Goal: Task Accomplishment & Management: Complete application form

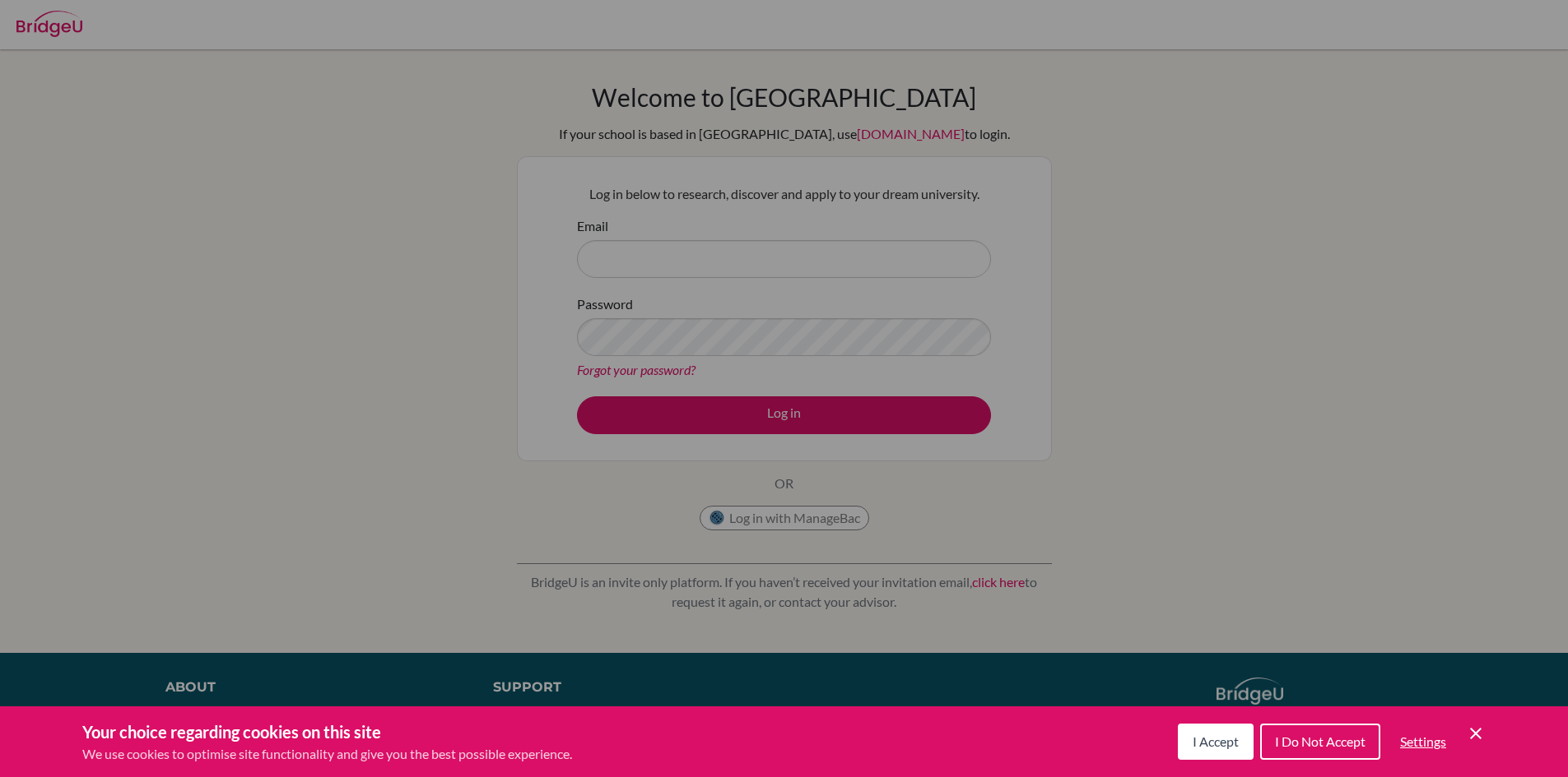
click at [1477, 735] on icon "Save and close" at bounding box center [1476, 734] width 12 height 12
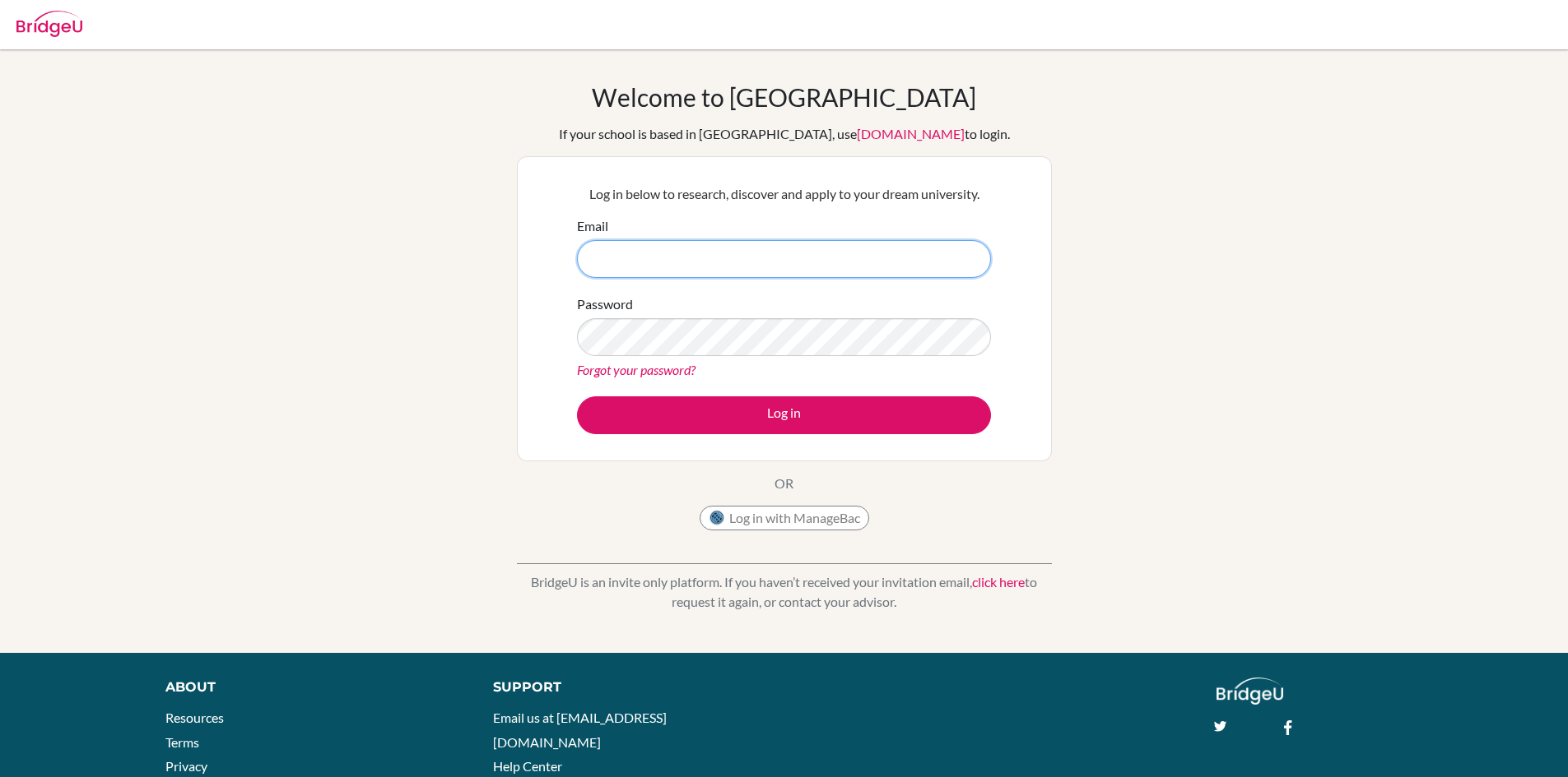
click at [626, 256] on input "Email" at bounding box center [784, 259] width 414 height 38
type input "mrs.nula@rais.ac.th"
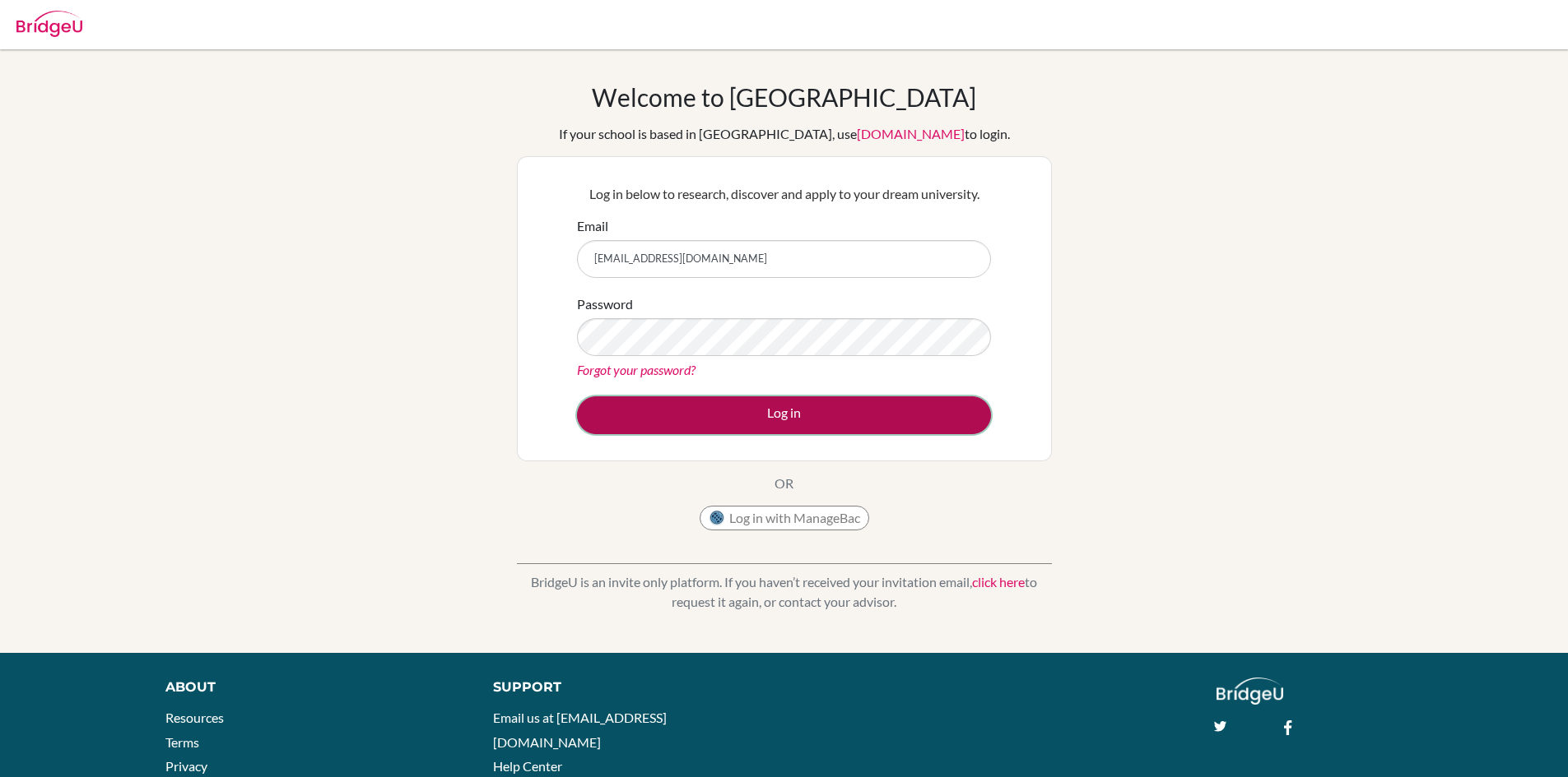
click at [790, 417] on button "Log in" at bounding box center [784, 416] width 414 height 38
click at [786, 417] on button "Log in" at bounding box center [784, 416] width 414 height 38
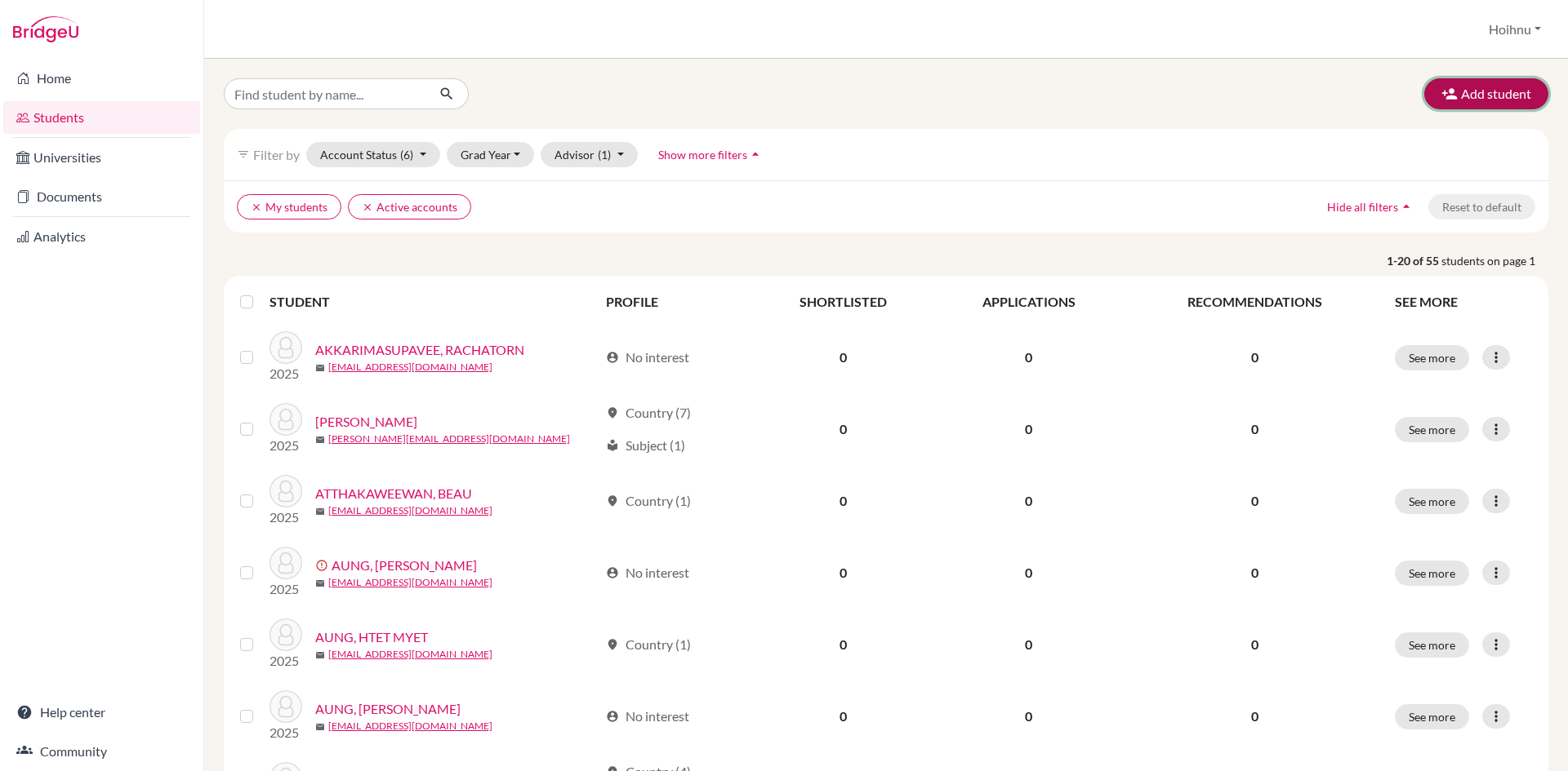
click at [1469, 88] on button "Add student" at bounding box center [1486, 94] width 124 height 31
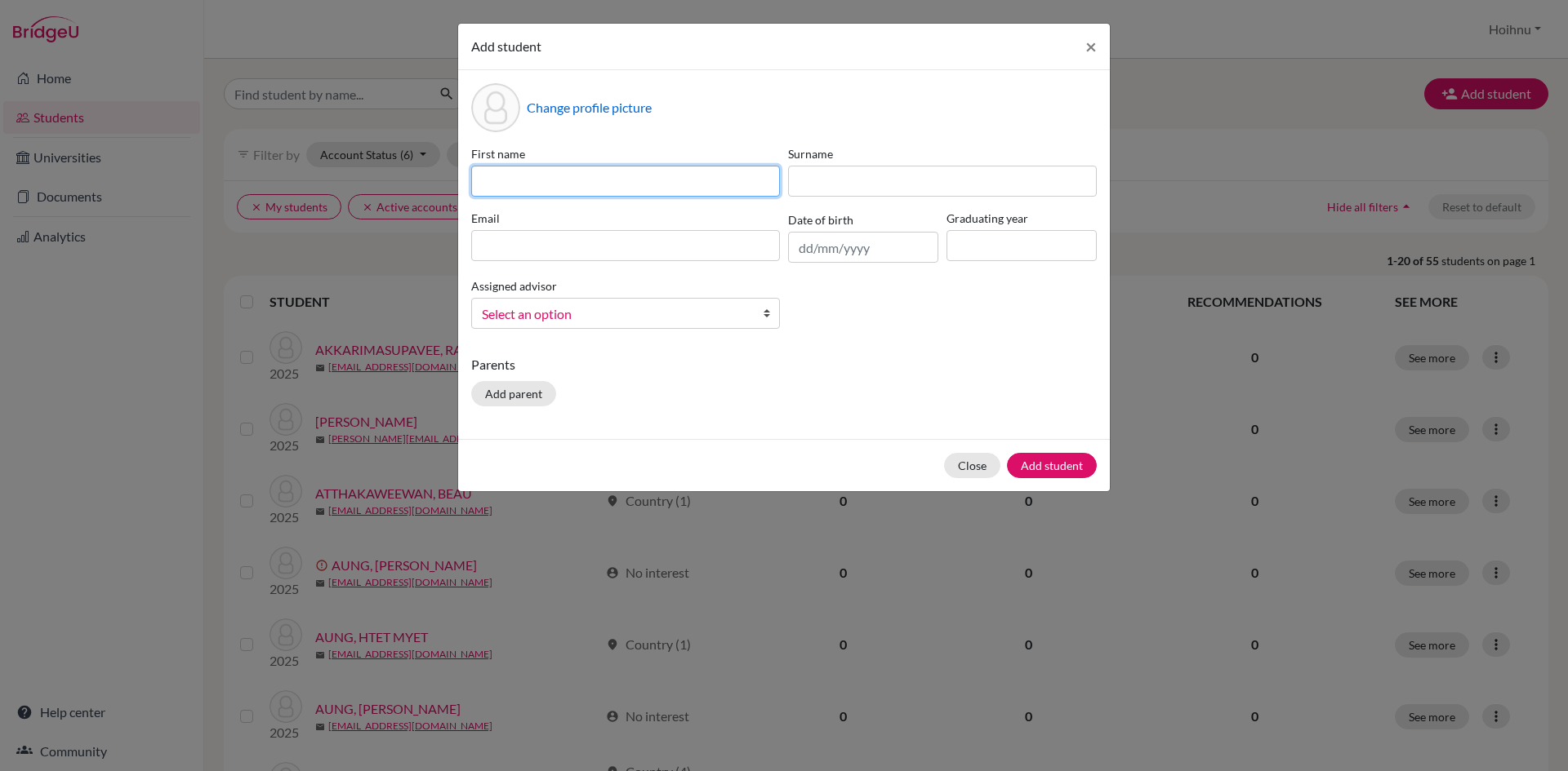
click at [523, 182] on input at bounding box center [625, 181] width 309 height 31
paste input "YADA SAMRETTRAKUN"
drag, startPoint x: 522, startPoint y: 183, endPoint x: 647, endPoint y: 197, distance: 125.8
click at [647, 197] on div "First name YADA SAMRETTRAKUN Surname Email Date of birth Graduating year Assign…" at bounding box center [784, 244] width 634 height 196
type input "YADA"
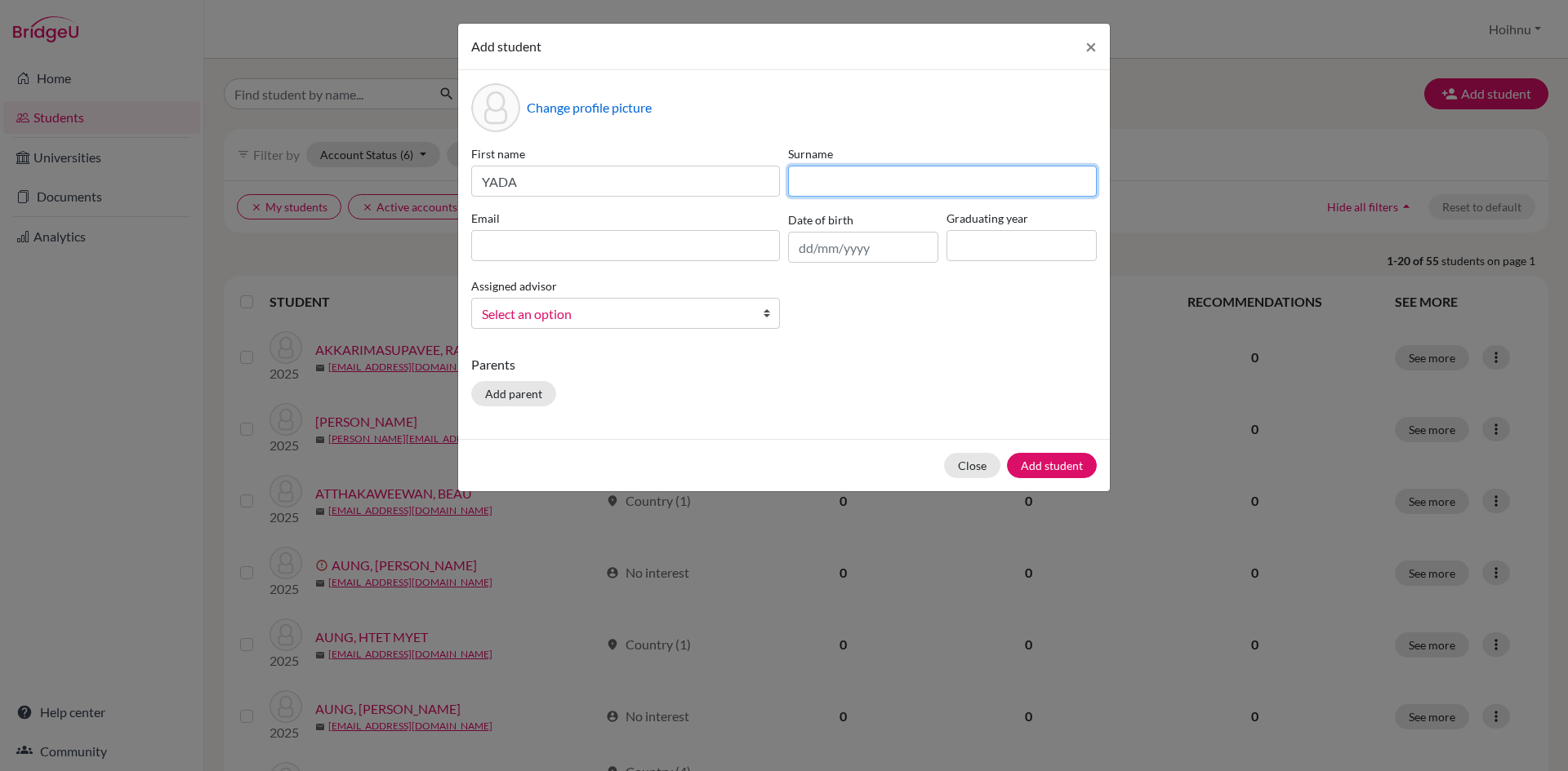
click at [813, 178] on input at bounding box center [942, 181] width 309 height 31
paste input "SAMRETTRAKUN"
type input "SAMRETTRAKUN"
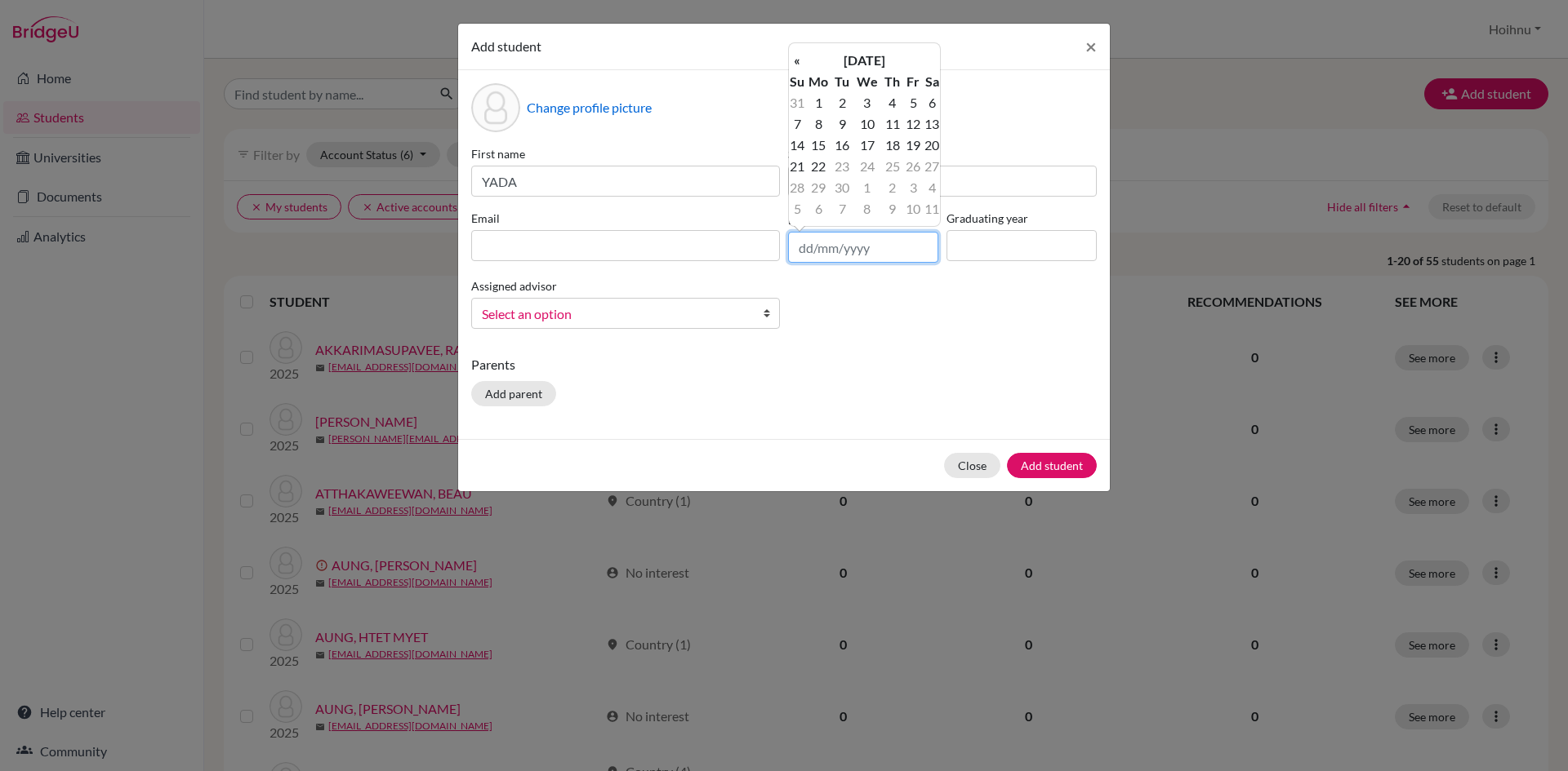
click at [802, 248] on input "text" at bounding box center [862, 247] width 150 height 31
type input "23/10/2007"
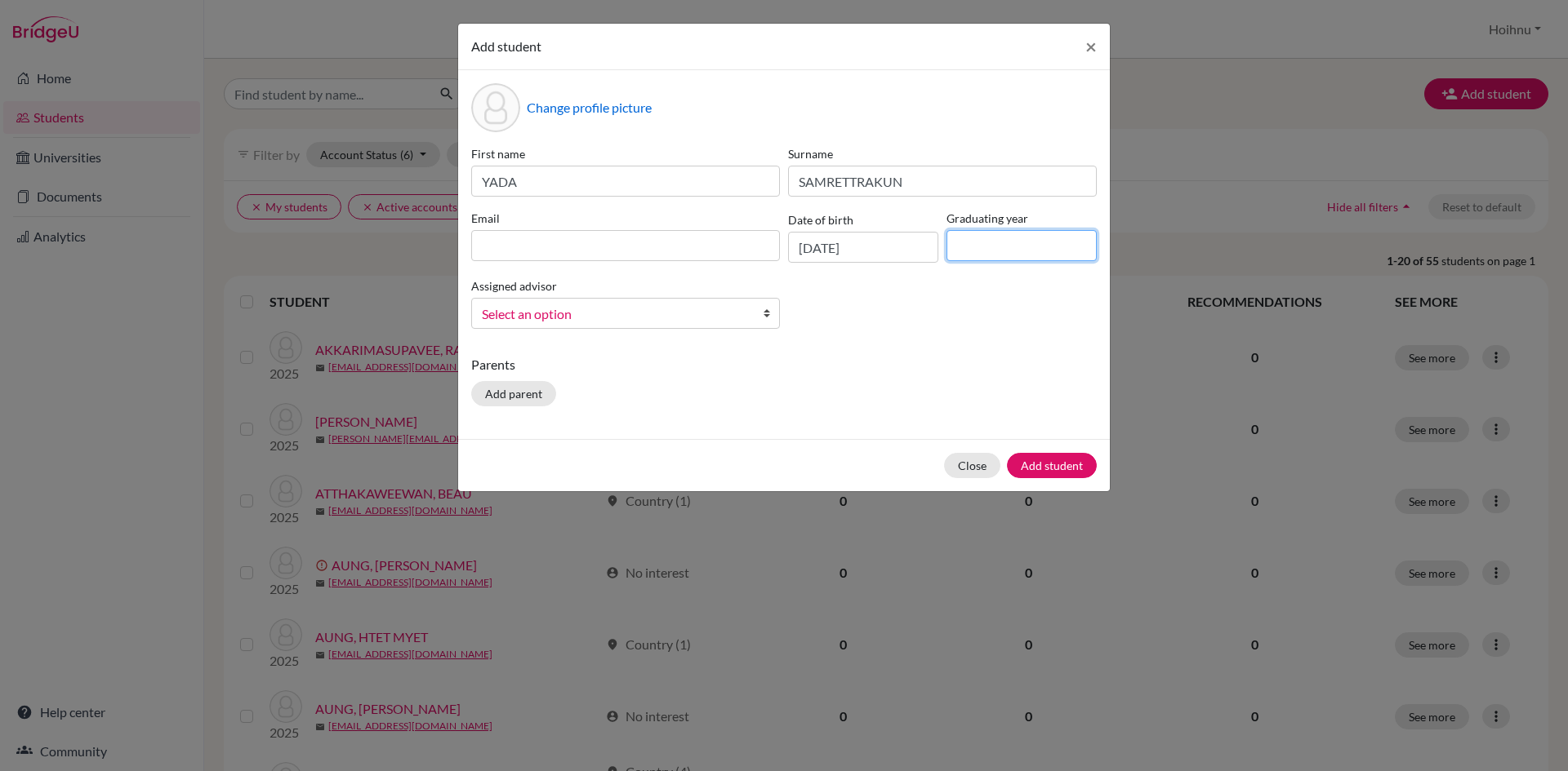
click at [976, 260] on input at bounding box center [1021, 246] width 150 height 31
type input "2026"
click at [565, 250] on input at bounding box center [625, 246] width 309 height 31
paste input "Mei YADA SAMRETTRAKUN <mei04060@rais.ac.th>"
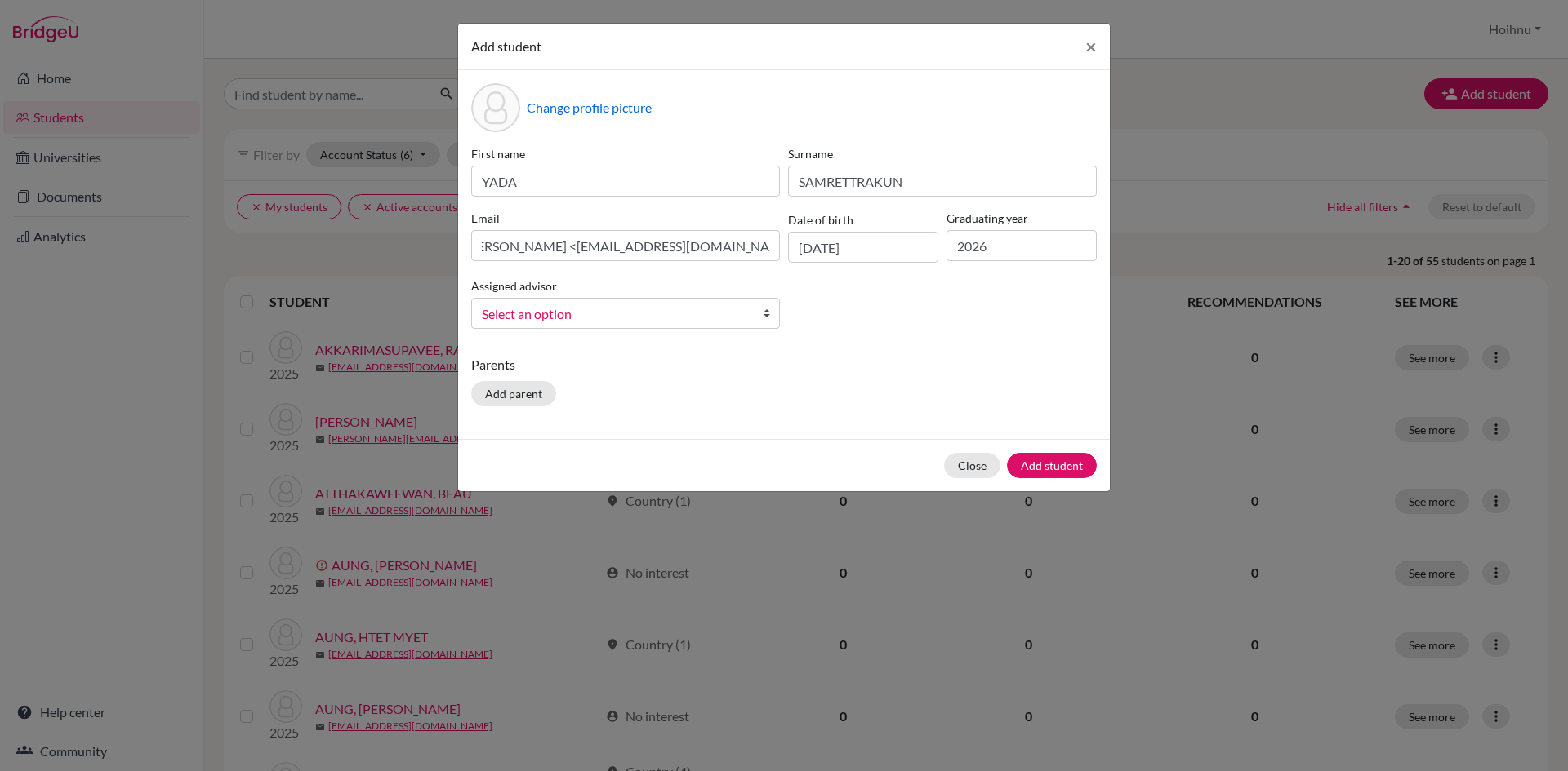
click at [766, 318] on b at bounding box center [770, 313] width 16 height 29
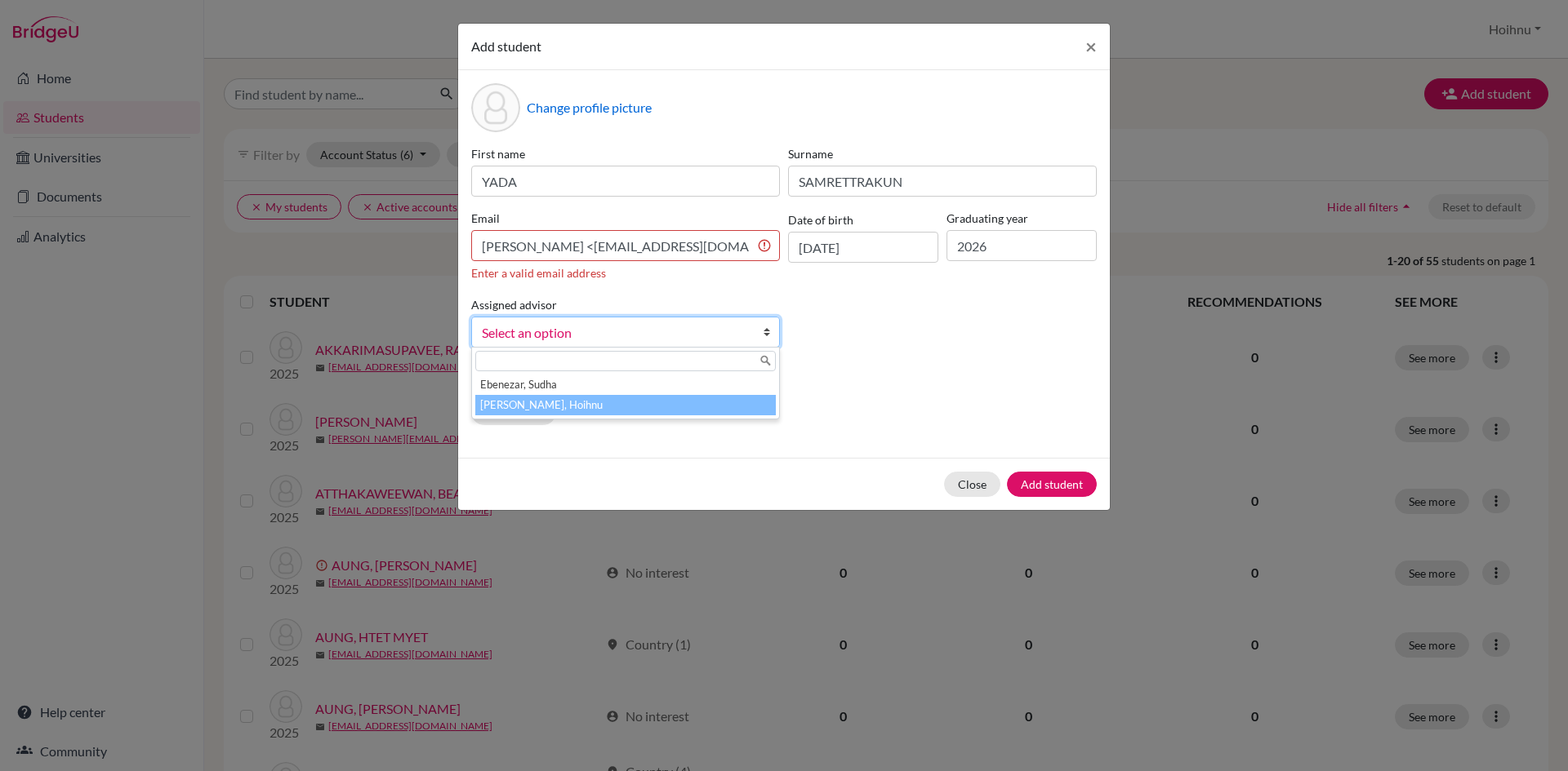
click at [546, 404] on li "Mark, Hoihnu" at bounding box center [625, 405] width 300 height 20
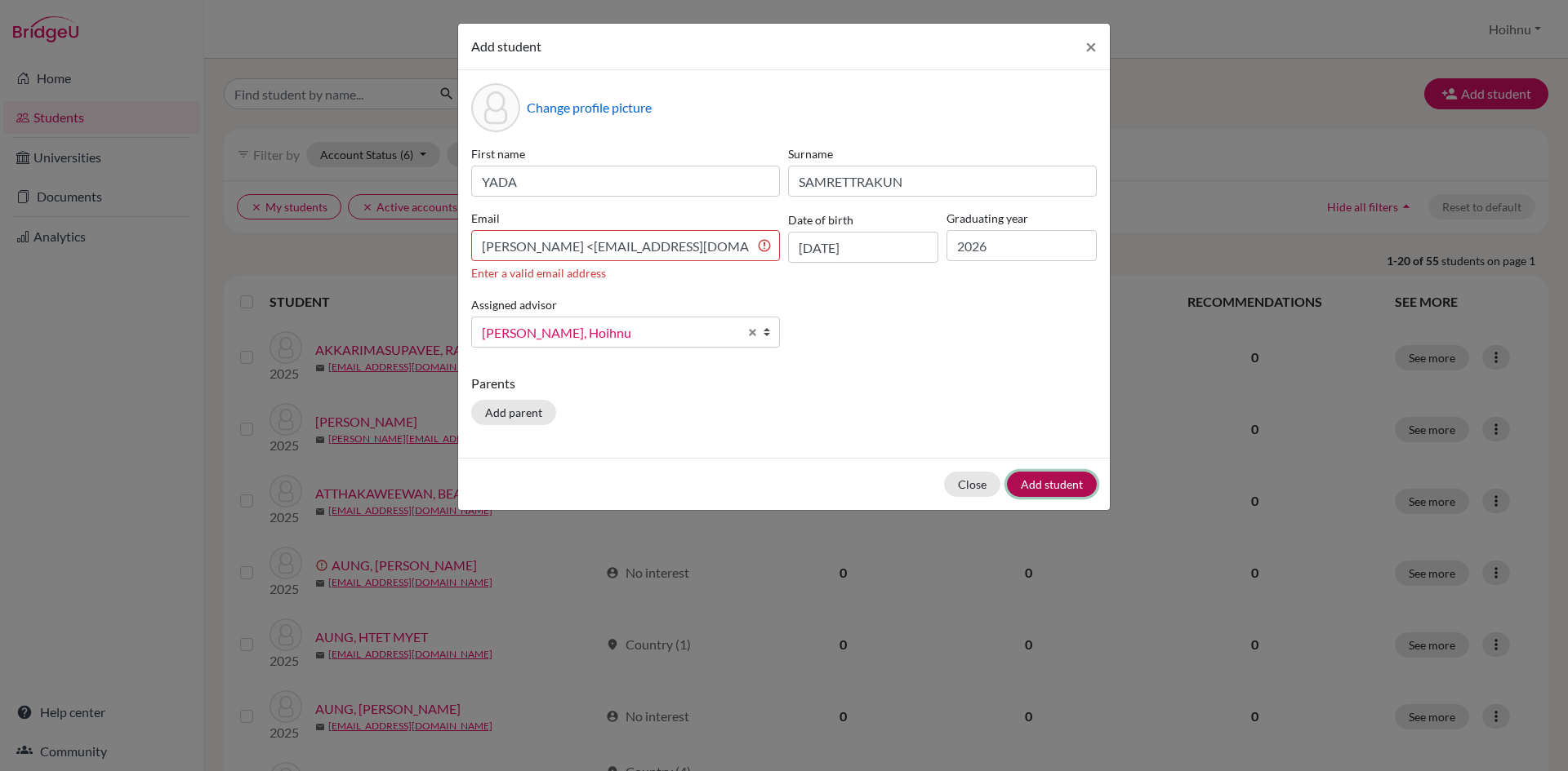
click at [1049, 484] on button "Add student" at bounding box center [1052, 484] width 90 height 25
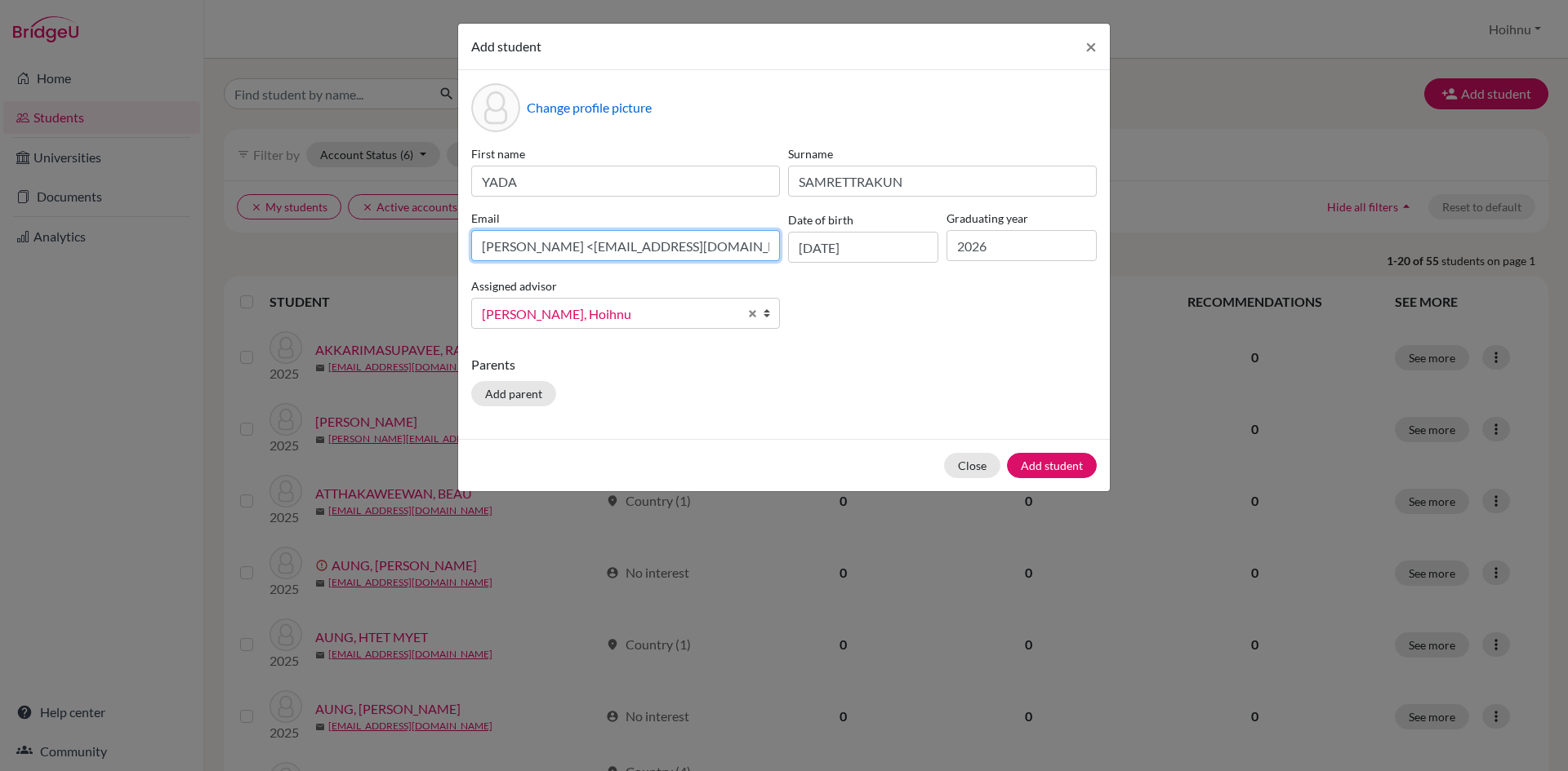
drag, startPoint x: 656, startPoint y: 246, endPoint x: 466, endPoint y: 247, distance: 190.0
click at [466, 247] on div "Change profile picture First name YADA Surname SAMRETTRAKUN Email Mei YADA SAMR…" at bounding box center [784, 255] width 652 height 369
drag, startPoint x: 620, startPoint y: 249, endPoint x: 604, endPoint y: 250, distance: 16.0
click at [604, 250] on input "mei04060@rais.ac.th>" at bounding box center [625, 246] width 309 height 31
type input "mei04060@rais.ac.th"
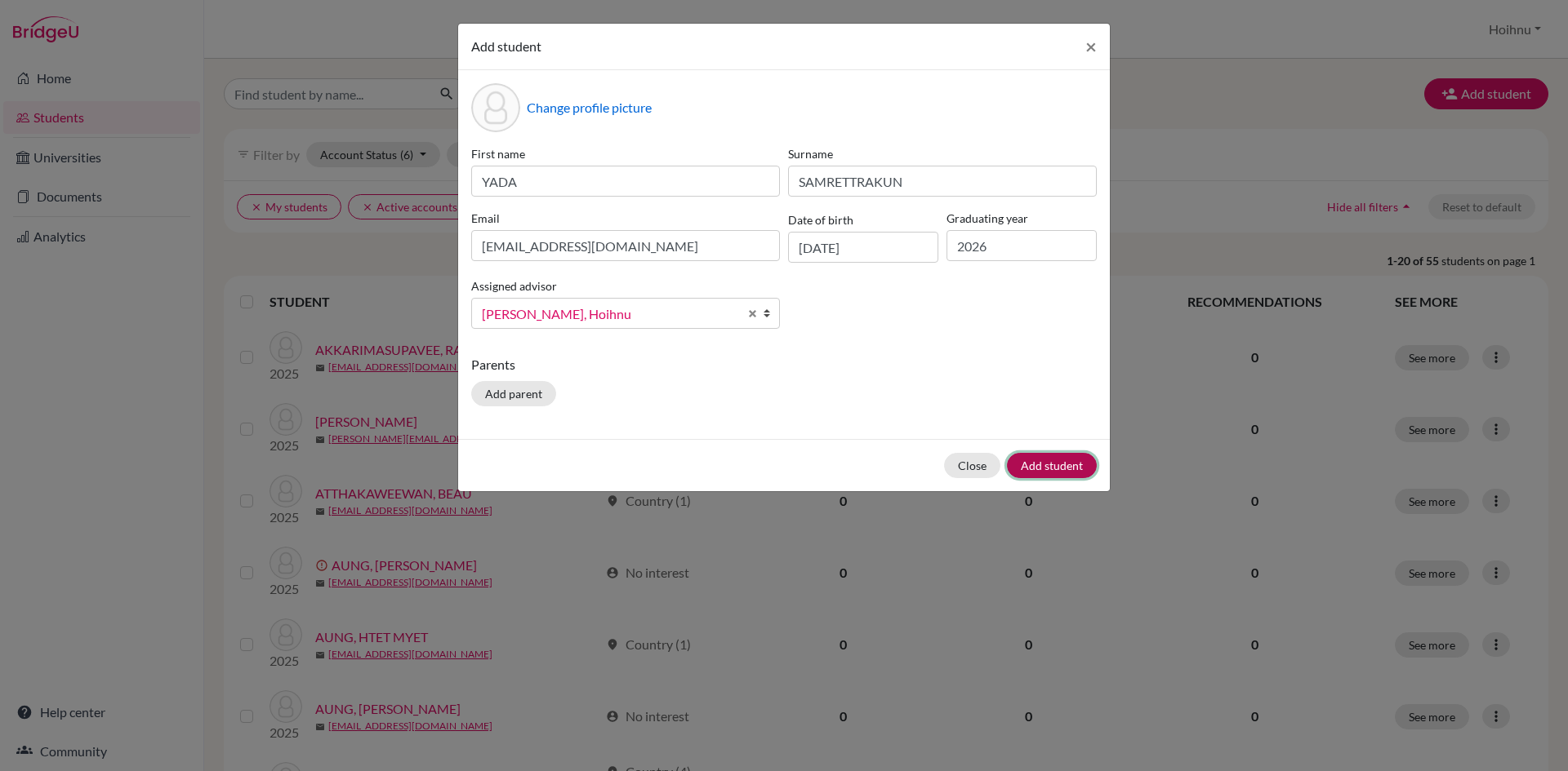
click at [1062, 462] on button "Add student" at bounding box center [1052, 465] width 90 height 25
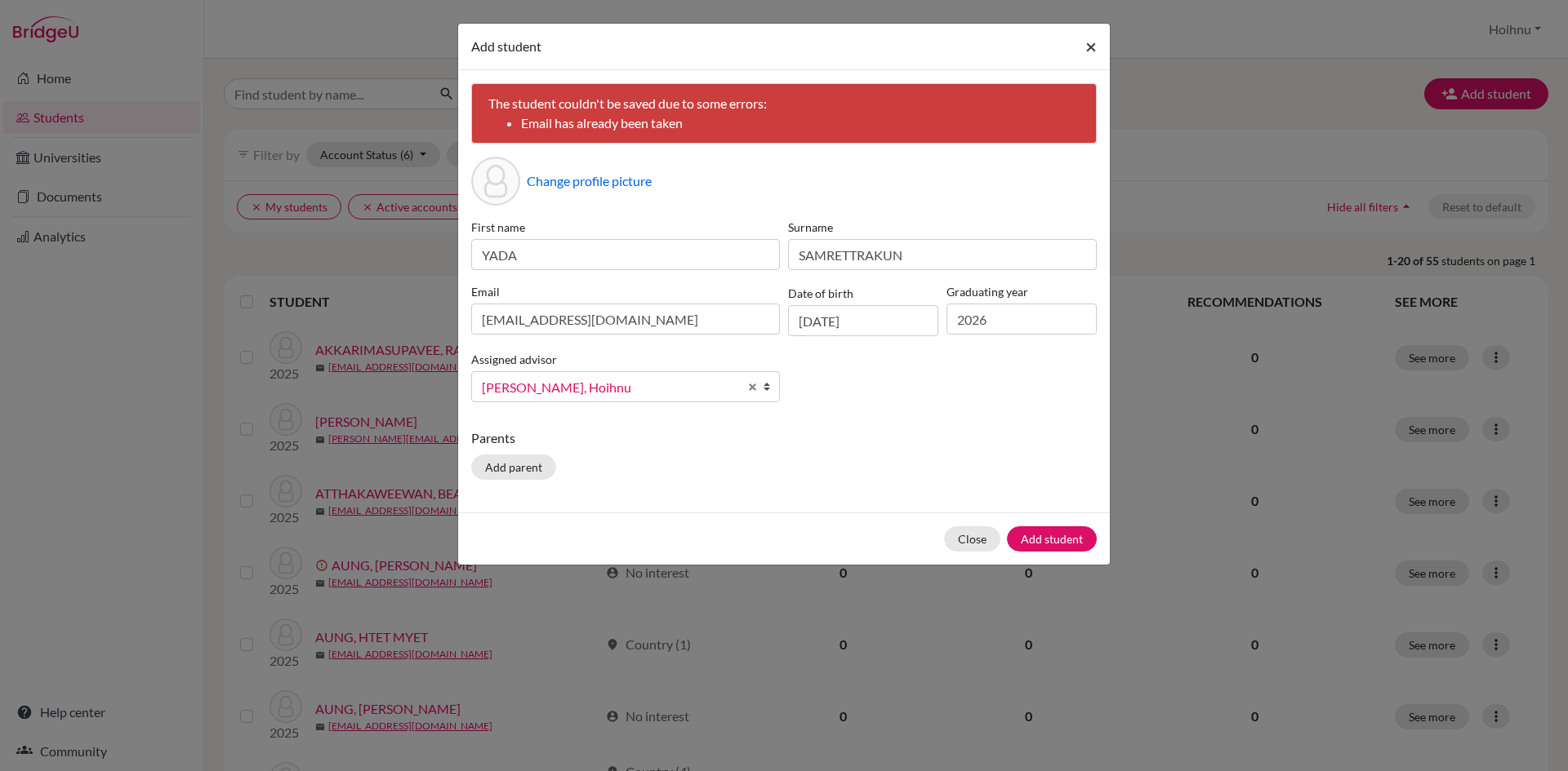
click at [1094, 47] on span "×" at bounding box center [1091, 46] width 11 height 24
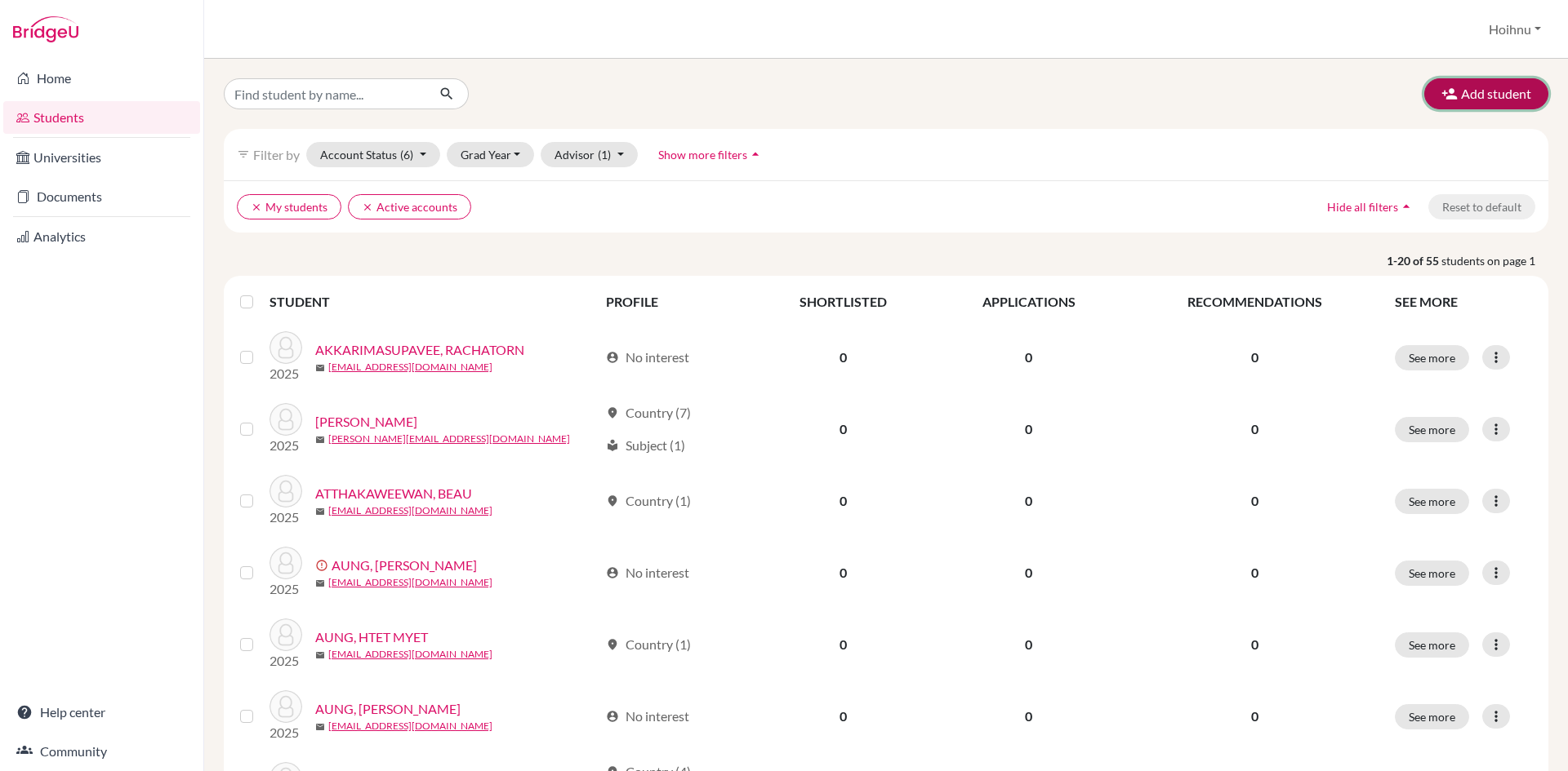
click at [1471, 92] on button "Add student" at bounding box center [1486, 94] width 124 height 31
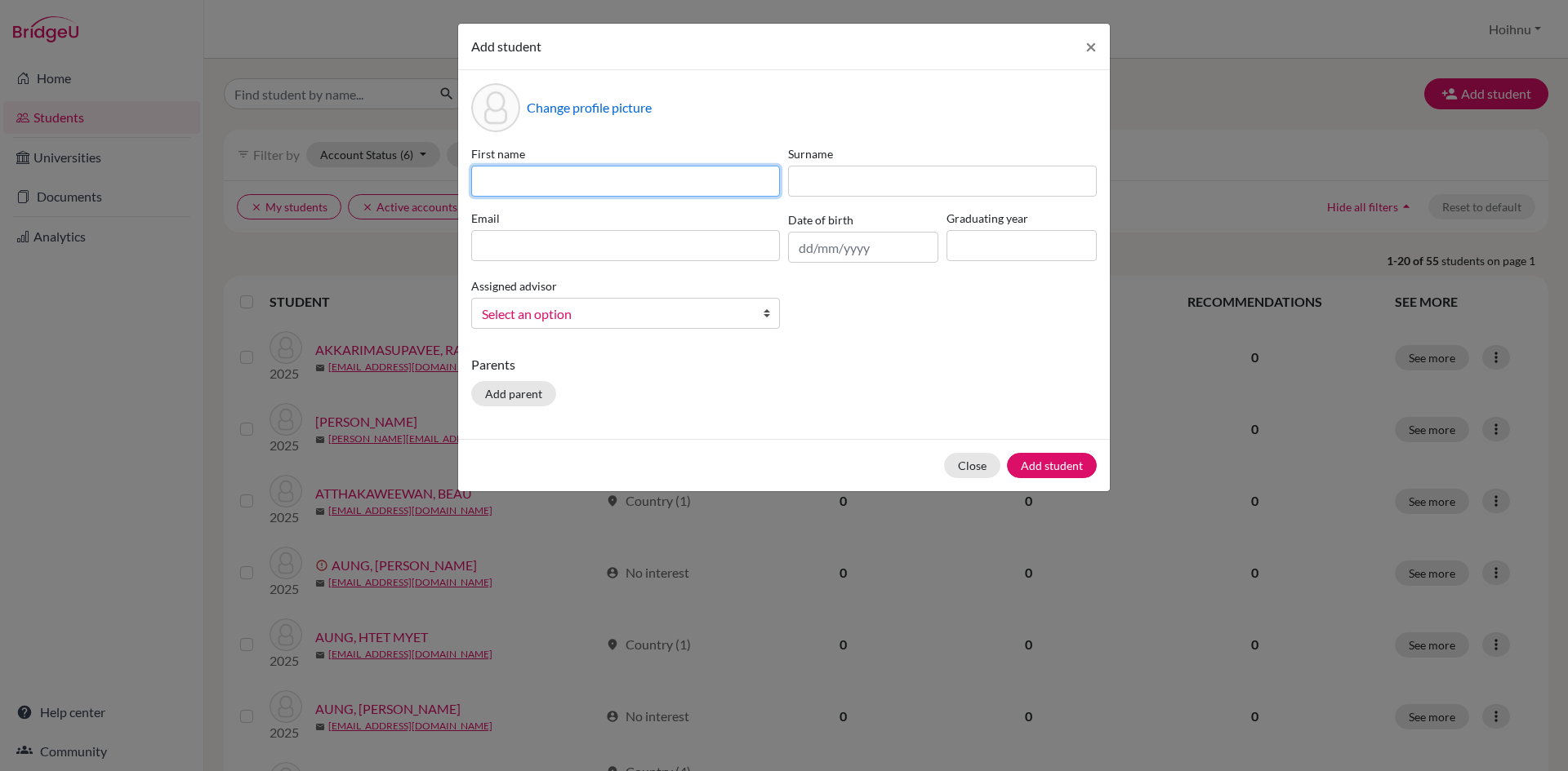
click at [548, 183] on input at bounding box center [625, 181] width 309 height 31
paste input "RASLAPHAT VIWATSINSUK"
drag, startPoint x: 562, startPoint y: 182, endPoint x: 665, endPoint y: 195, distance: 103.8
click at [665, 195] on input "RASLAPHAT VIWATSINSUK" at bounding box center [625, 181] width 309 height 31
type input "RASLAPHAT"
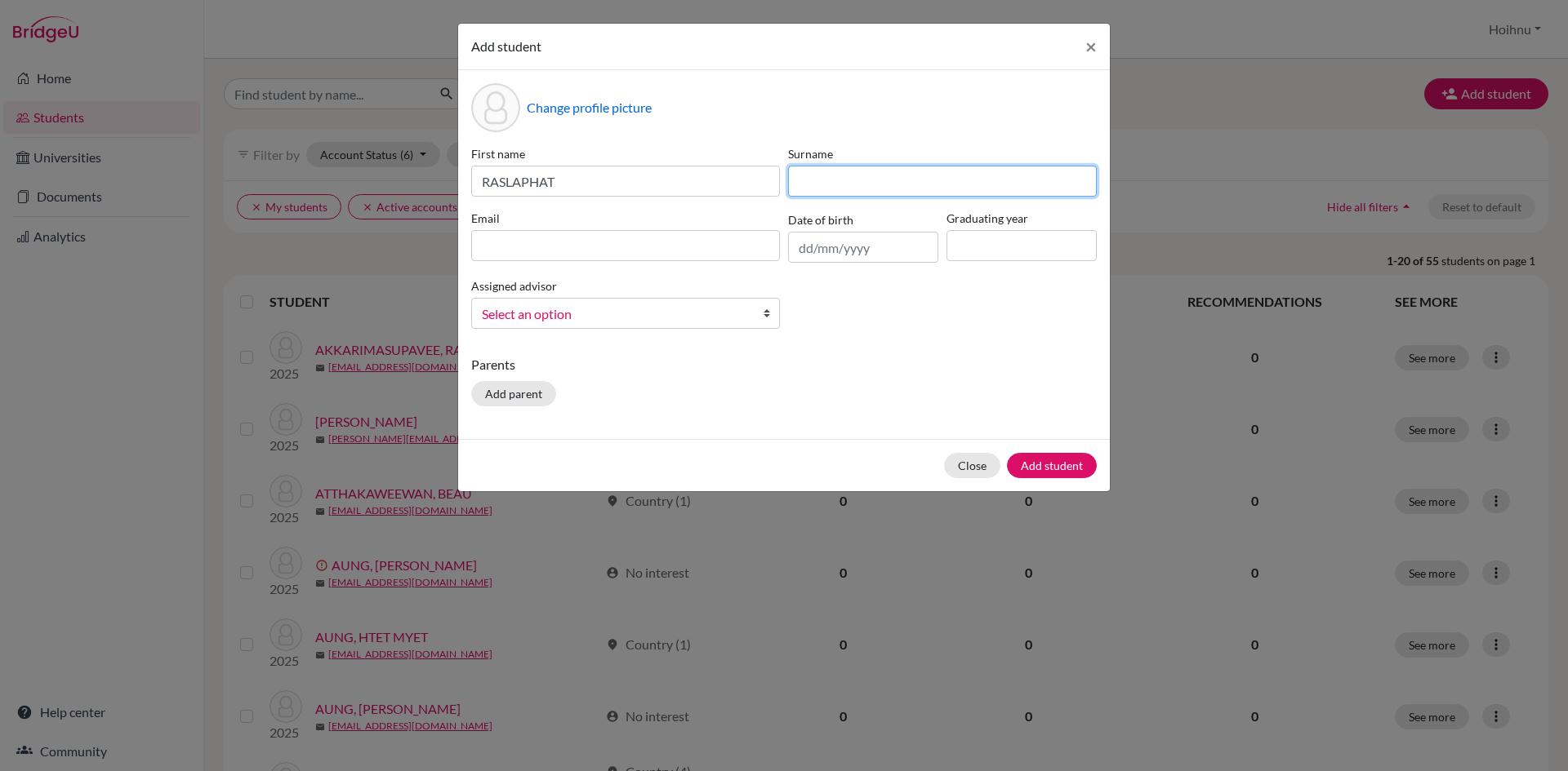
click at [831, 180] on input at bounding box center [942, 181] width 309 height 31
paste input "VIWATSINSUK"
type input "VIWATSINSUK"
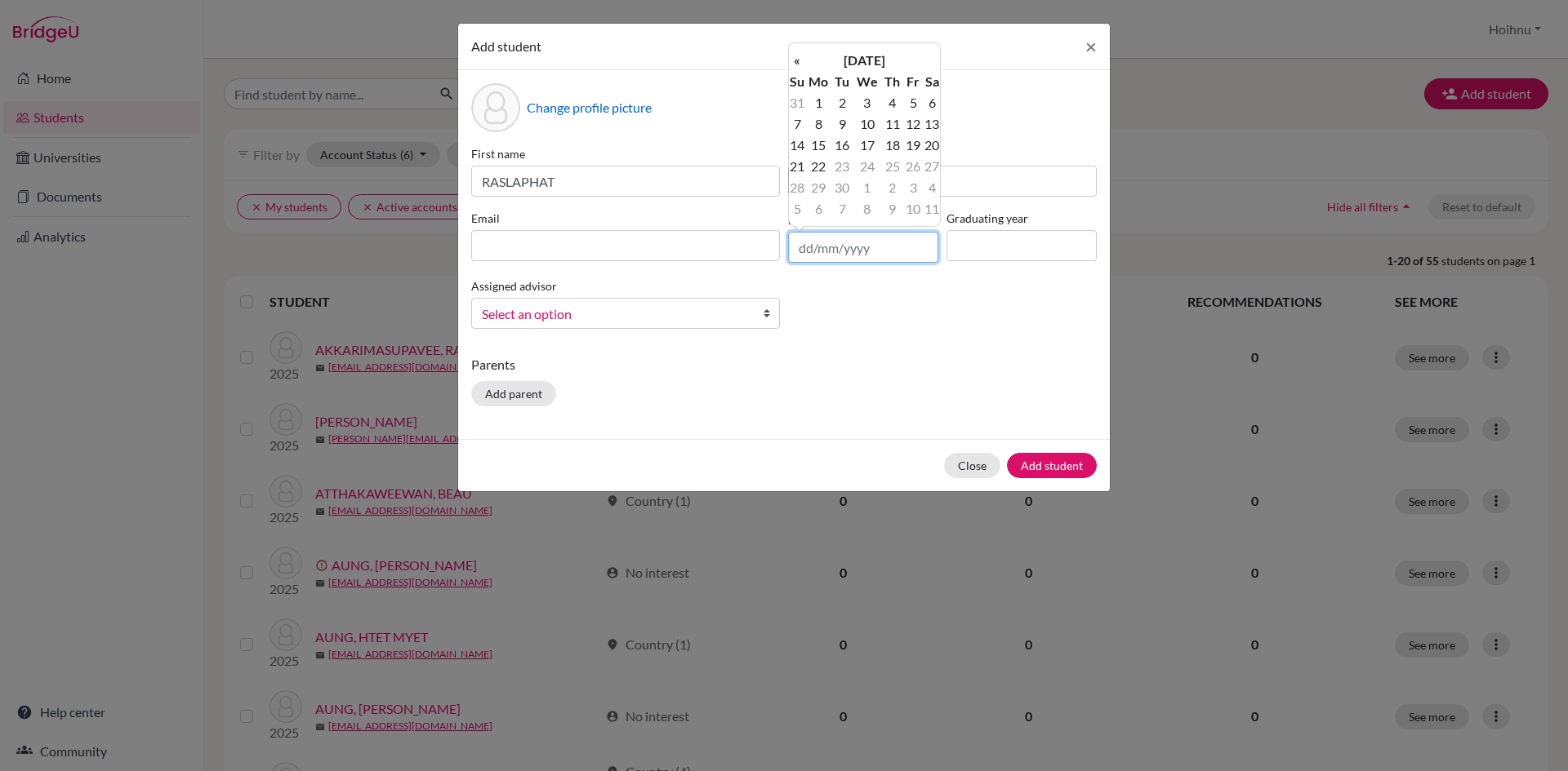
click at [800, 245] on input "text" at bounding box center [862, 247] width 150 height 31
type input "30/04/2008"
click at [1027, 252] on input at bounding box center [1021, 246] width 150 height 31
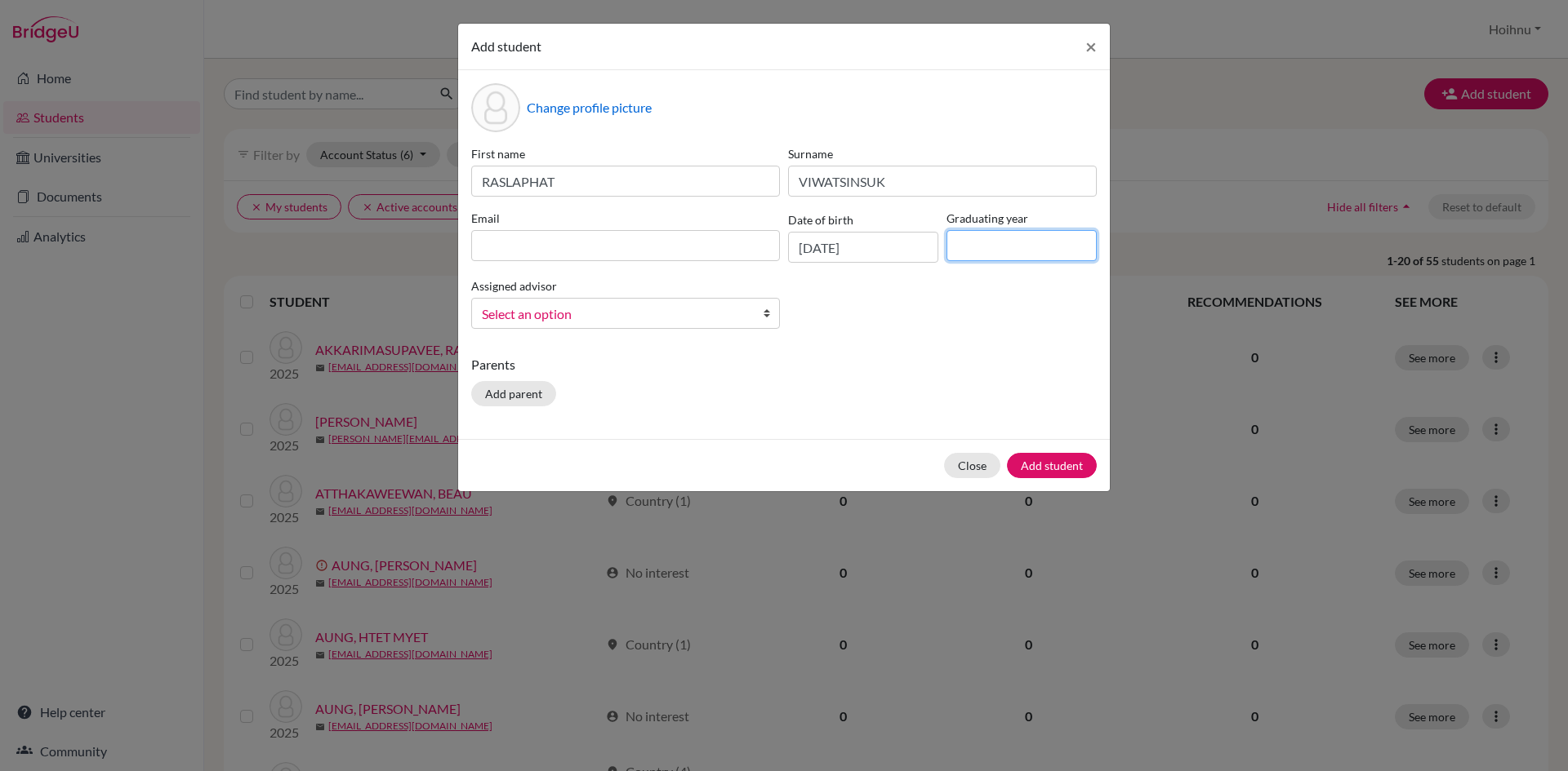
type input "2026"
click at [766, 313] on b at bounding box center [770, 313] width 16 height 29
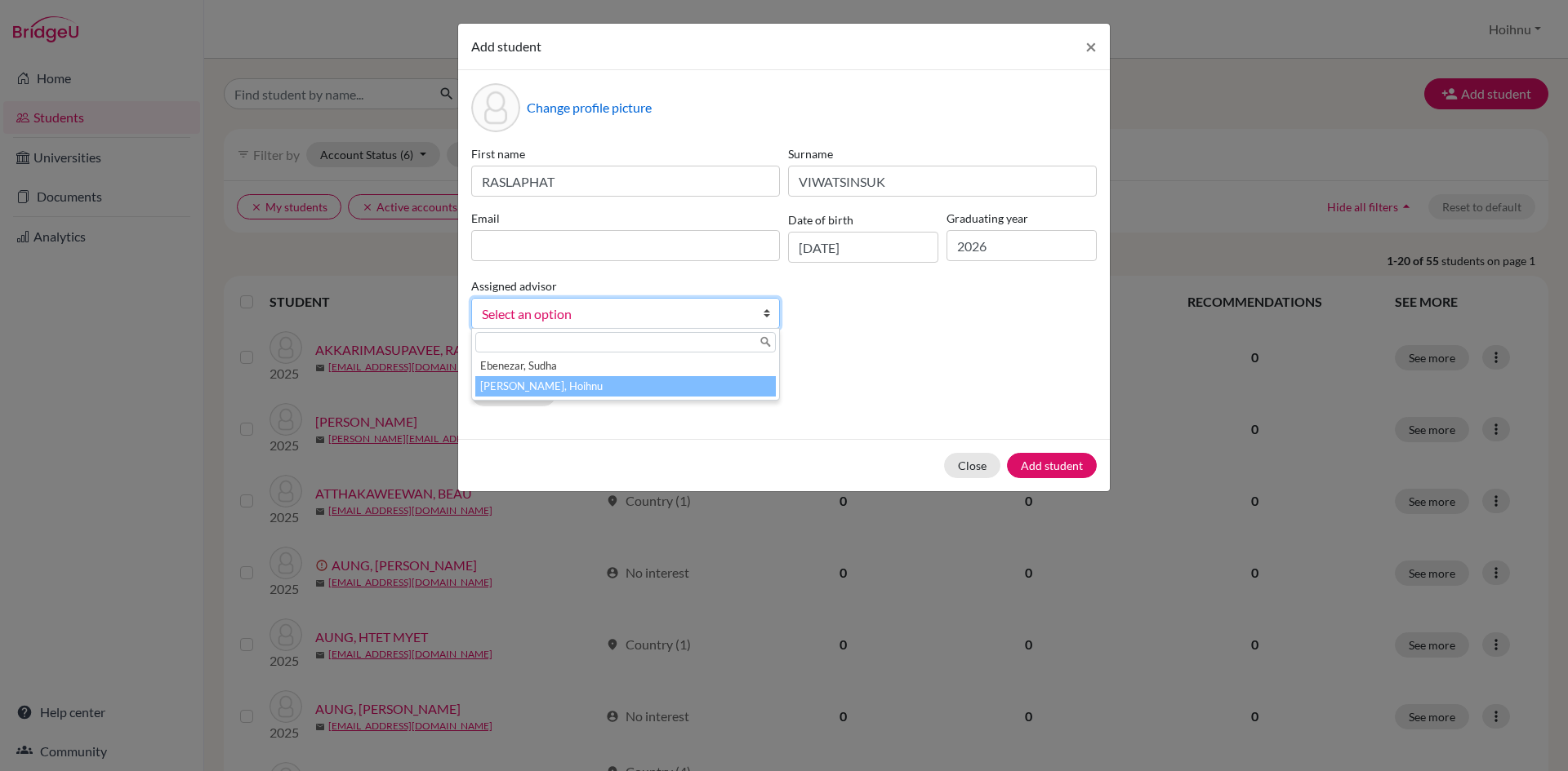
click at [590, 382] on li "Mark, Hoihnu" at bounding box center [625, 386] width 300 height 20
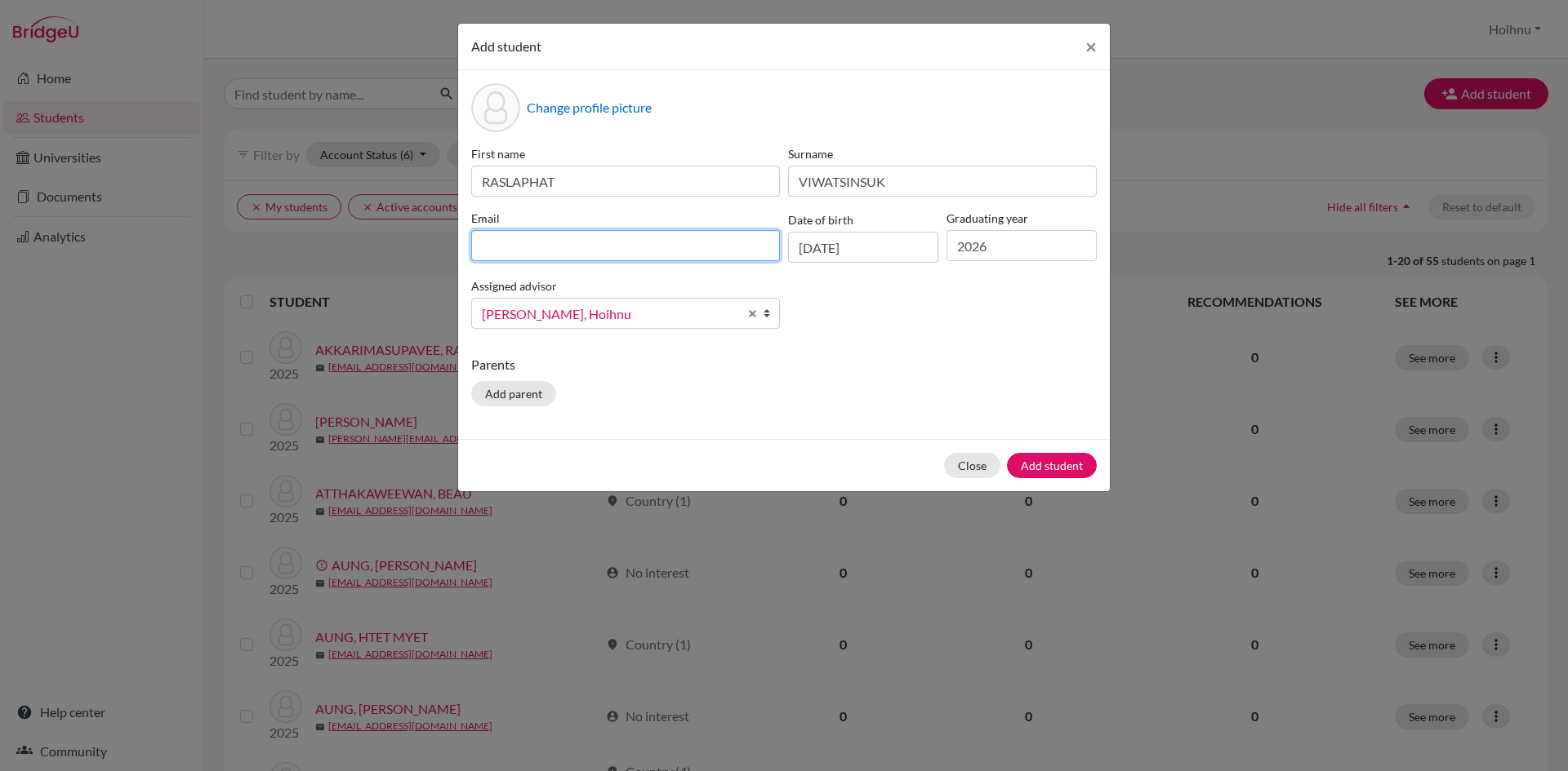
click at [503, 253] on input at bounding box center [625, 246] width 309 height 31
paste input "May-Mie RATLAPHAT VIWATSINSUK <may-mie03709@rais.ac.th>"
drag, startPoint x: 611, startPoint y: 247, endPoint x: 480, endPoint y: 256, distance: 131.3
click at [480, 256] on input "May-Mie RATLAPHAT VIWATSINSUK <may-mie03709@rais.ac.th>" at bounding box center [625, 246] width 309 height 31
drag, startPoint x: 648, startPoint y: 246, endPoint x: 634, endPoint y: 250, distance: 14.6
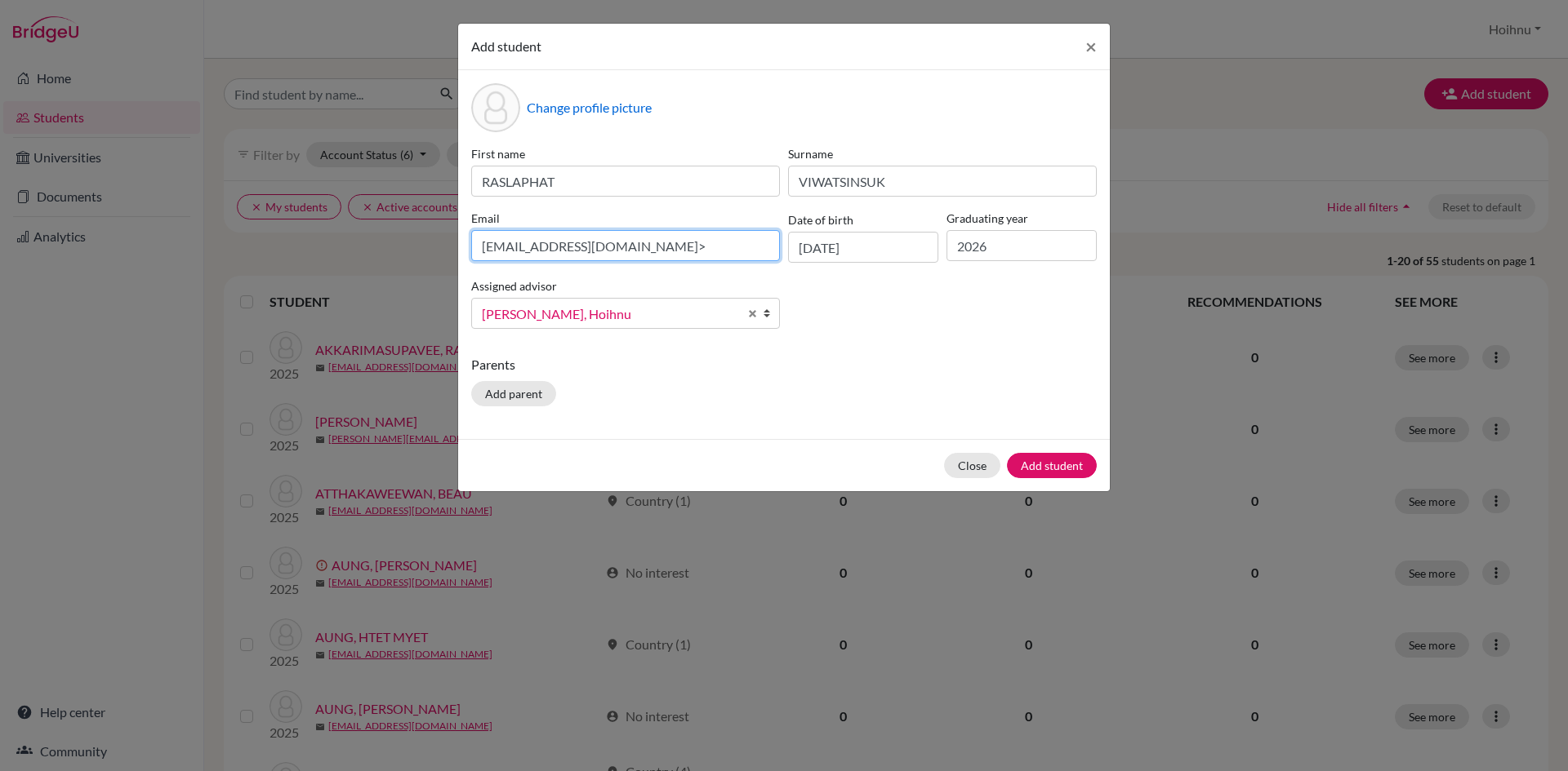
click at [634, 250] on input "may-mie03709@rais.ac.th>" at bounding box center [625, 246] width 309 height 31
type input "may-mie03709@rais.ac.th"
click at [1043, 463] on button "Add student" at bounding box center [1052, 465] width 90 height 25
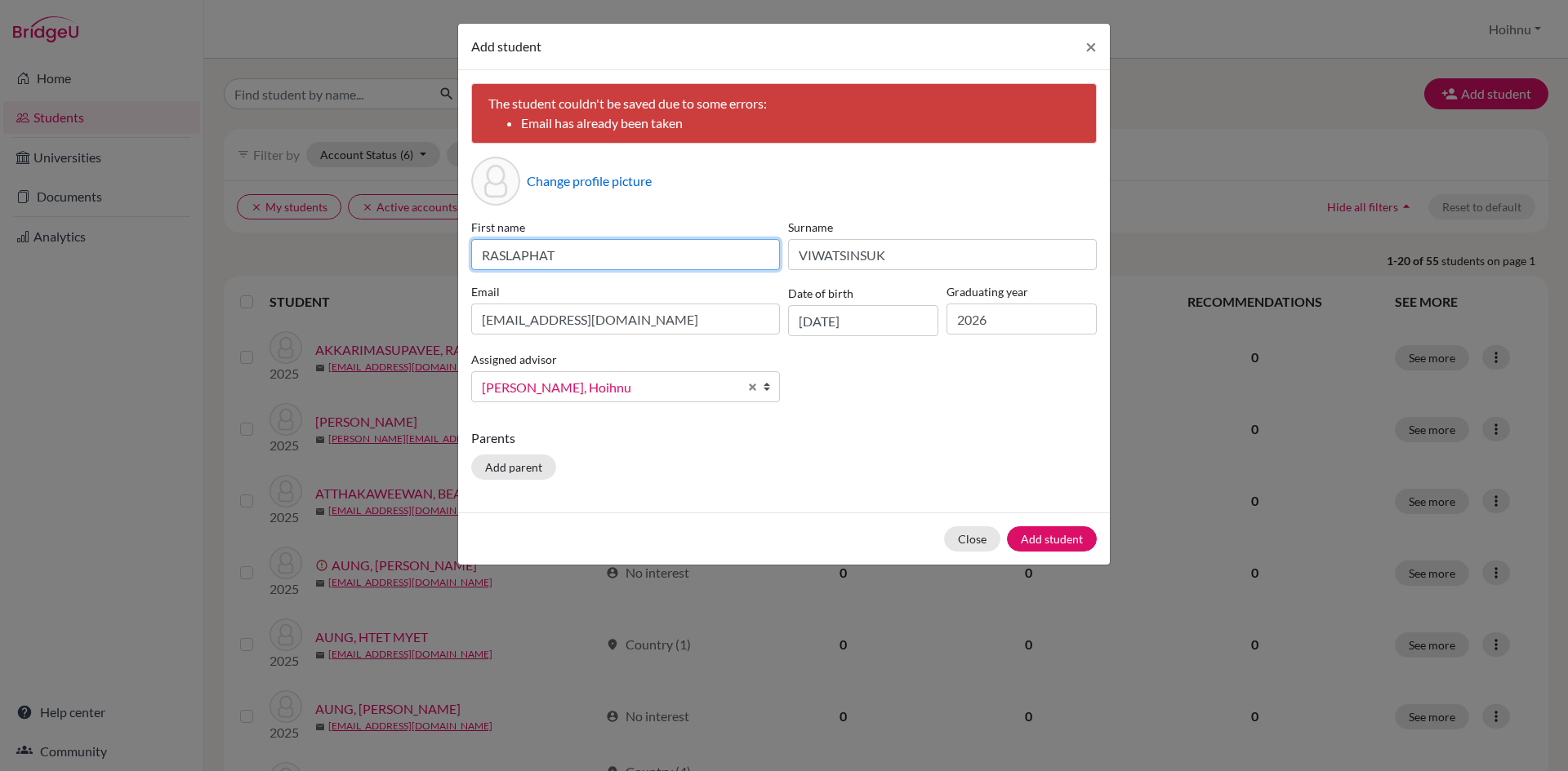
drag, startPoint x: 579, startPoint y: 256, endPoint x: 452, endPoint y: 255, distance: 127.0
click at [452, 255] on div "Add student × The student couldn't be saved due to some errors: Email has alrea…" at bounding box center [784, 386] width 1568 height 771
click at [983, 539] on button "Close" at bounding box center [972, 539] width 56 height 25
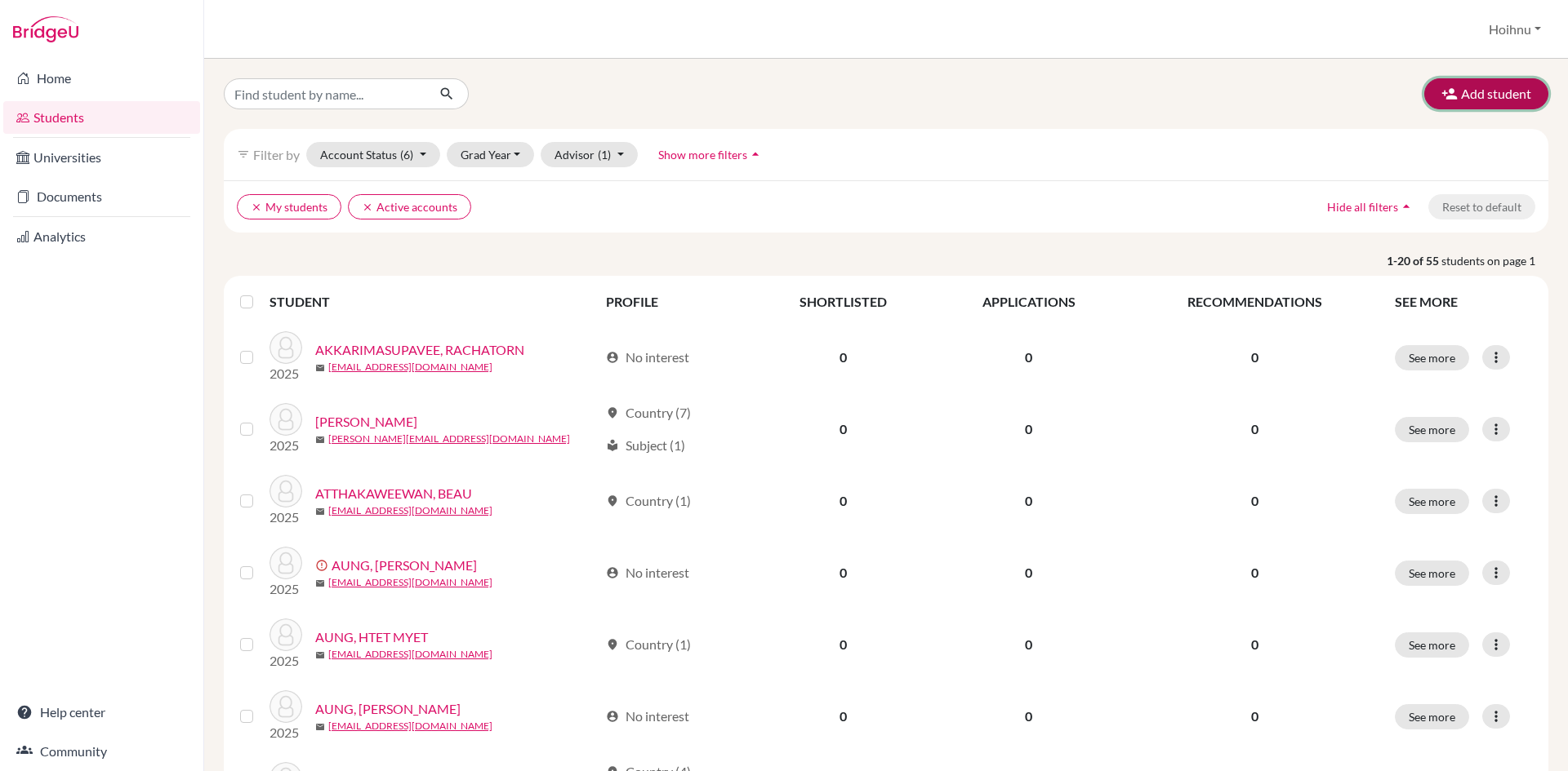
click at [1502, 86] on button "Add student" at bounding box center [1486, 94] width 124 height 31
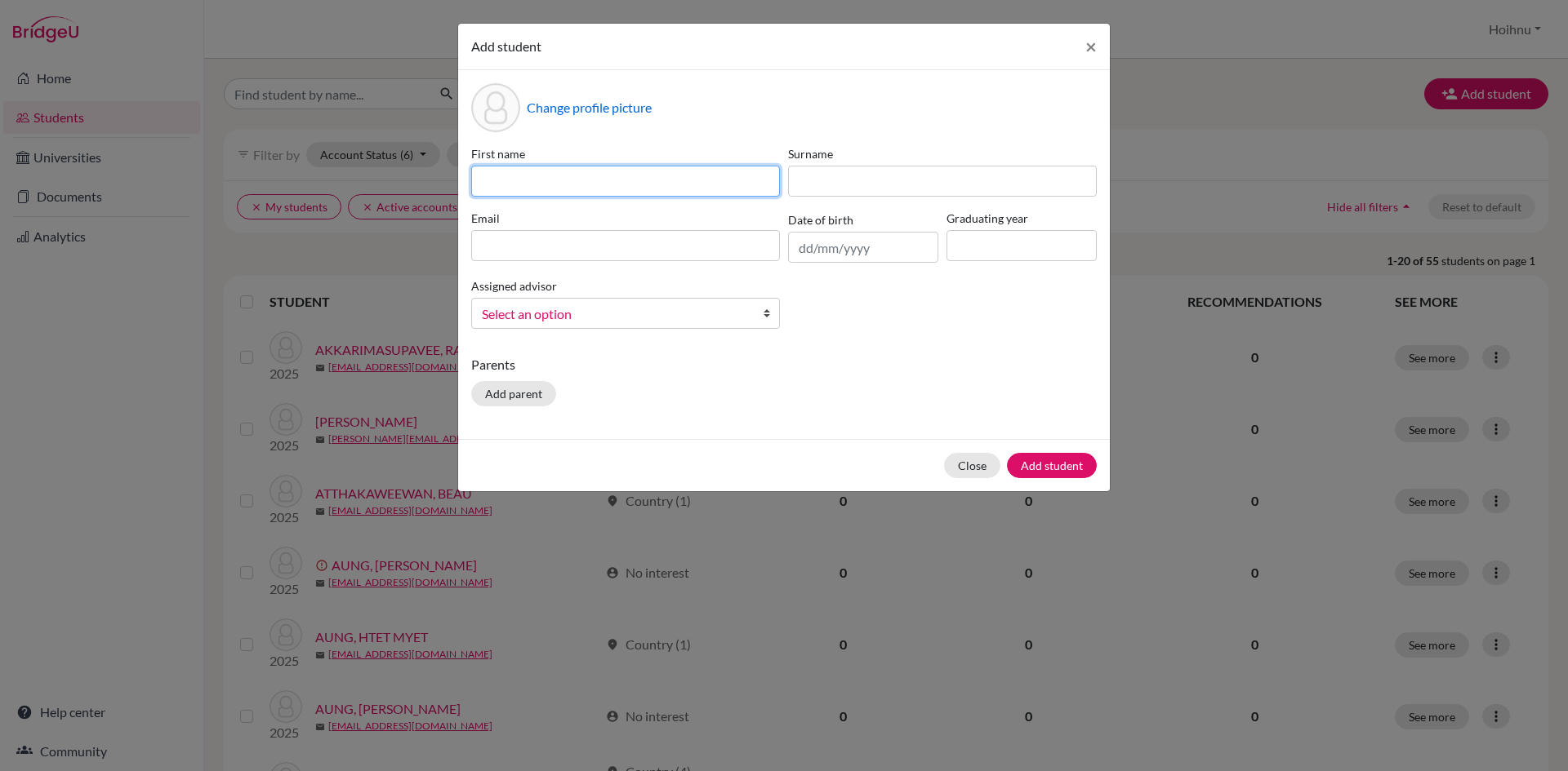
click at [507, 176] on input at bounding box center [625, 181] width 309 height 31
paste input "SAIMAI WONGSAWAT"
drag, startPoint x: 533, startPoint y: 181, endPoint x: 645, endPoint y: 184, distance: 112.0
click at [645, 184] on input "SAIMAI WONGSAWAT" at bounding box center [625, 181] width 309 height 31
type input "SAIMAI"
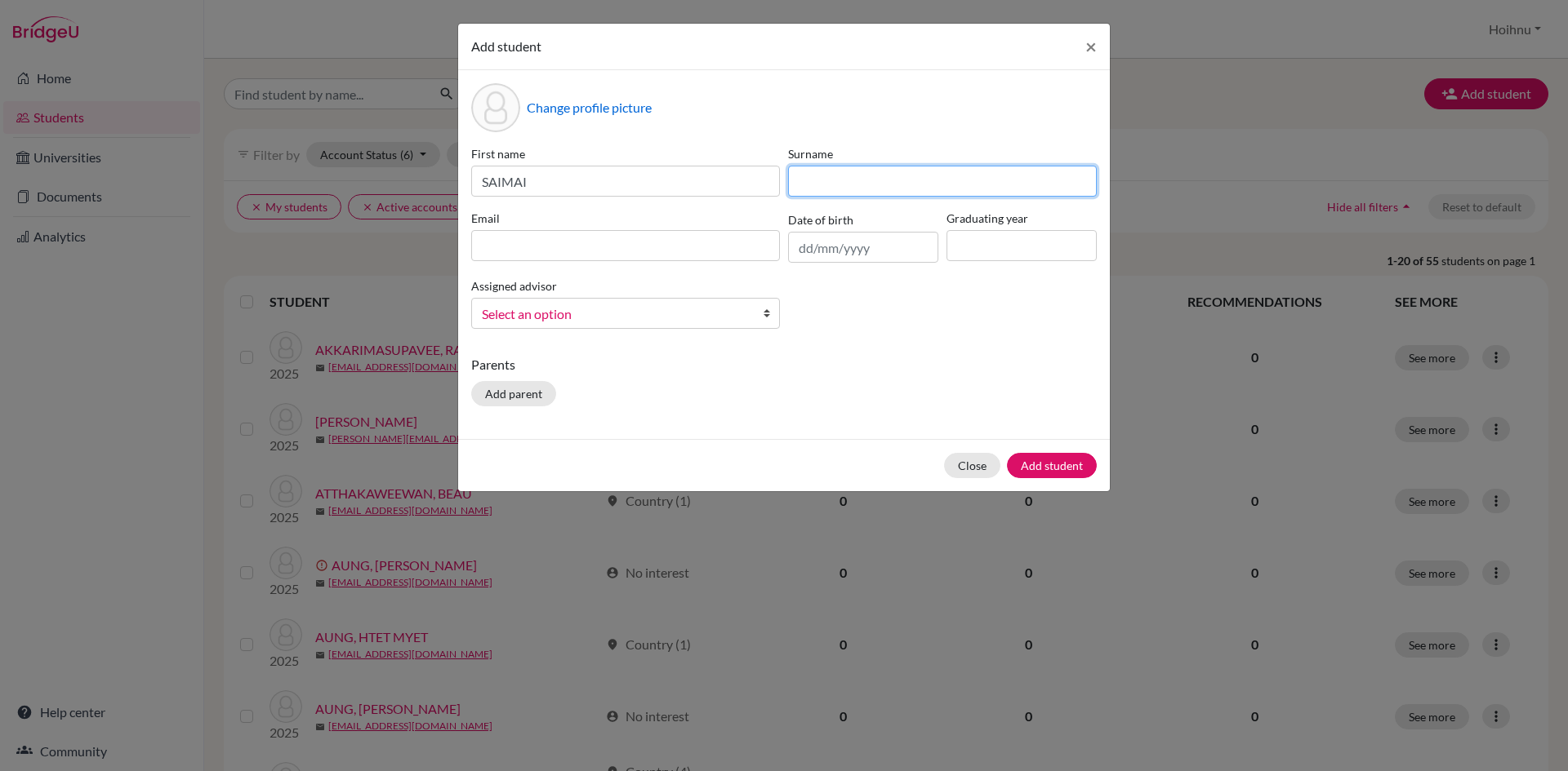
click at [919, 195] on input at bounding box center [942, 181] width 309 height 31
paste input "WONGSAWAT"
type input "WONGSAWAT"
click at [805, 246] on input "text" at bounding box center [862, 247] width 150 height 31
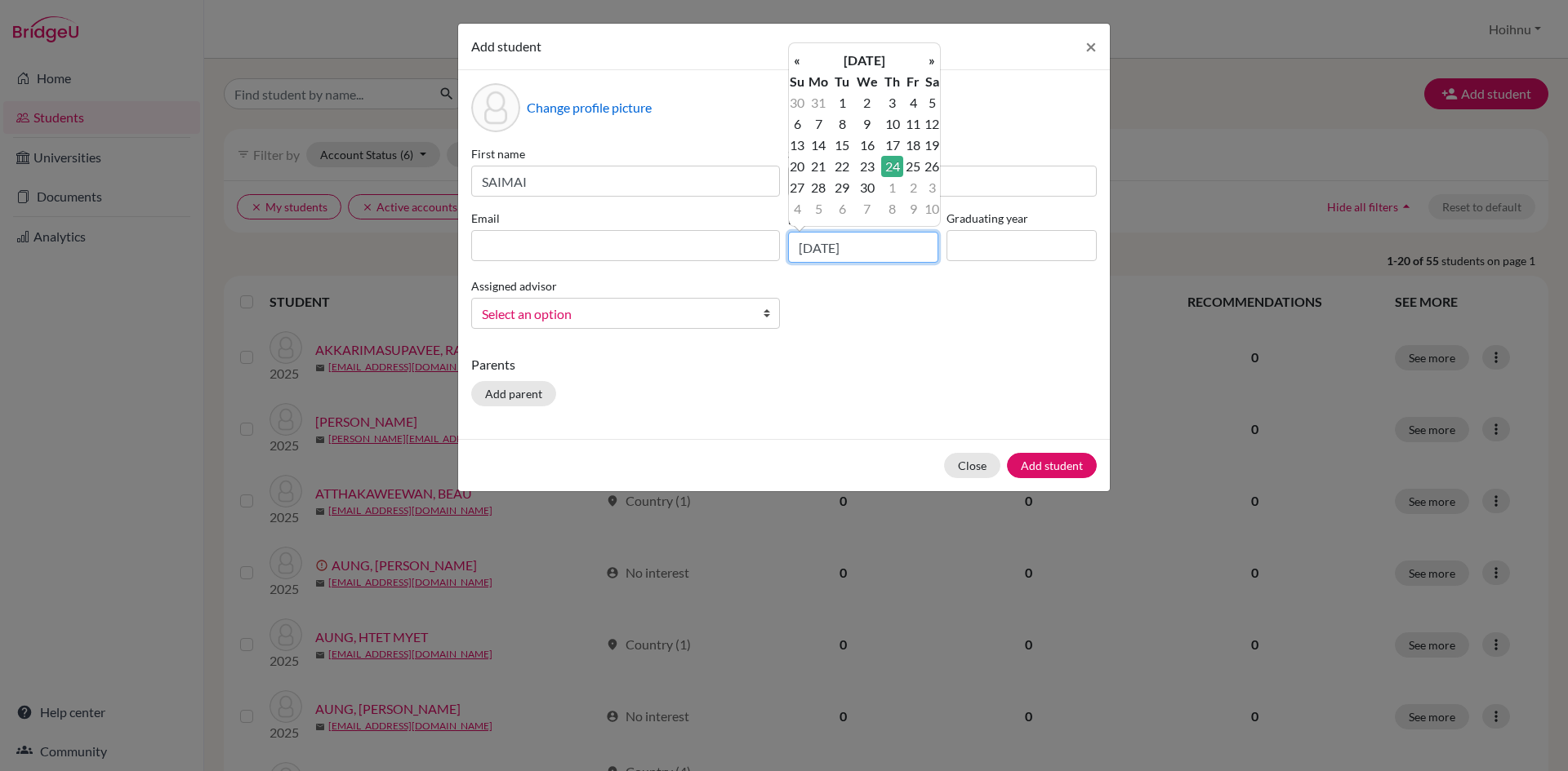
type input "24/04/2008"
click at [1004, 248] on input at bounding box center [1021, 246] width 150 height 31
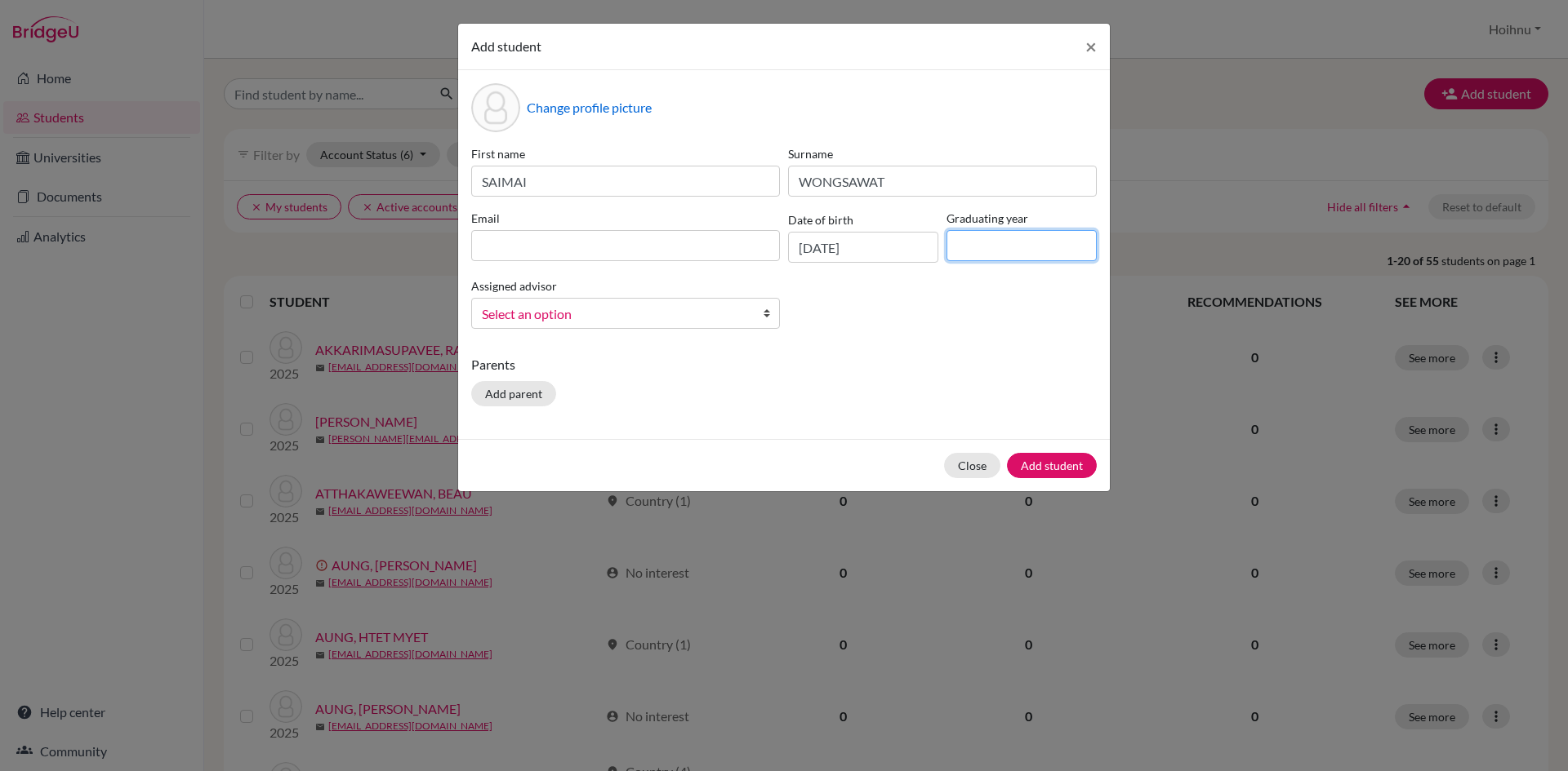
type input "2026"
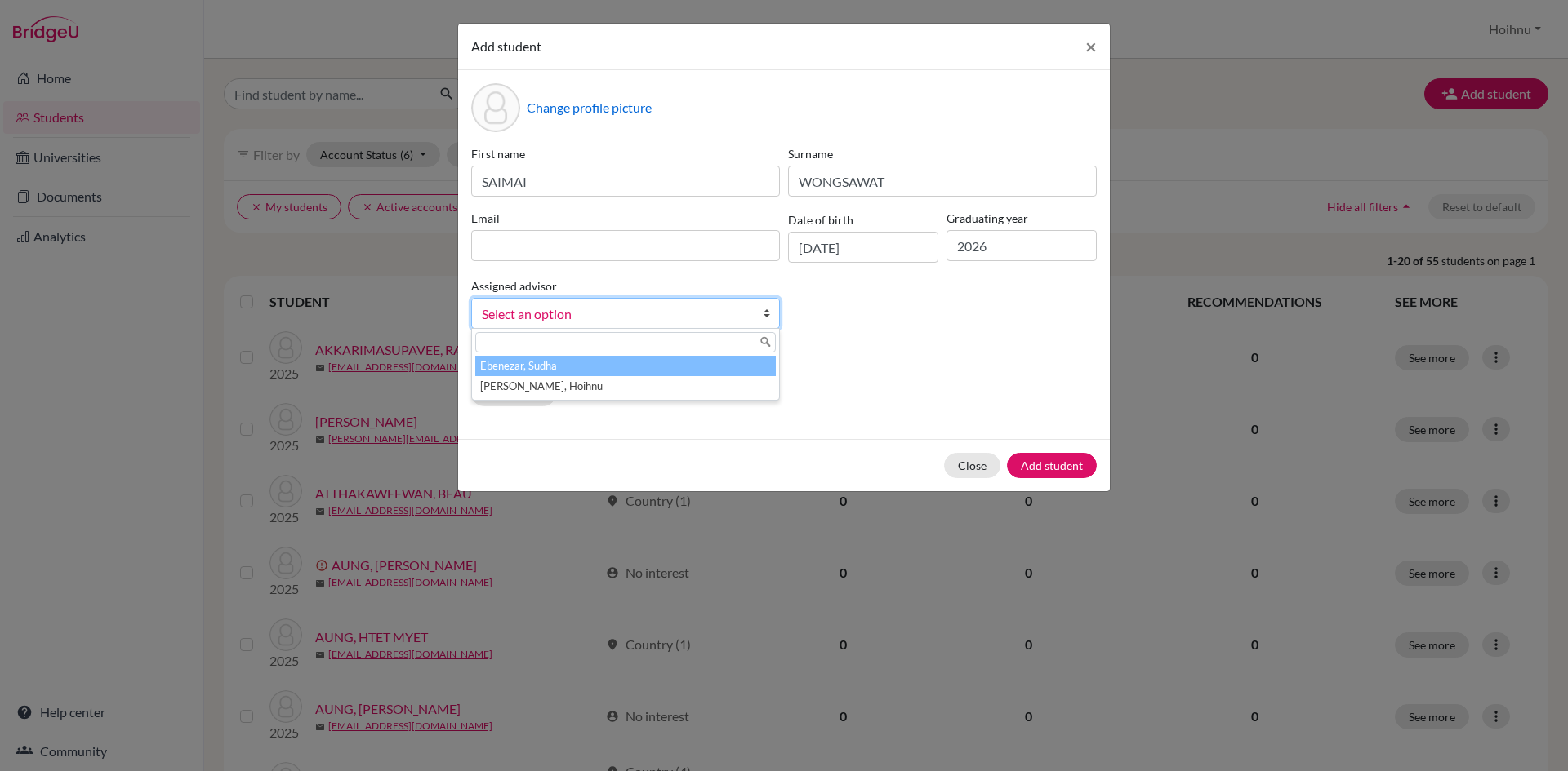
click at [764, 313] on b at bounding box center [770, 313] width 16 height 29
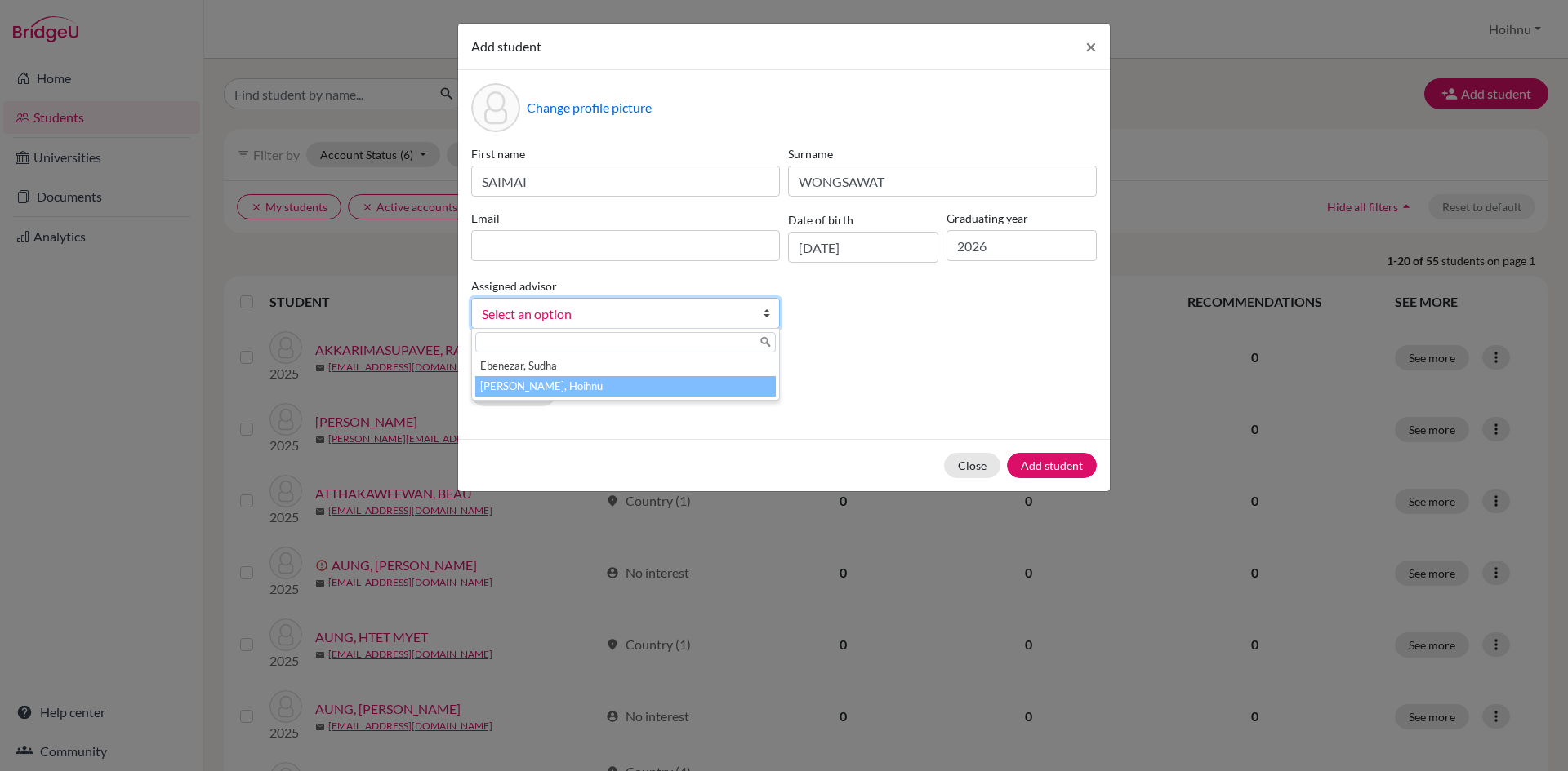
click at [534, 385] on li "Mark, Hoihnu" at bounding box center [625, 386] width 300 height 20
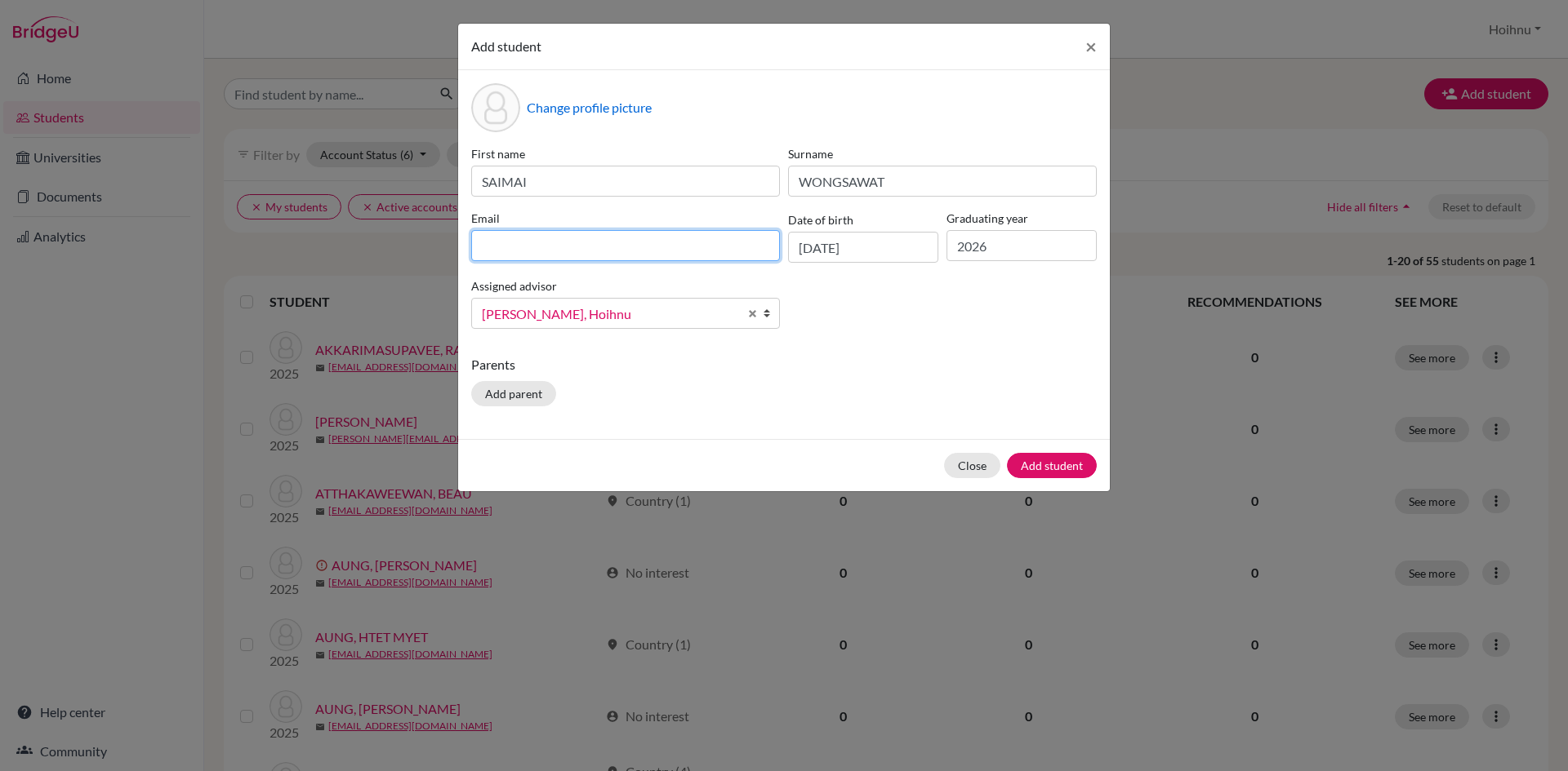
click at [544, 241] on input at bounding box center [625, 246] width 309 height 31
paste input "Mai Mai SAIMAI WONGSAWAT <maimai03956@rais.ac.th>"
drag, startPoint x: 620, startPoint y: 247, endPoint x: 472, endPoint y: 252, distance: 148.1
click at [472, 252] on input "Mai Mai SAIMAI WONGSAWAT <maimai03956@rais.ac.th>" at bounding box center [625, 246] width 309 height 31
click at [633, 249] on input "maimai03956@rais.ac.th>" at bounding box center [625, 246] width 309 height 31
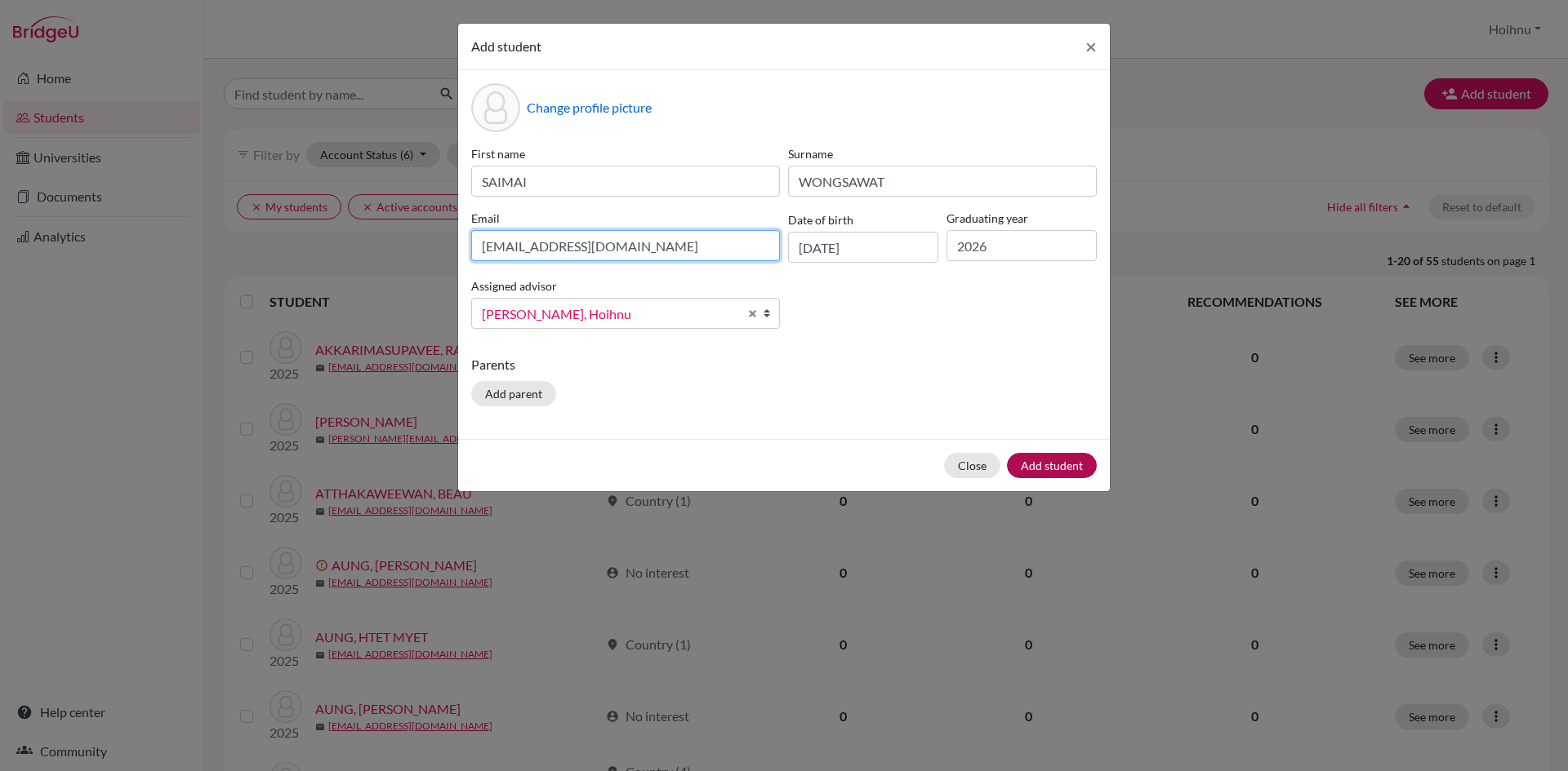
type input "maimai03956@rais.ac.th"
click at [1046, 467] on button "Add student" at bounding box center [1052, 465] width 90 height 25
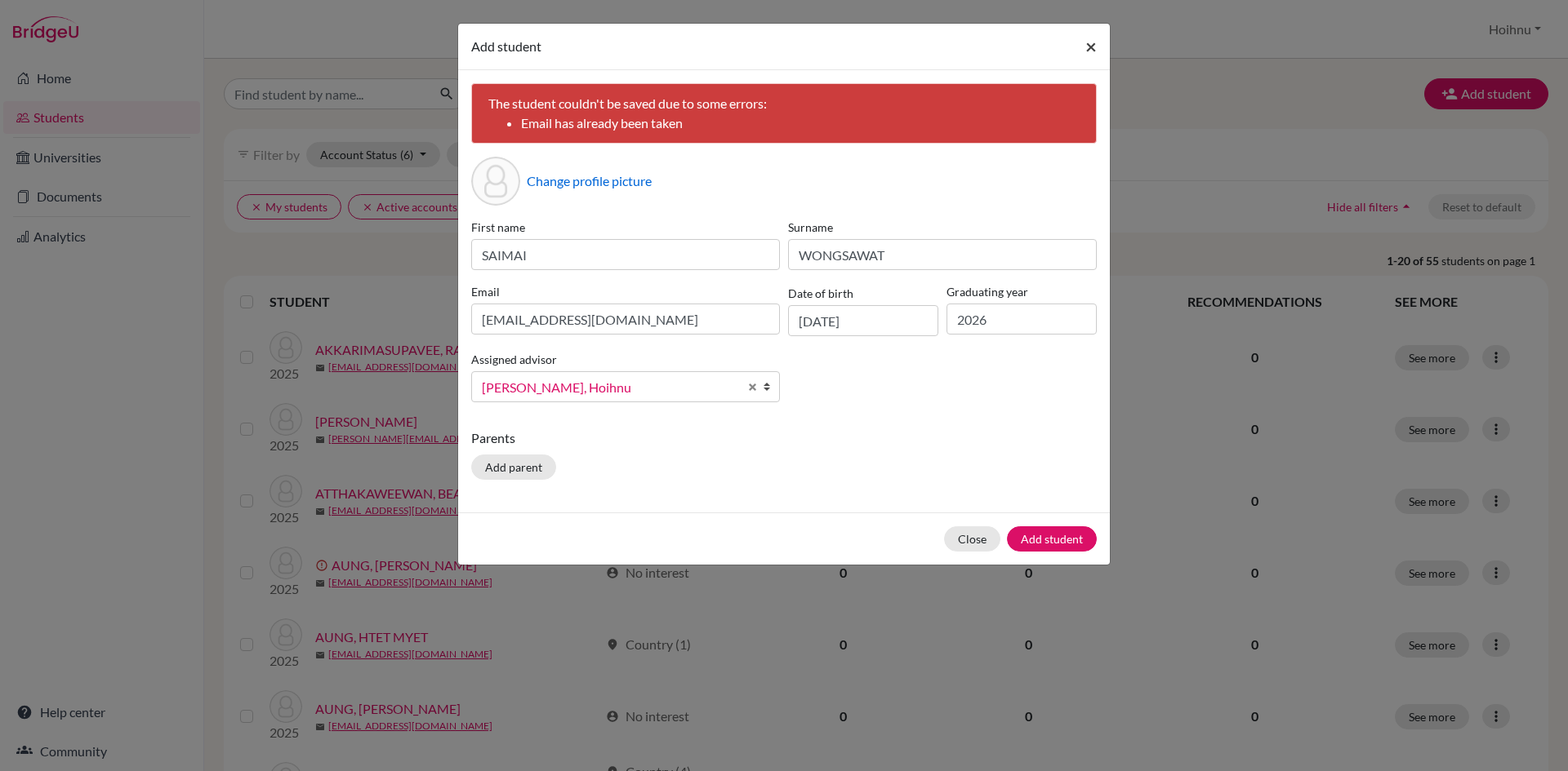
click at [1096, 49] on button "×" at bounding box center [1091, 47] width 38 height 46
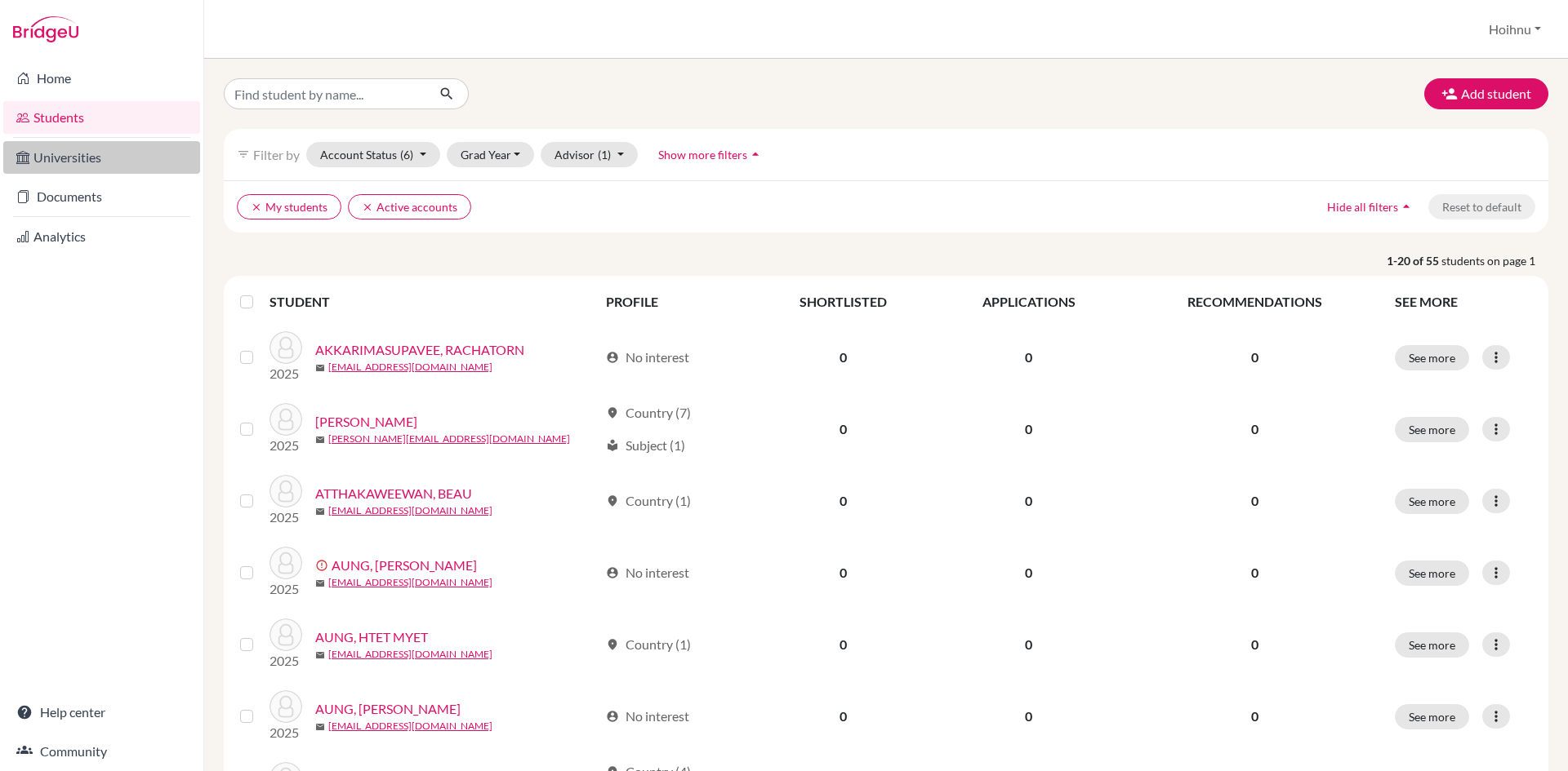
click at [55, 160] on link "Universities" at bounding box center [102, 158] width 197 height 33
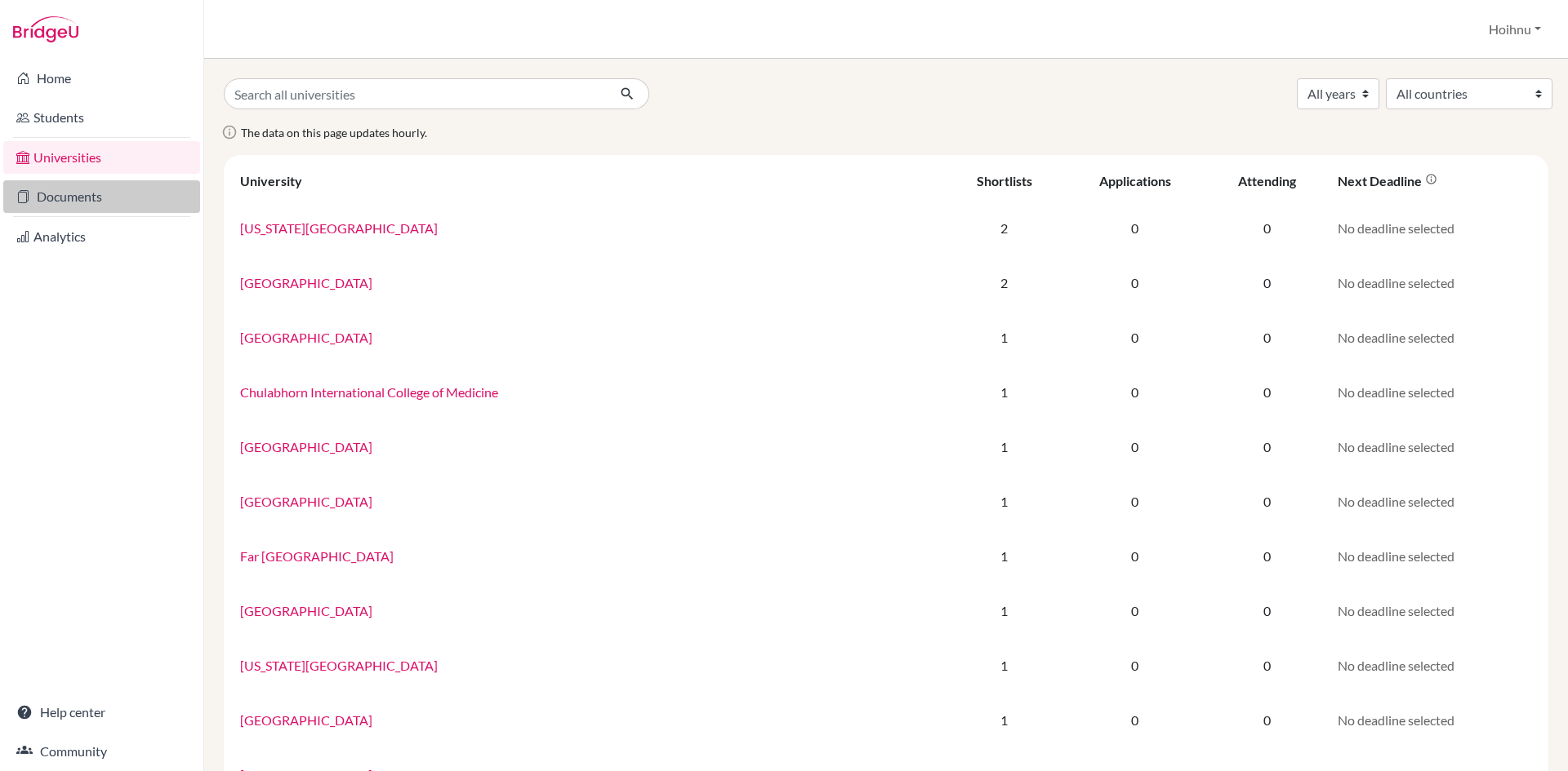
click at [79, 201] on link "Documents" at bounding box center [102, 196] width 197 height 33
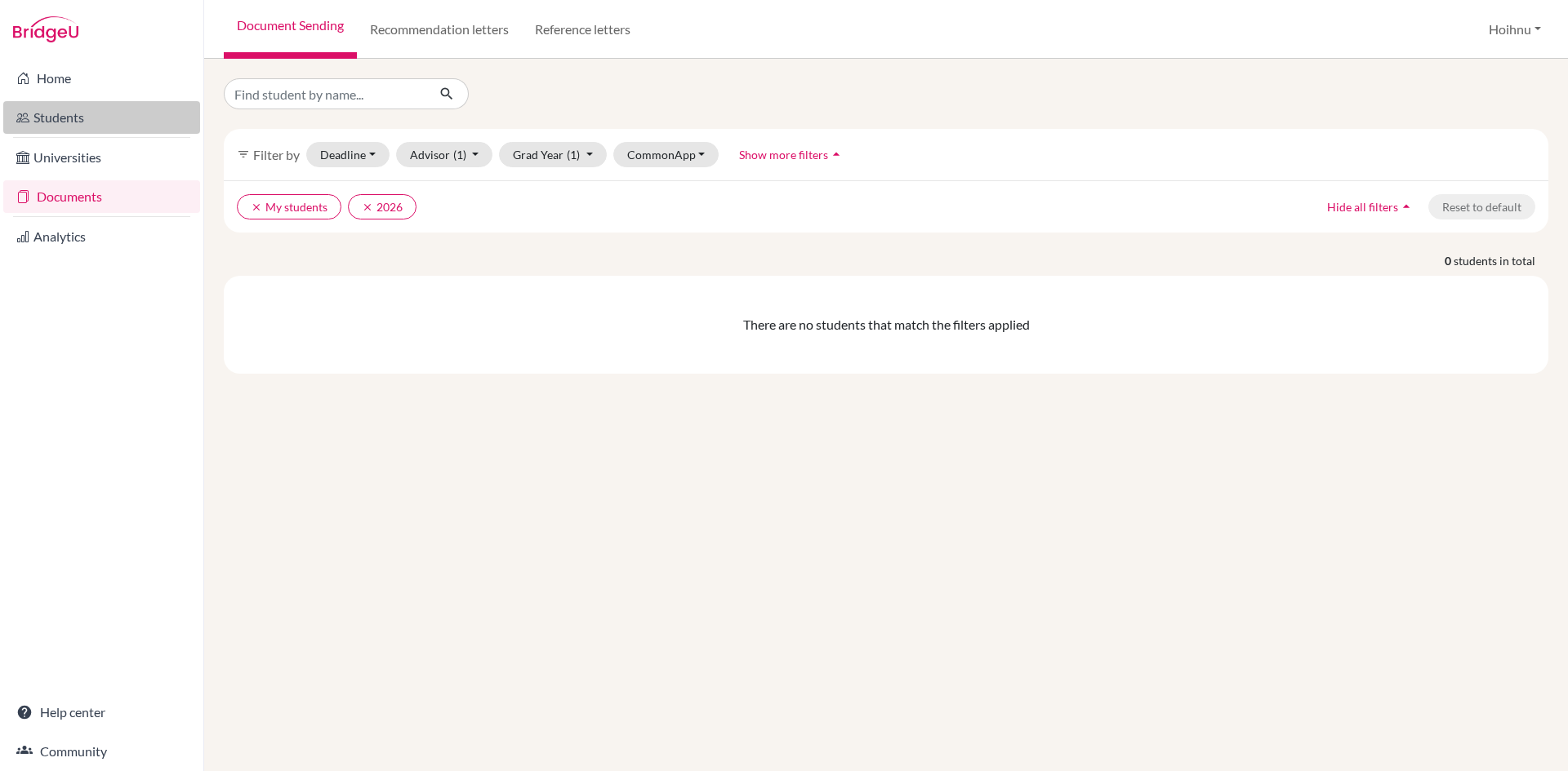
click at [85, 124] on link "Students" at bounding box center [102, 118] width 197 height 33
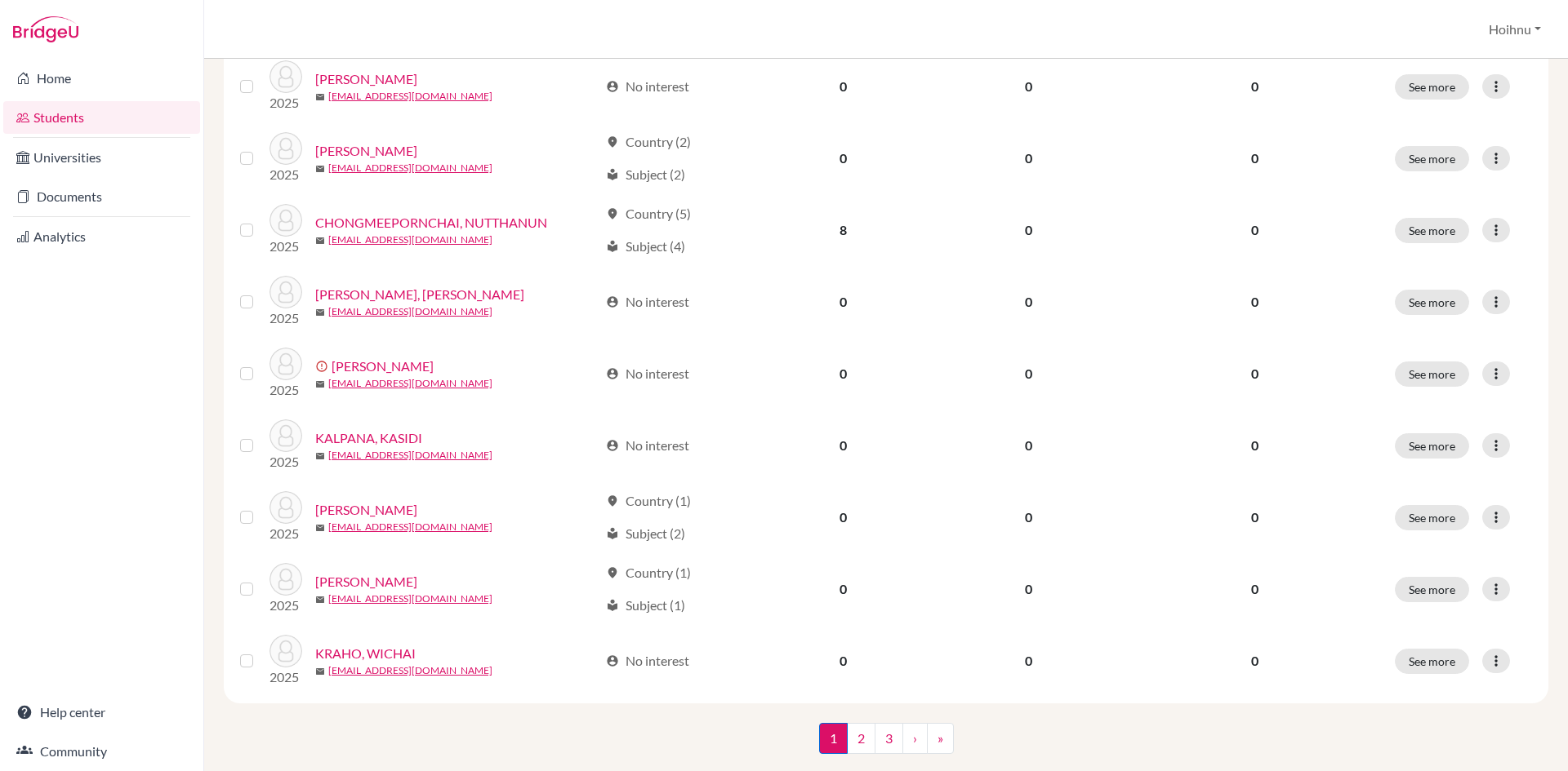
scroll to position [1096, 0]
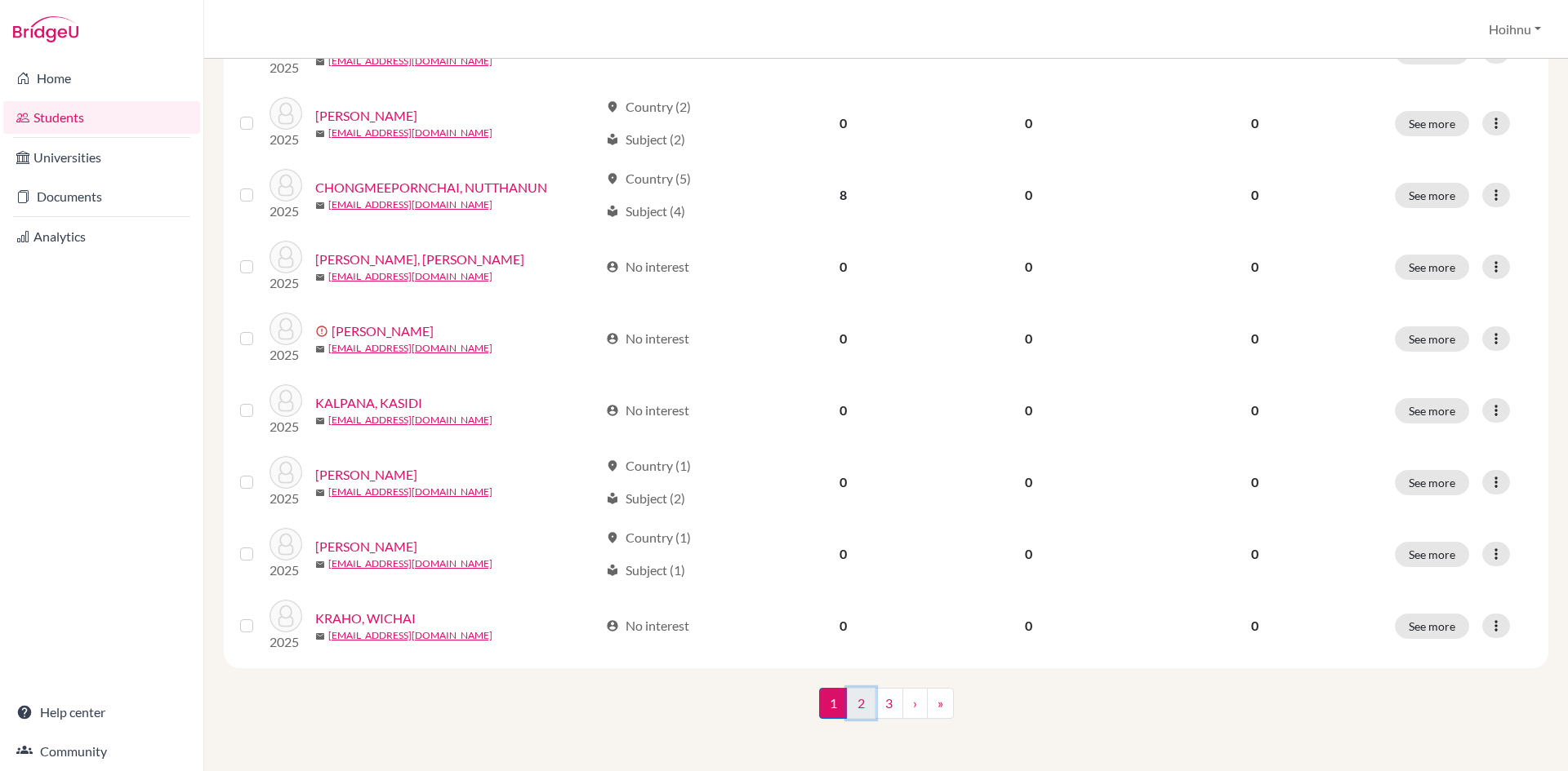
click at [855, 705] on link "2" at bounding box center [861, 704] width 29 height 31
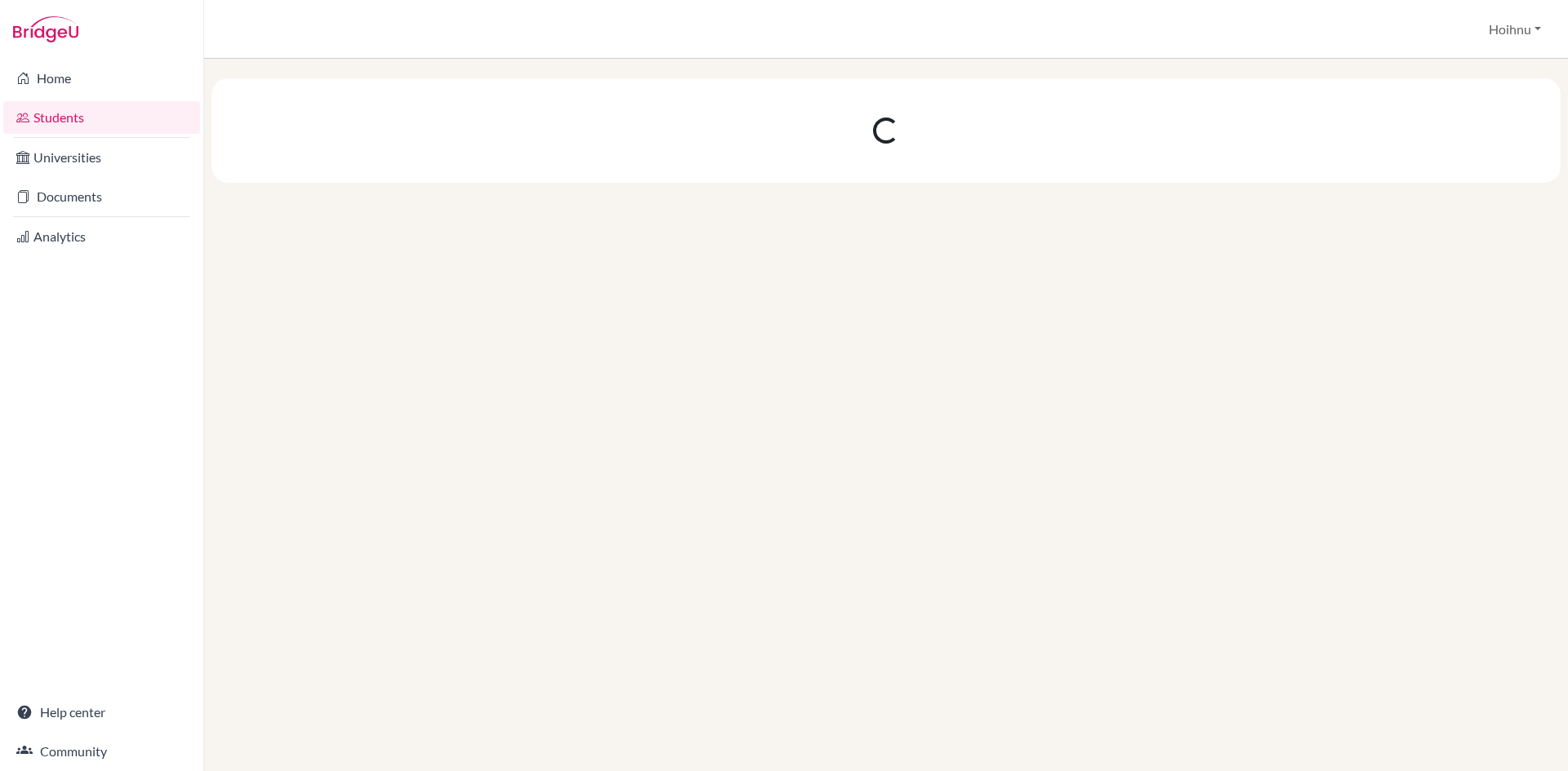
scroll to position [0, 0]
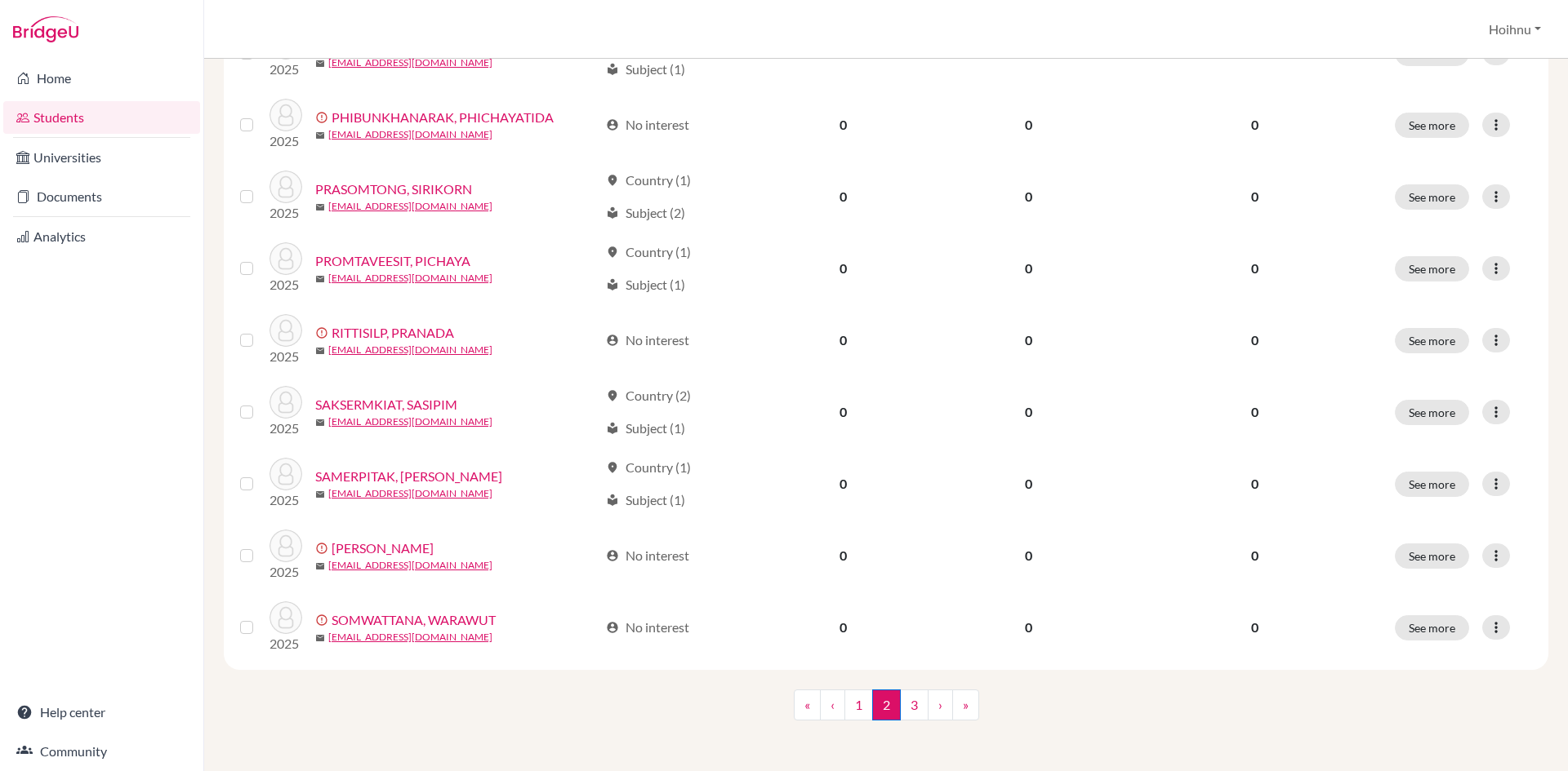
scroll to position [1096, 0]
click at [904, 701] on link "3" at bounding box center [914, 704] width 29 height 31
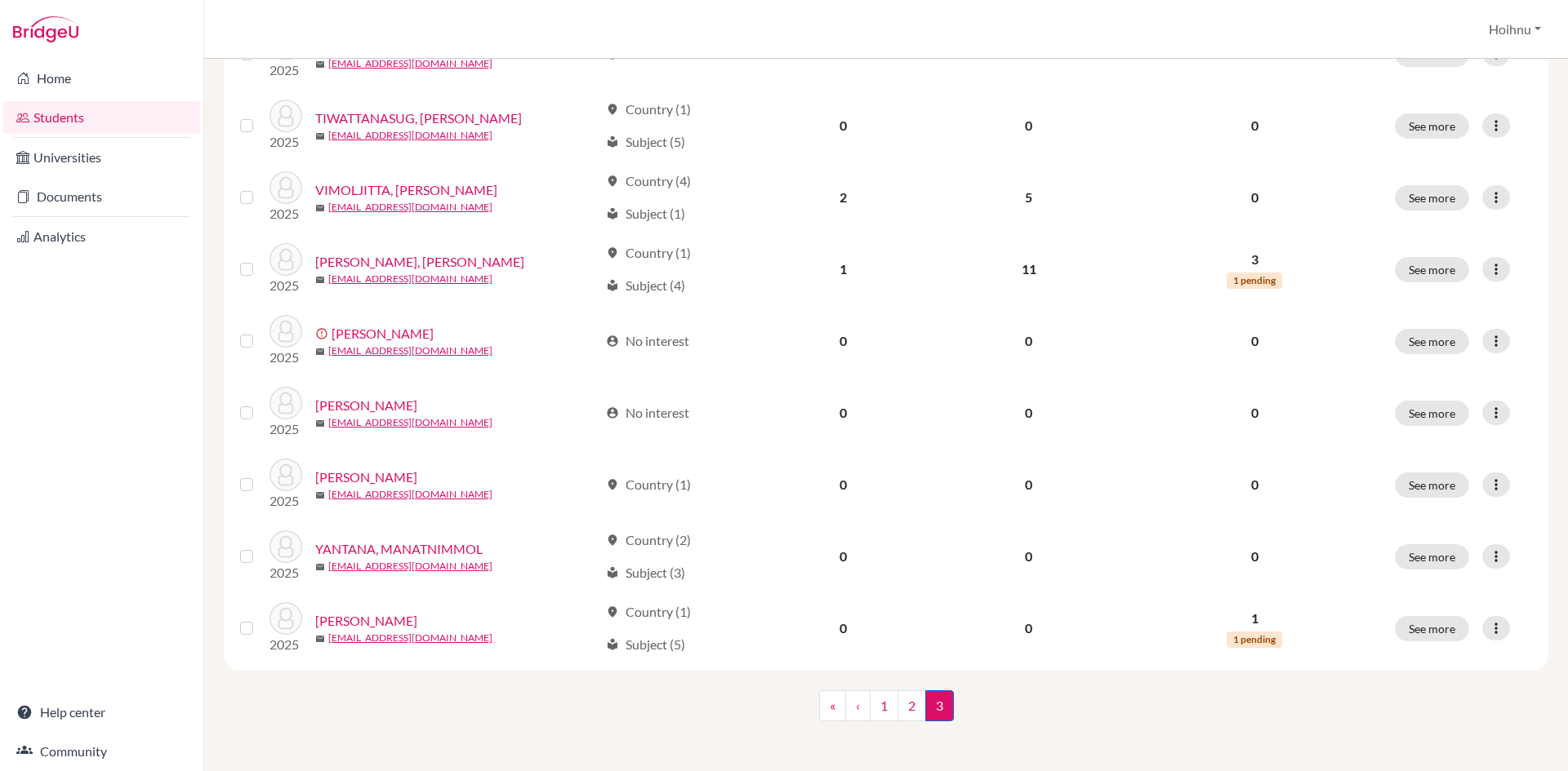
scroll to position [737, 0]
click at [936, 708] on span "3 (current)" at bounding box center [939, 704] width 29 height 31
click at [829, 706] on link "«" at bounding box center [832, 704] width 27 height 31
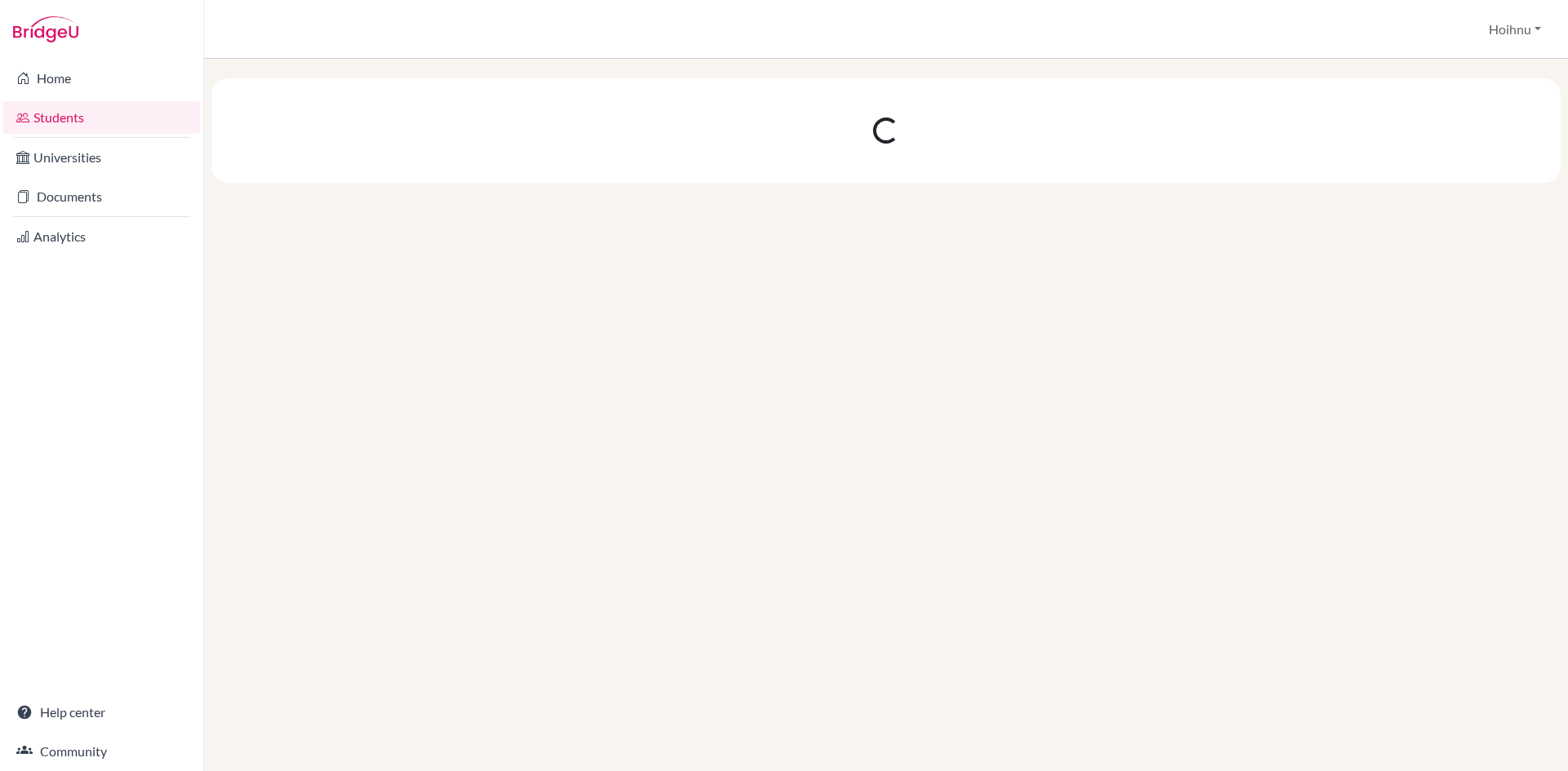
scroll to position [0, 0]
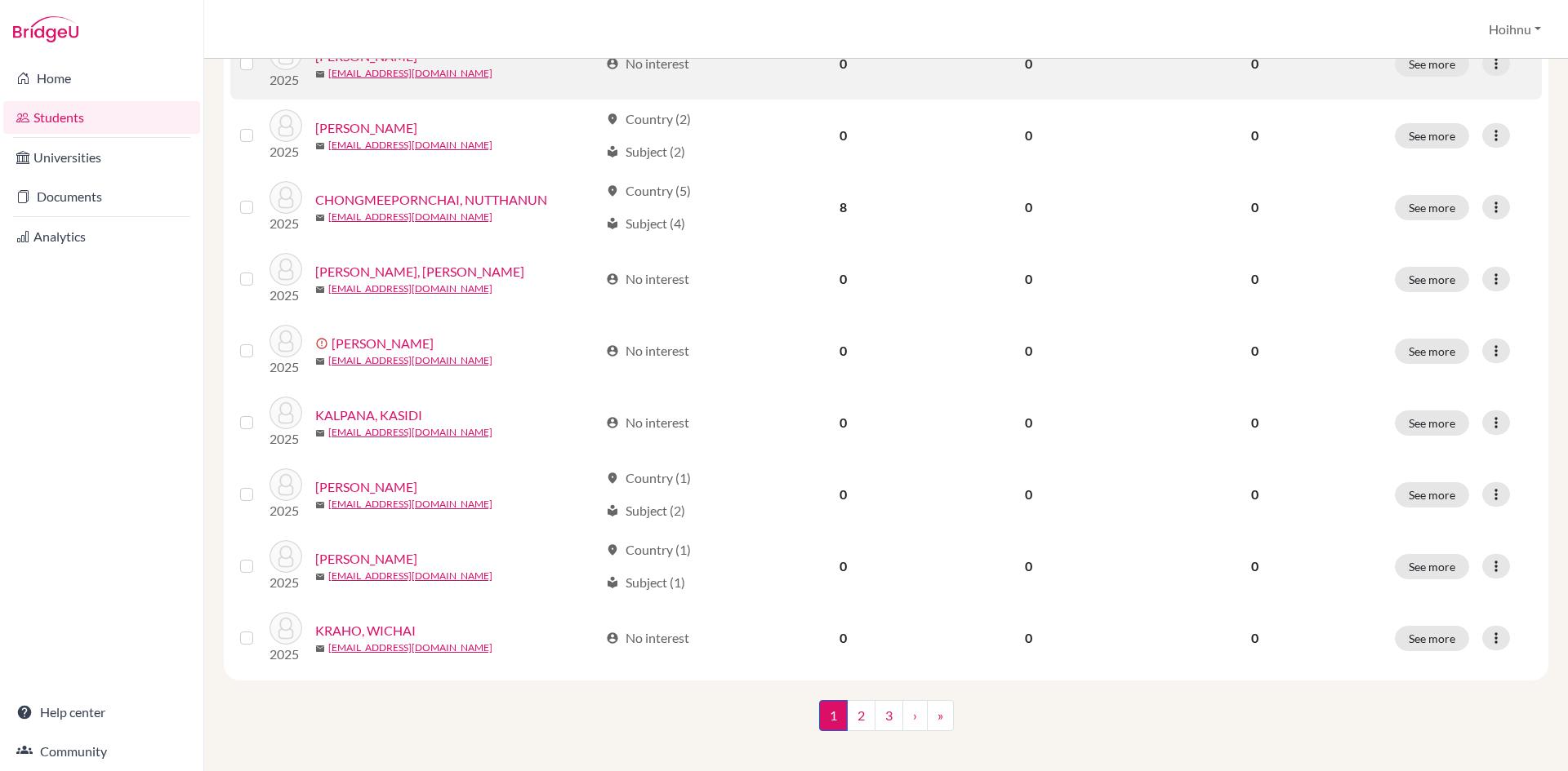
scroll to position [1096, 0]
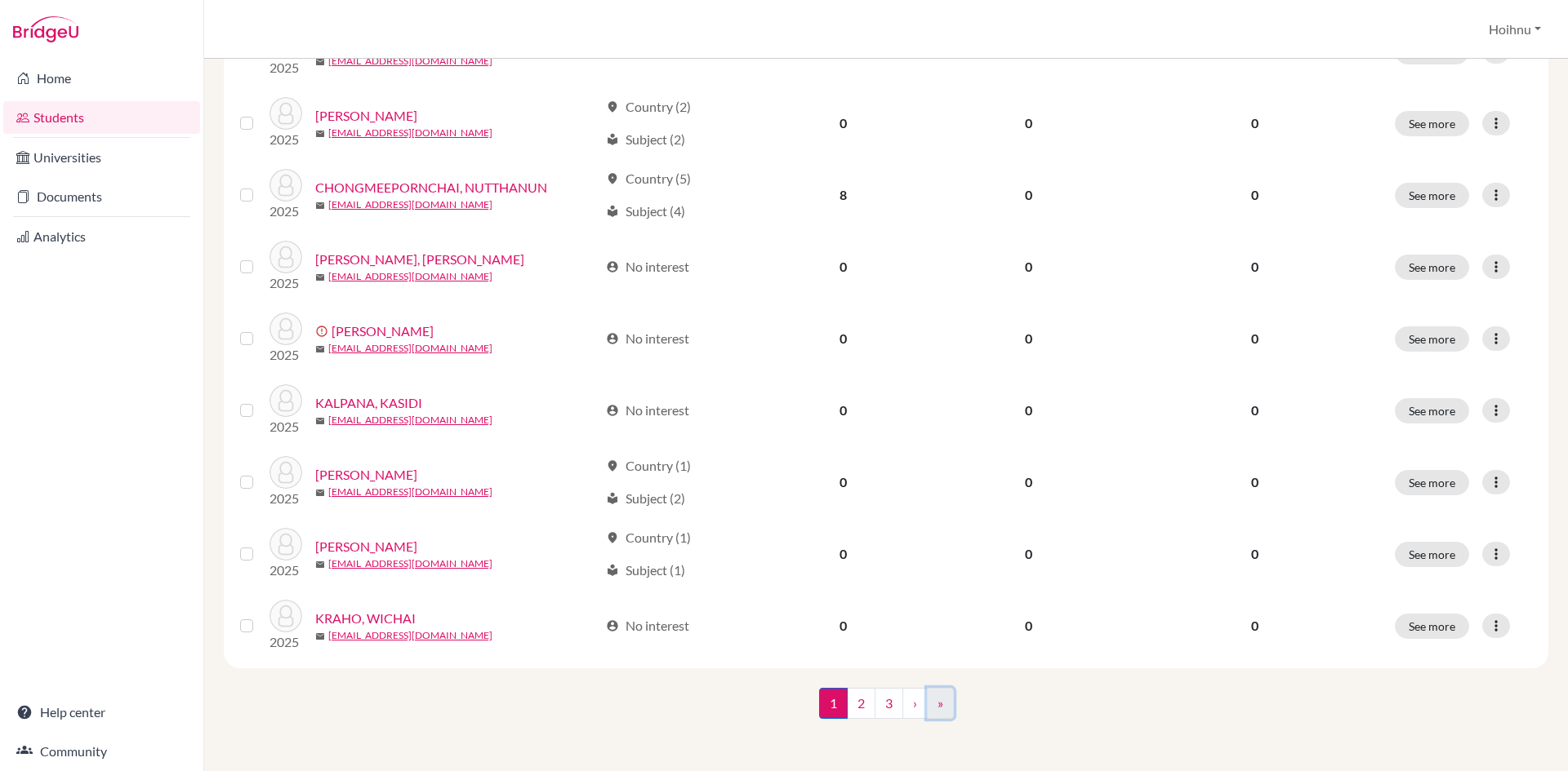
click at [937, 706] on link "»" at bounding box center [940, 704] width 27 height 31
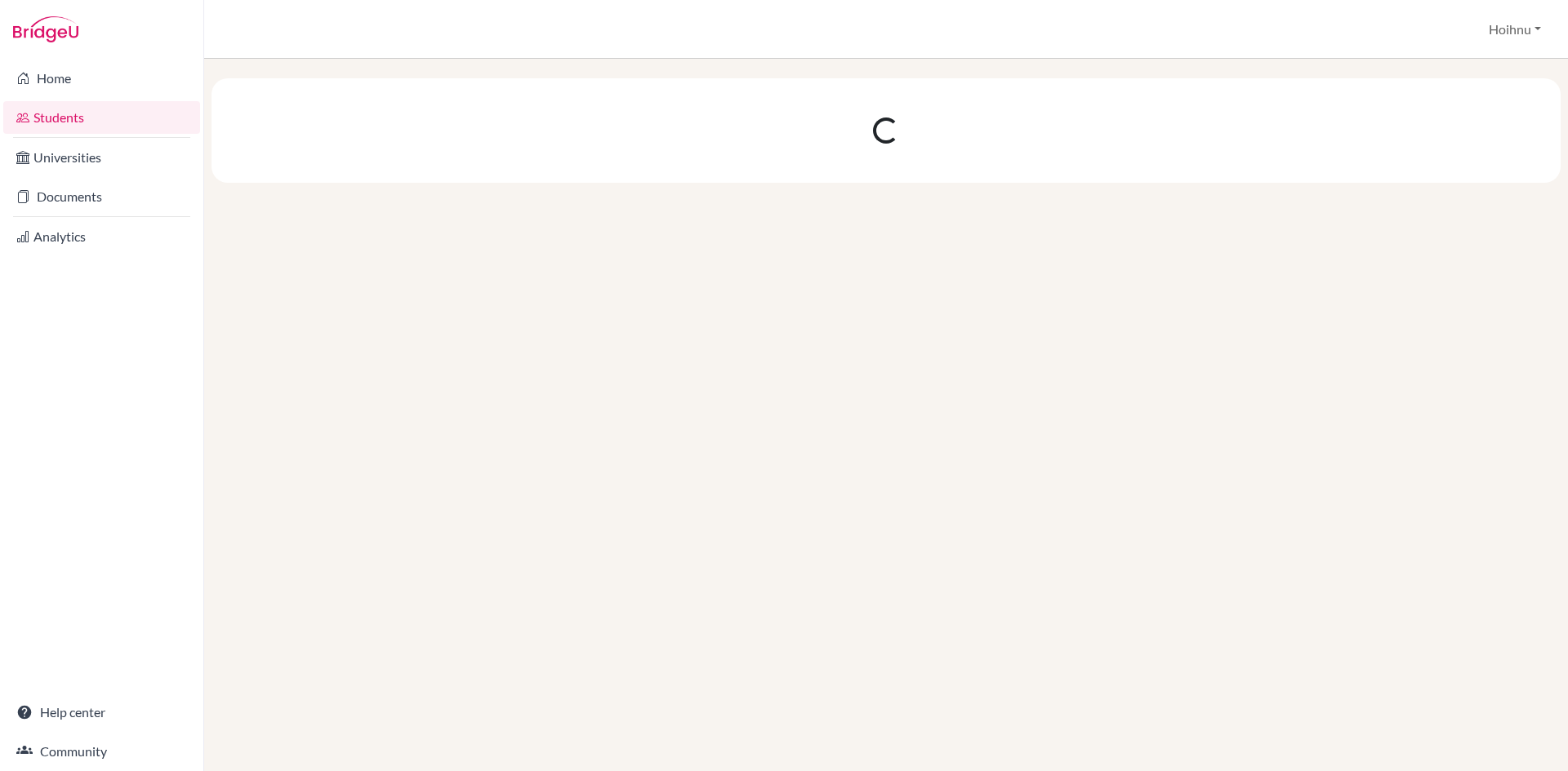
scroll to position [0, 0]
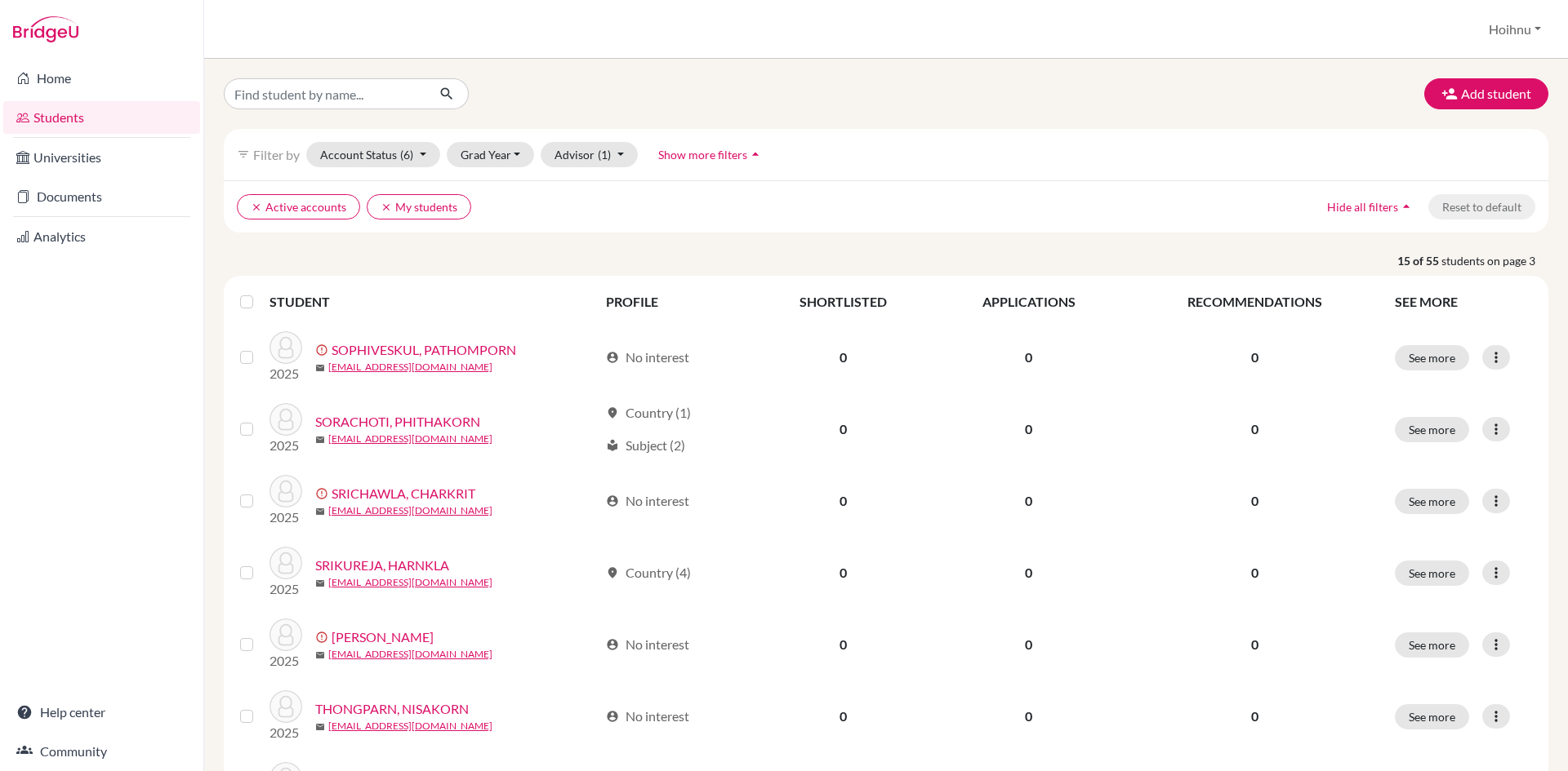
click at [754, 154] on icon "arrow_drop_up" at bounding box center [755, 155] width 16 height 16
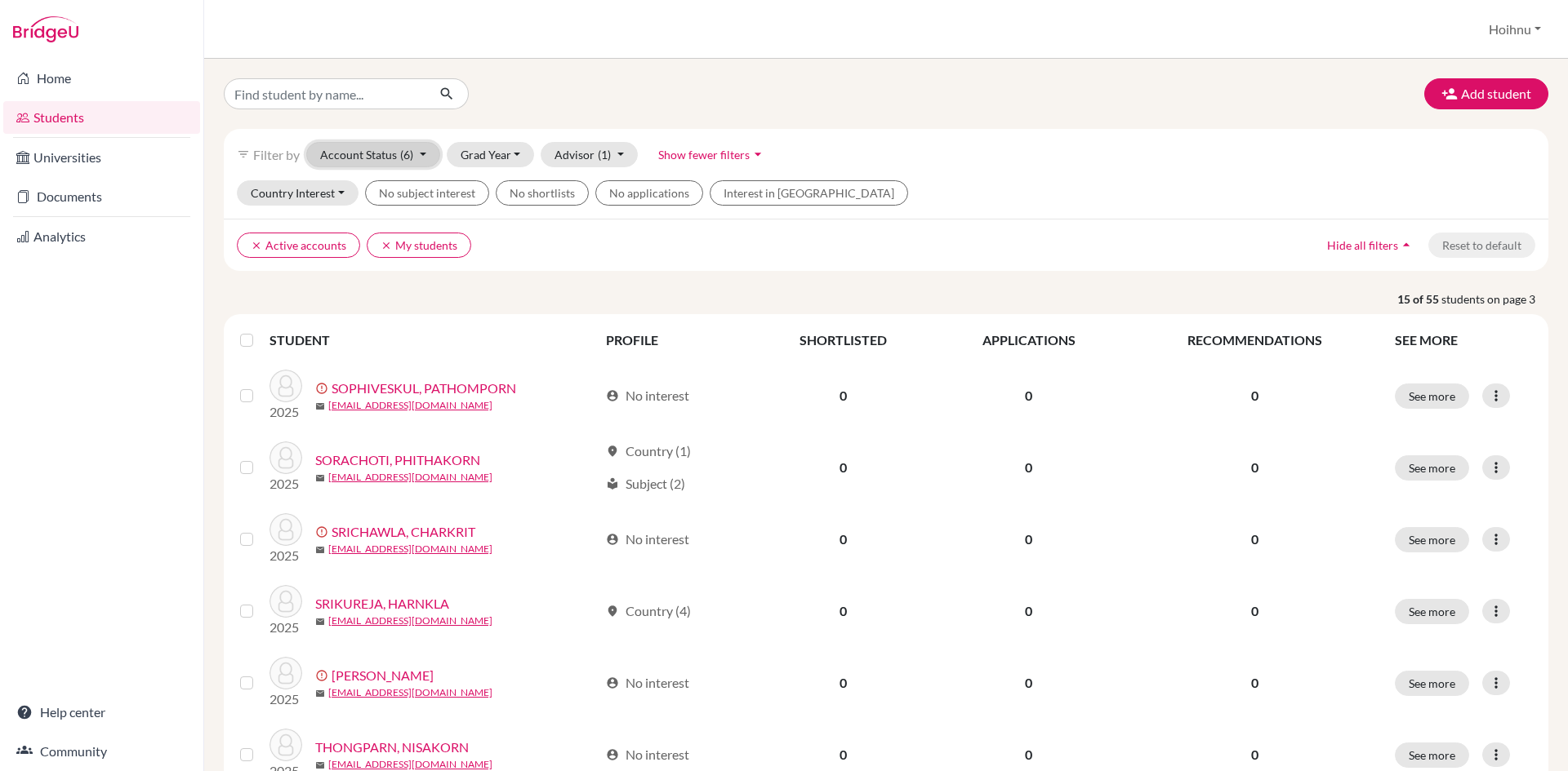
click at [424, 156] on button "Account Status (6)" at bounding box center [373, 155] width 134 height 25
click at [357, 251] on span "Registered" at bounding box center [357, 255] width 61 height 20
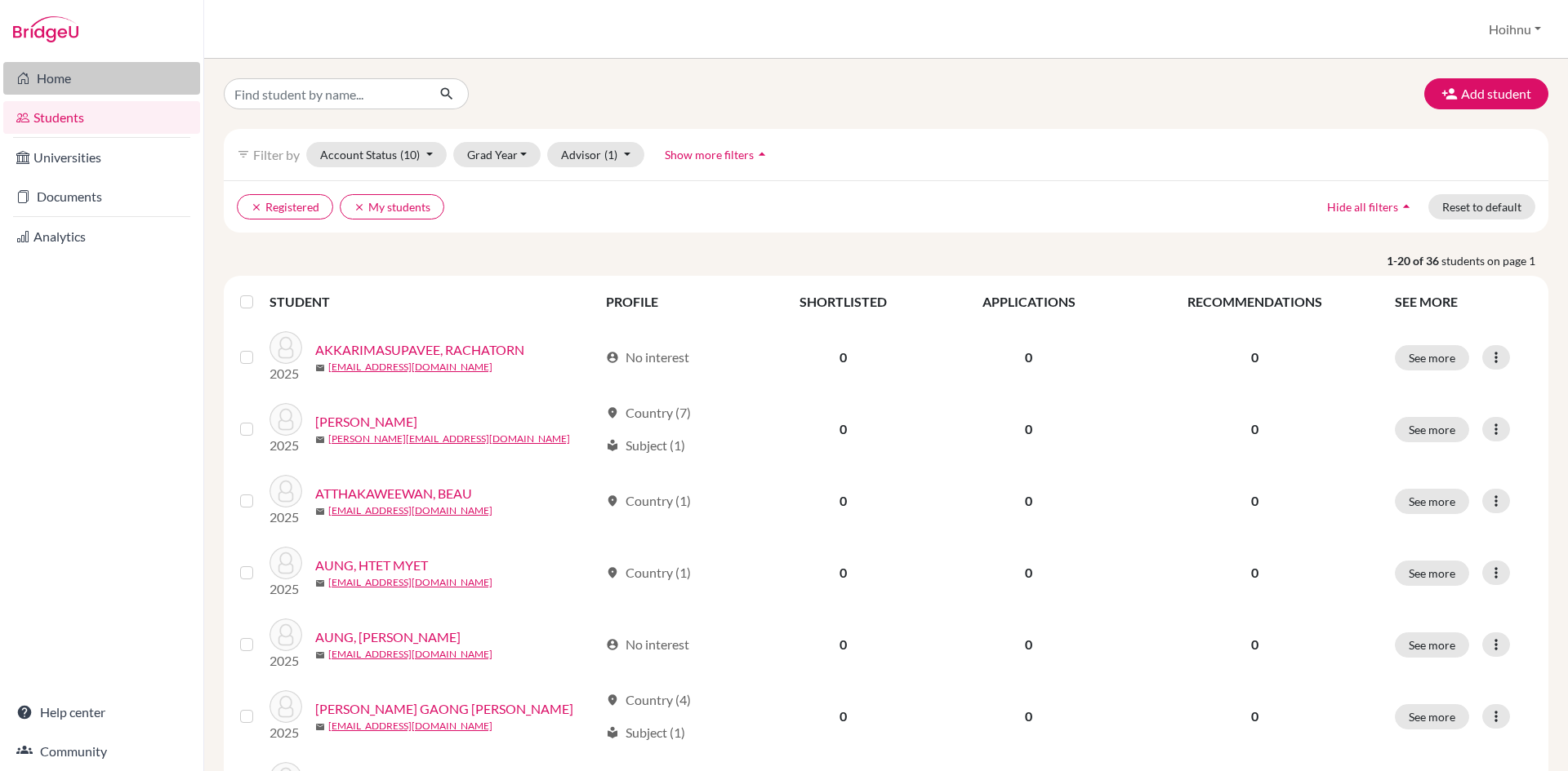
click at [60, 79] on link "Home" at bounding box center [102, 79] width 197 height 33
click at [354, 97] on input "Find student by name..." at bounding box center [324, 94] width 202 height 31
type input "2026"
click button "submit" at bounding box center [447, 94] width 43 height 31
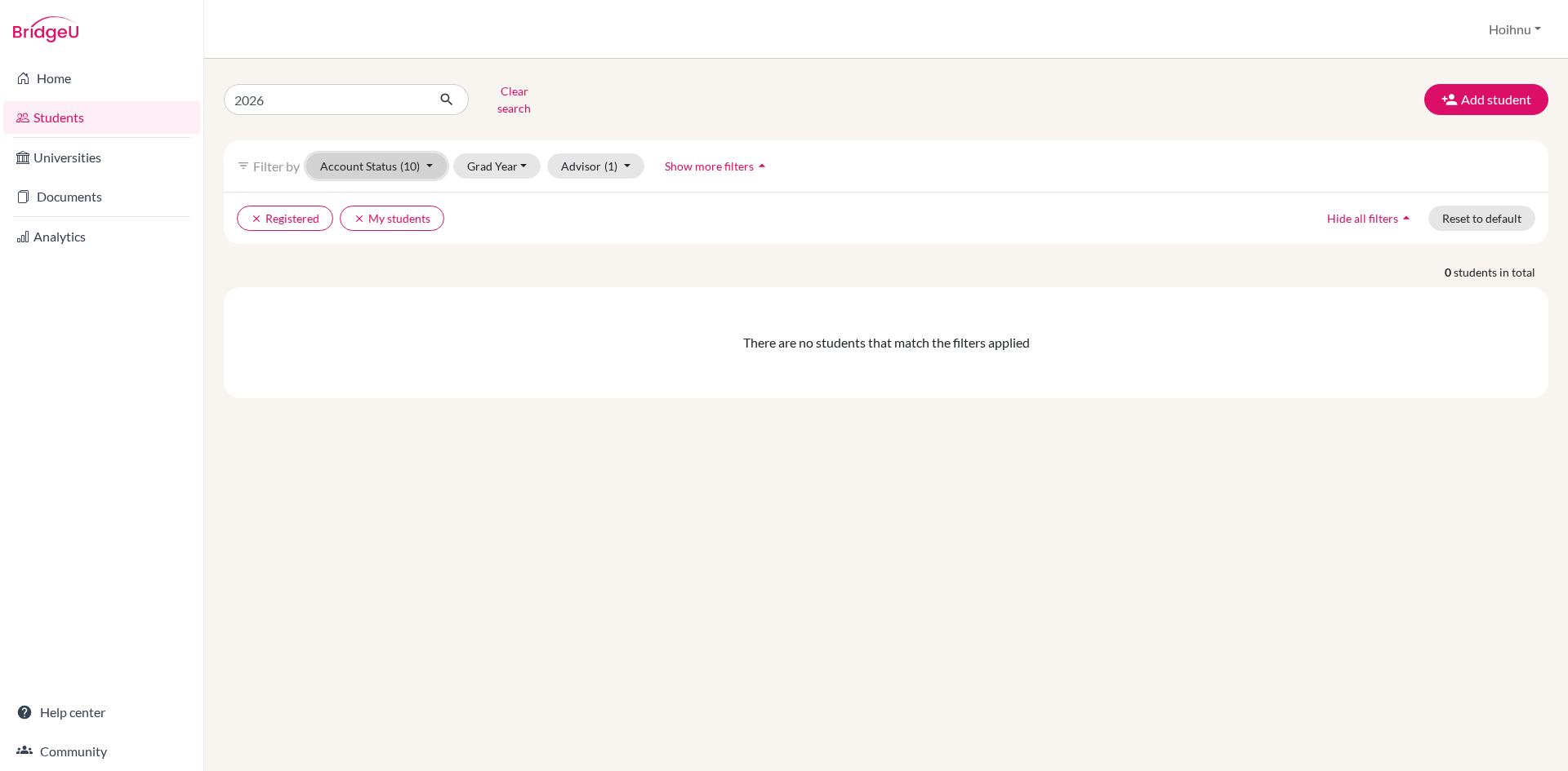
click at [429, 156] on button "Account Status (10)" at bounding box center [377, 165] width 141 height 25
click at [63, 116] on link "Students" at bounding box center [102, 118] width 197 height 33
drag, startPoint x: 283, startPoint y: 97, endPoint x: 256, endPoint y: 98, distance: 27.0
click at [256, 98] on input "2026" at bounding box center [324, 100] width 202 height 31
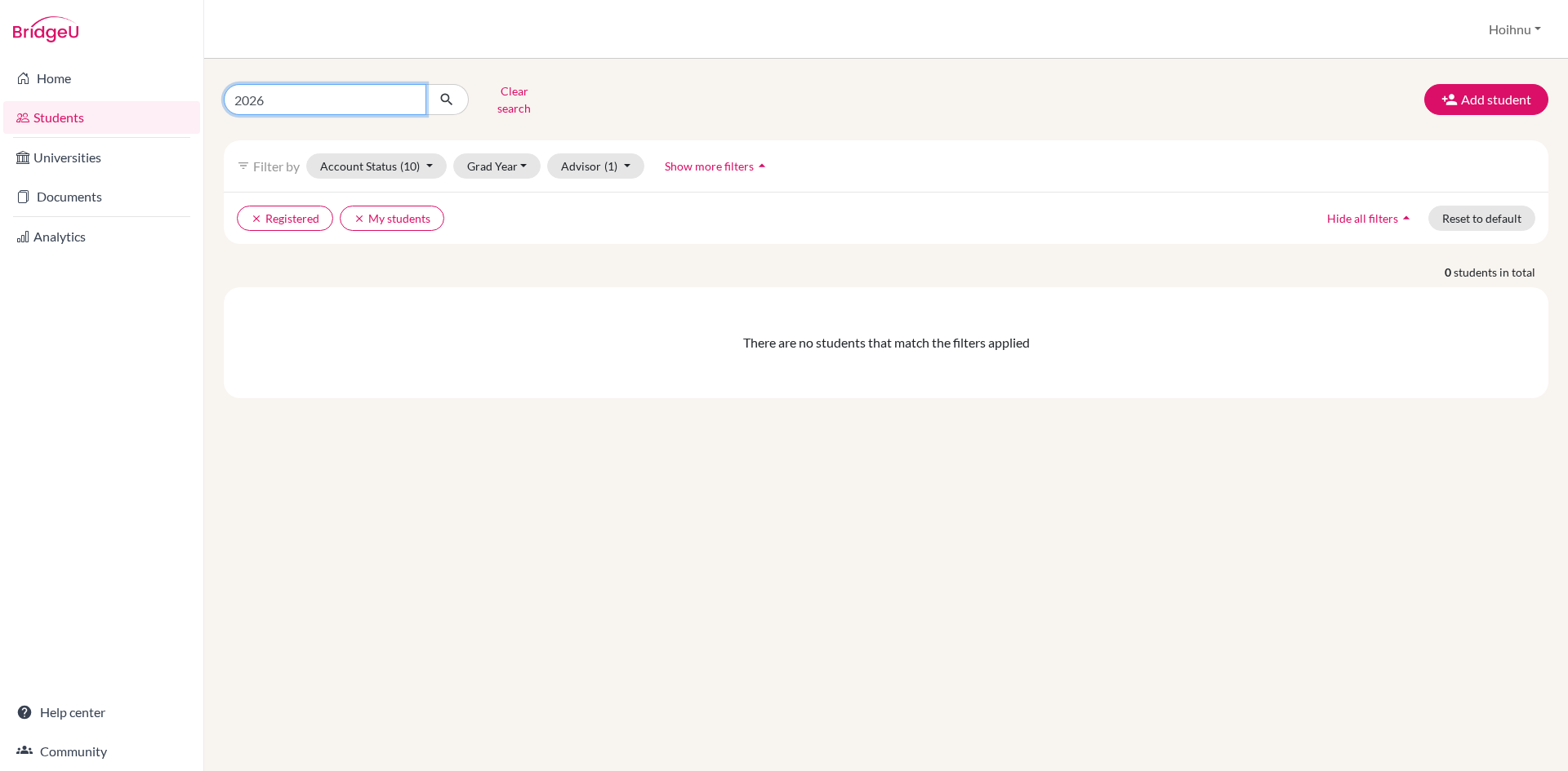
type input "2025"
click button "submit" at bounding box center [447, 100] width 43 height 31
click at [446, 92] on icon "submit" at bounding box center [447, 100] width 16 height 16
click at [52, 113] on link "Students" at bounding box center [102, 118] width 197 height 33
click at [373, 156] on button "Account Status (10)" at bounding box center [377, 165] width 141 height 25
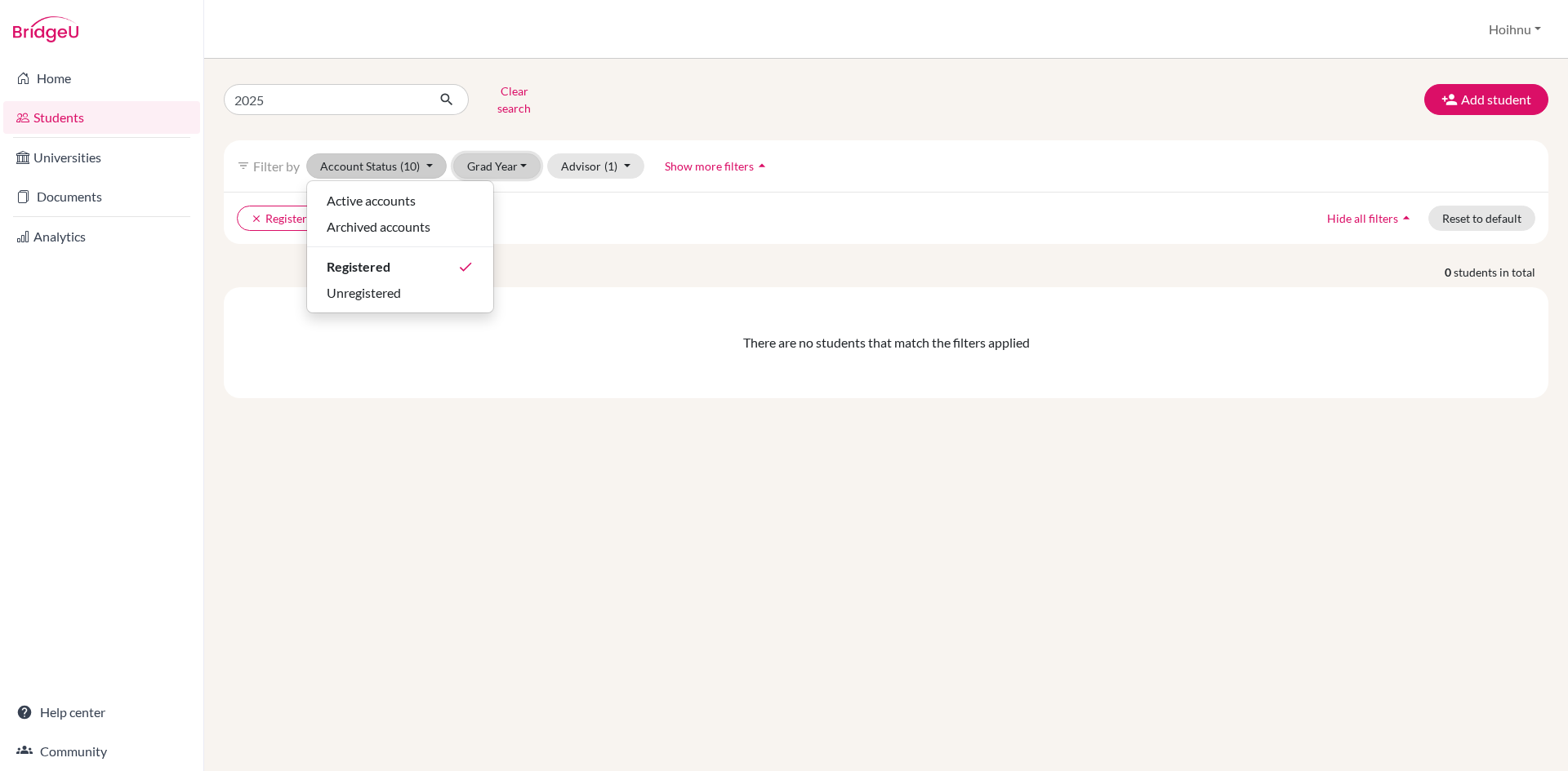
click at [476, 153] on button "Grad Year" at bounding box center [497, 165] width 88 height 25
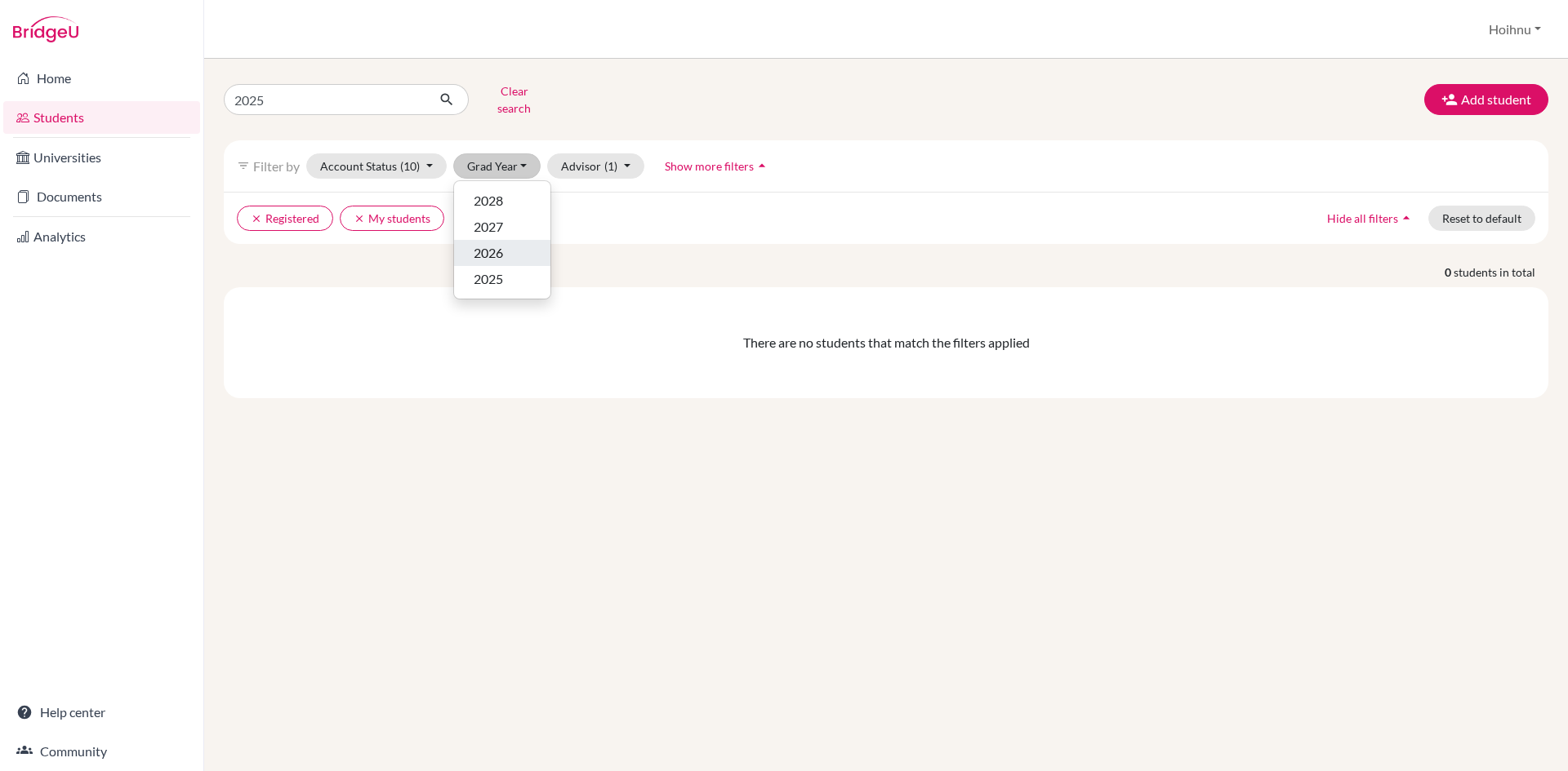
click at [495, 245] on span "2026" at bounding box center [488, 253] width 29 height 20
click at [1405, 210] on icon "arrow_drop_up" at bounding box center [1406, 218] width 16 height 16
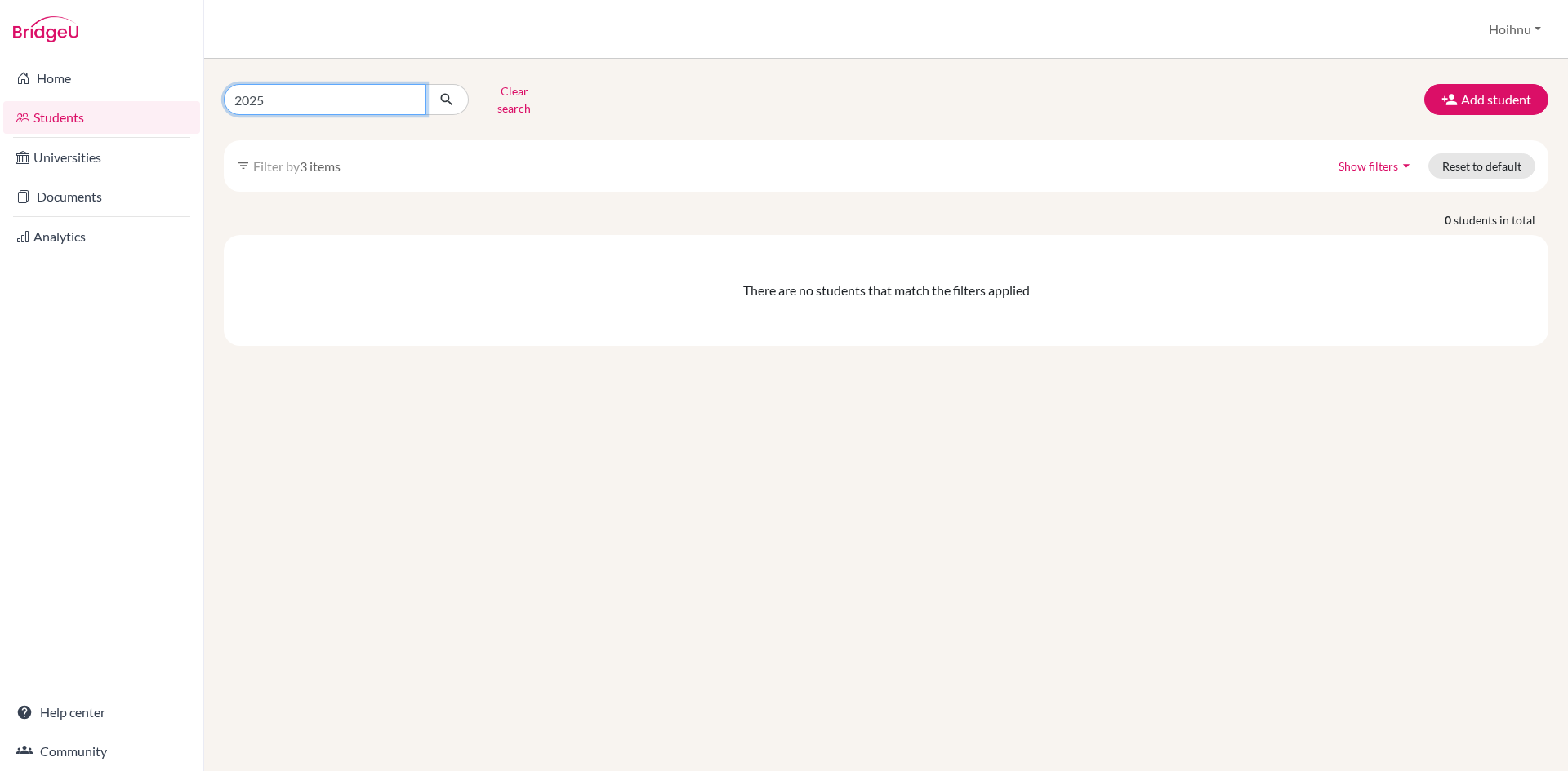
click at [260, 94] on input "2025" at bounding box center [324, 100] width 202 height 31
click at [418, 97] on input "2025" at bounding box center [324, 100] width 202 height 31
click at [410, 95] on input "2025" at bounding box center [324, 100] width 202 height 31
click at [68, 110] on link "Students" at bounding box center [102, 118] width 197 height 33
click at [112, 152] on link "Universities" at bounding box center [102, 158] width 197 height 33
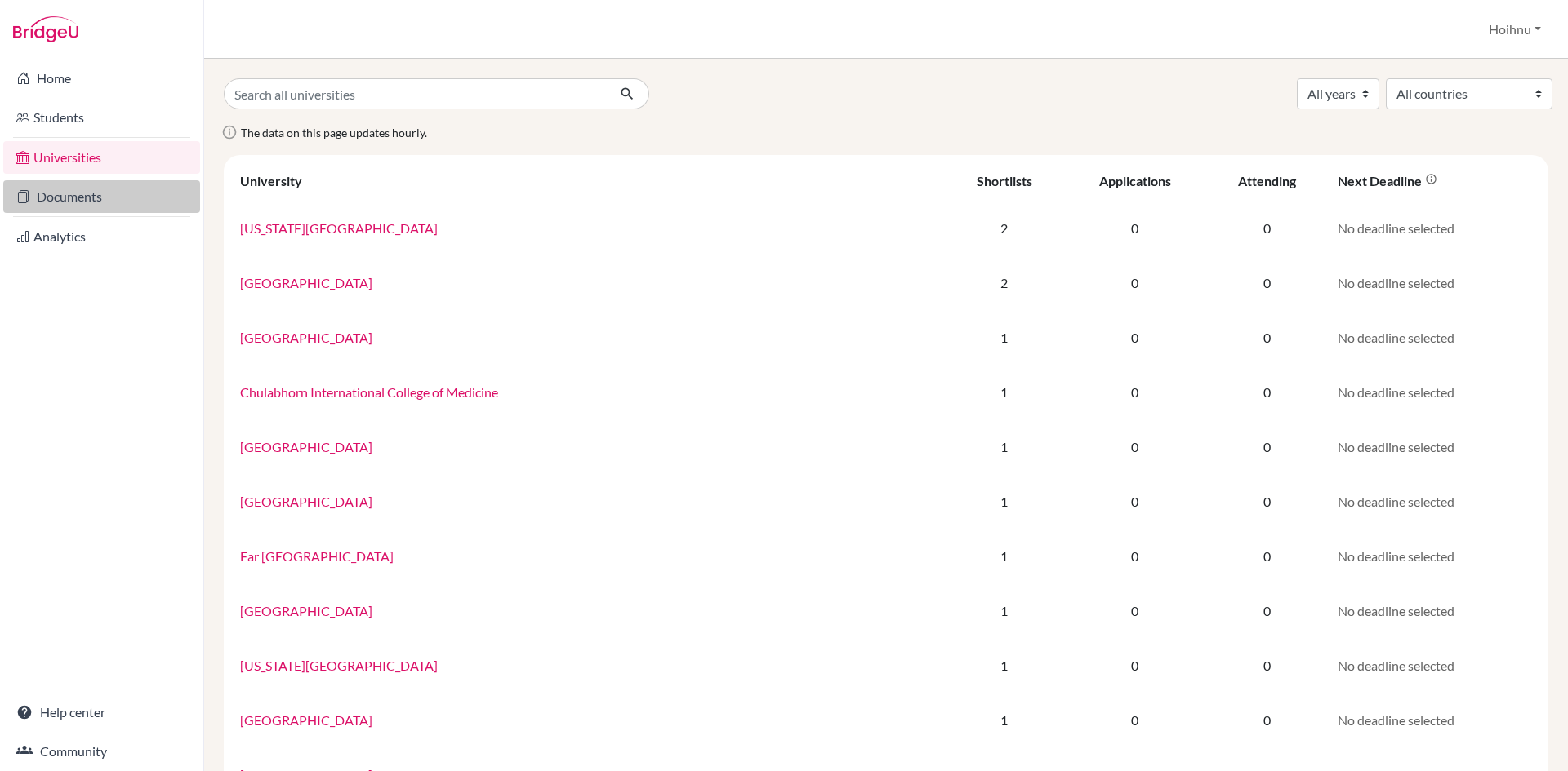
click at [65, 201] on link "Documents" at bounding box center [102, 196] width 197 height 33
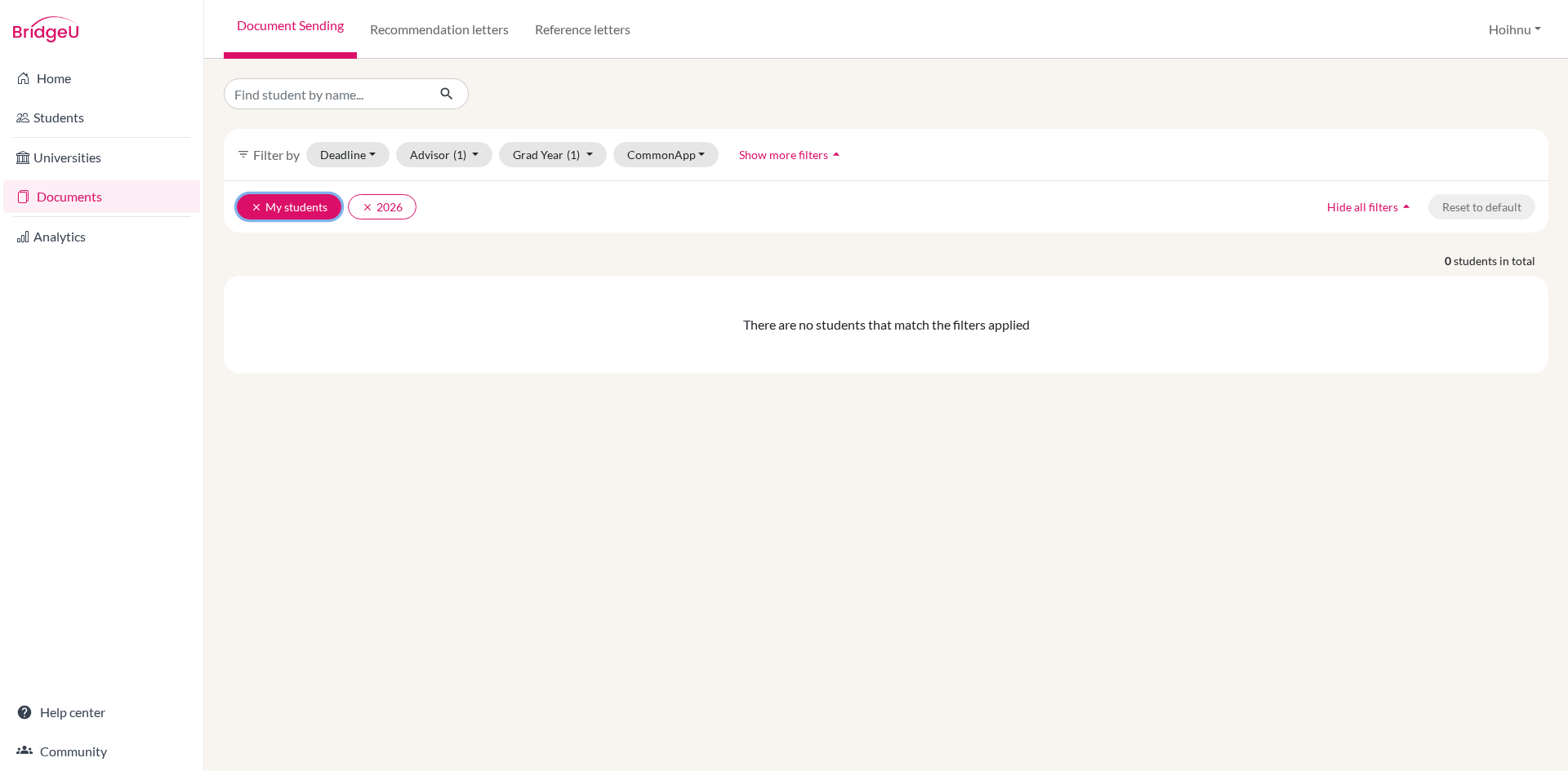
click at [315, 204] on button "clear My students" at bounding box center [289, 206] width 105 height 25
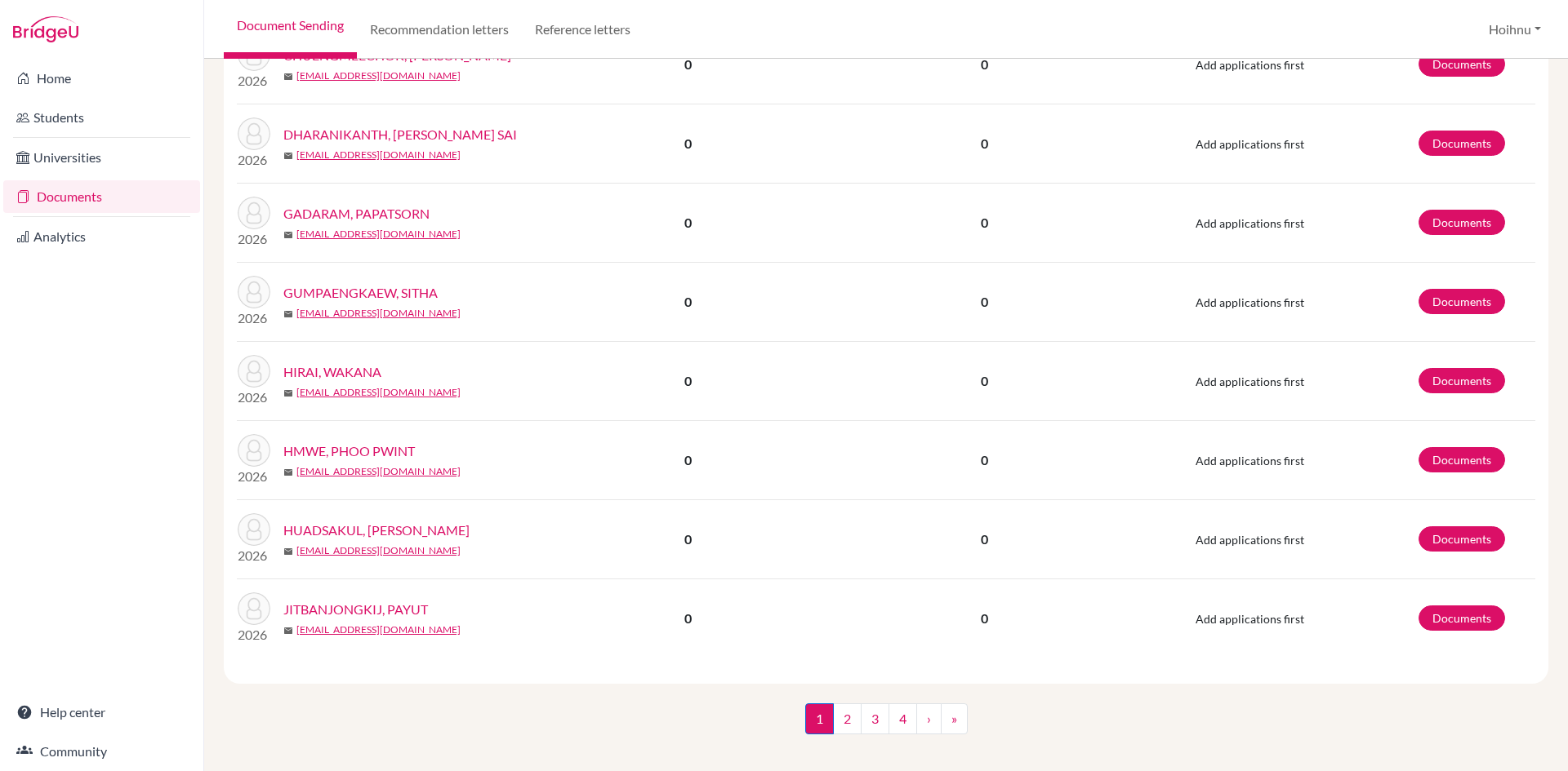
scroll to position [1341, 0]
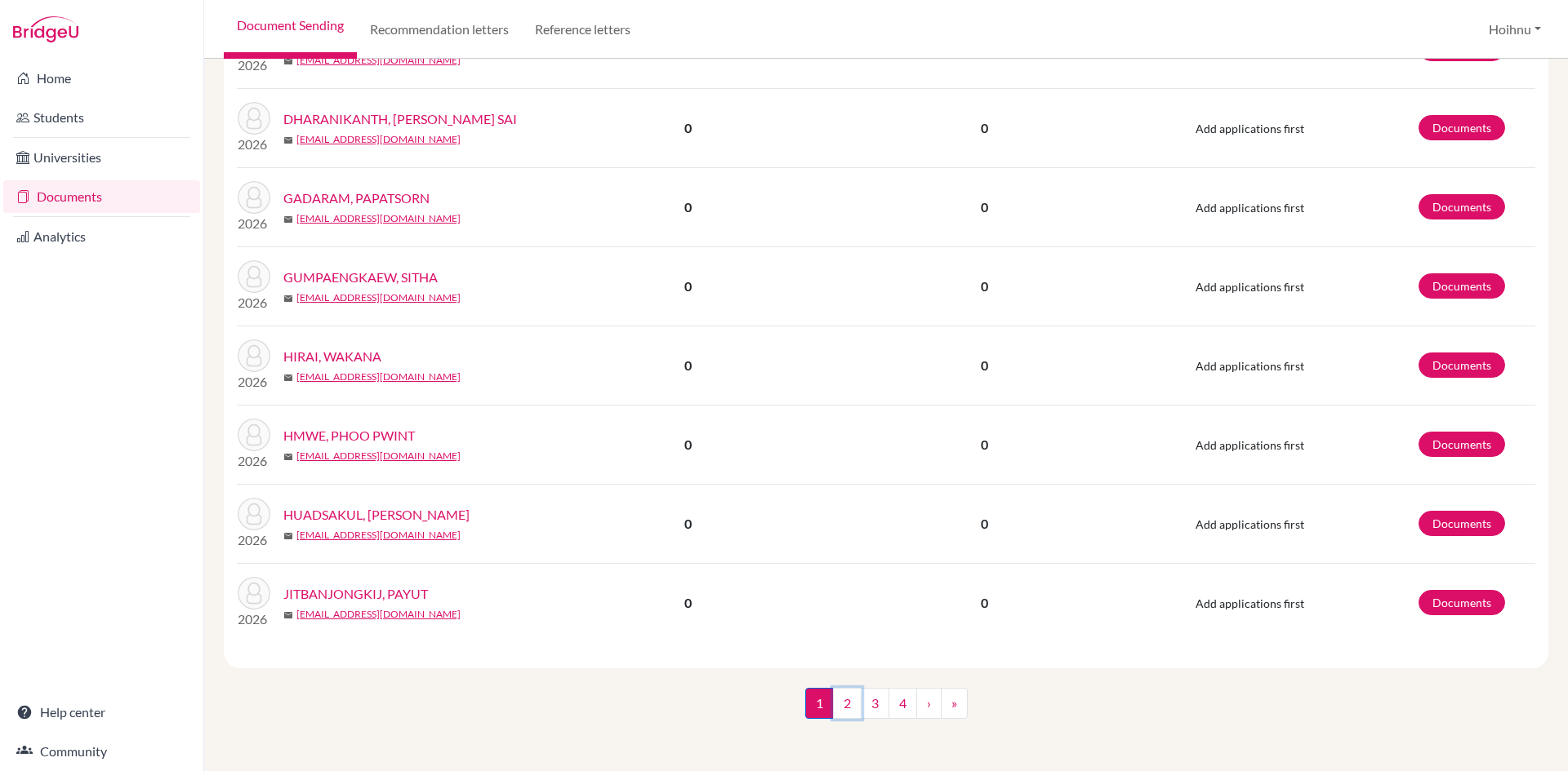
click at [844, 711] on link "2" at bounding box center [847, 704] width 29 height 31
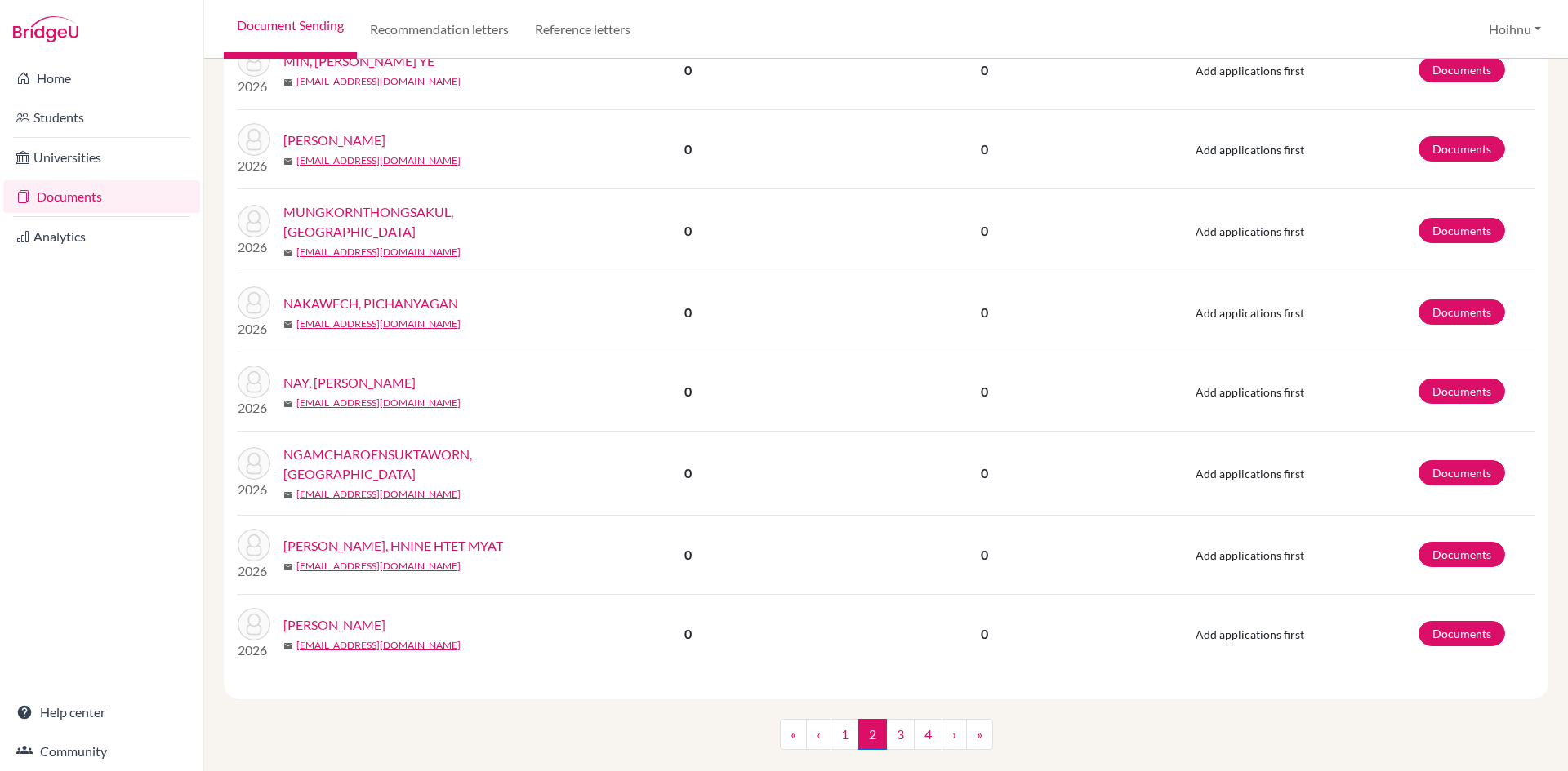
scroll to position [1341, 0]
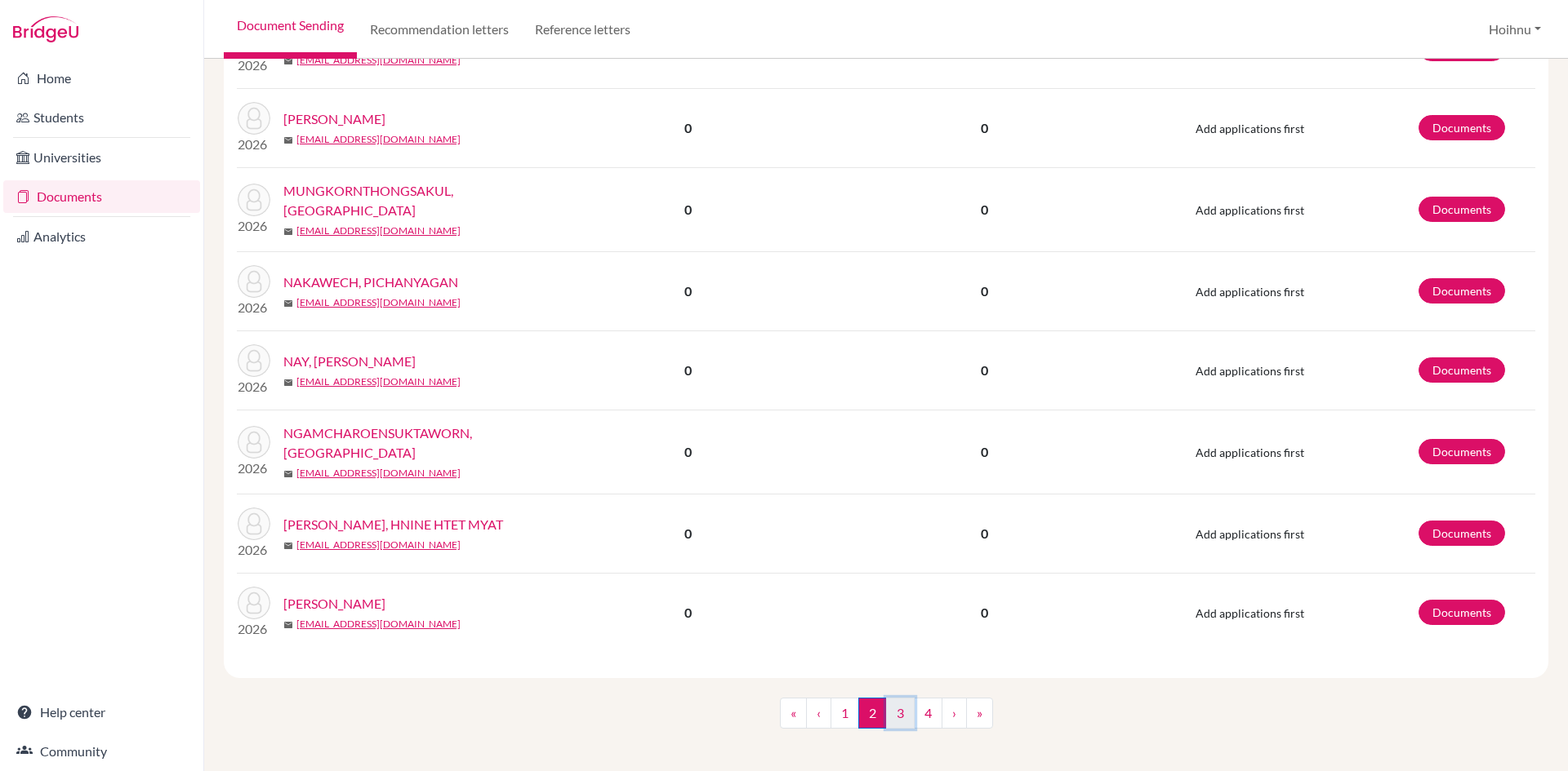
click at [889, 705] on link "3" at bounding box center [900, 714] width 29 height 31
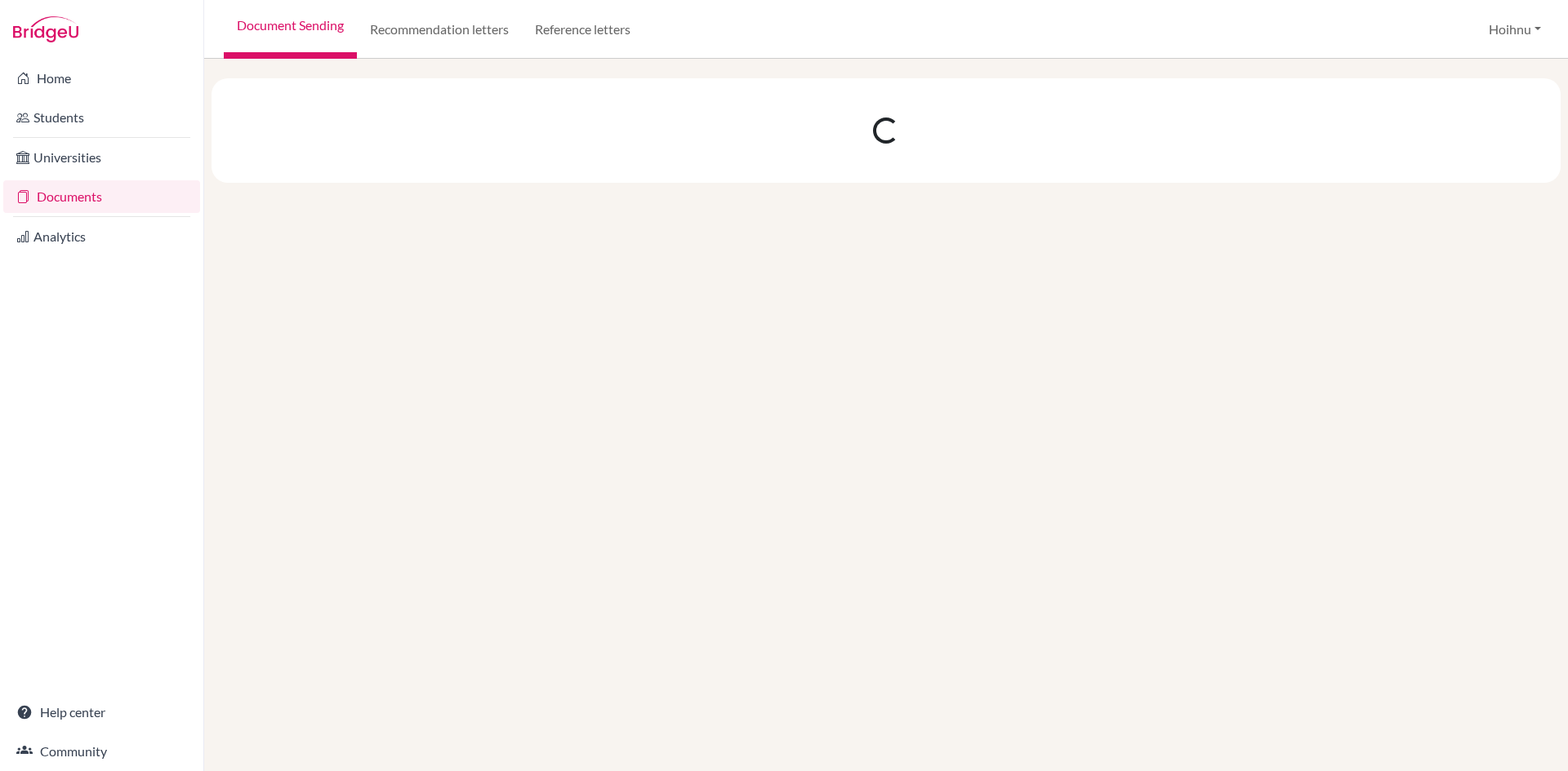
scroll to position [0, 0]
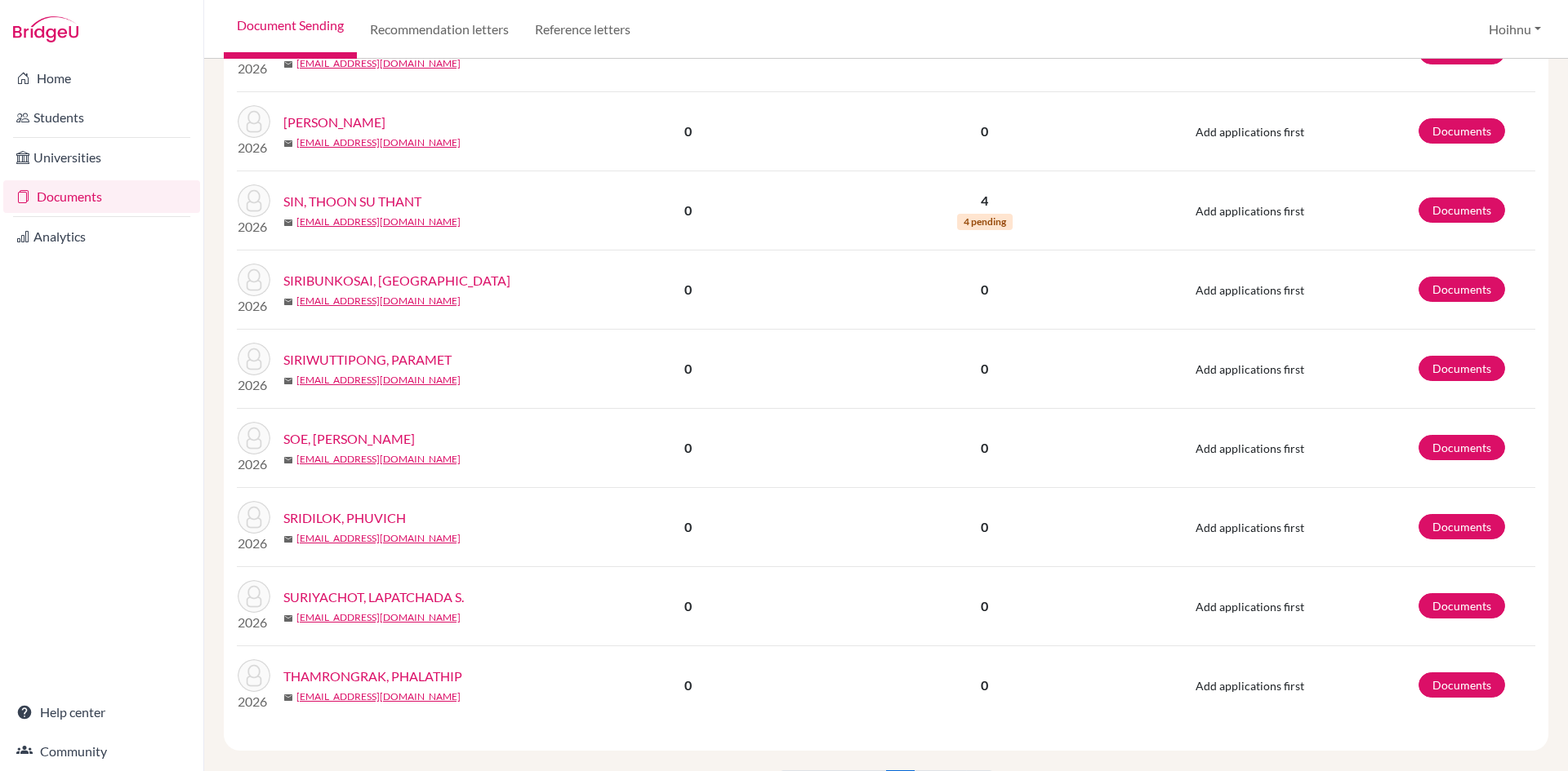
scroll to position [1341, 0]
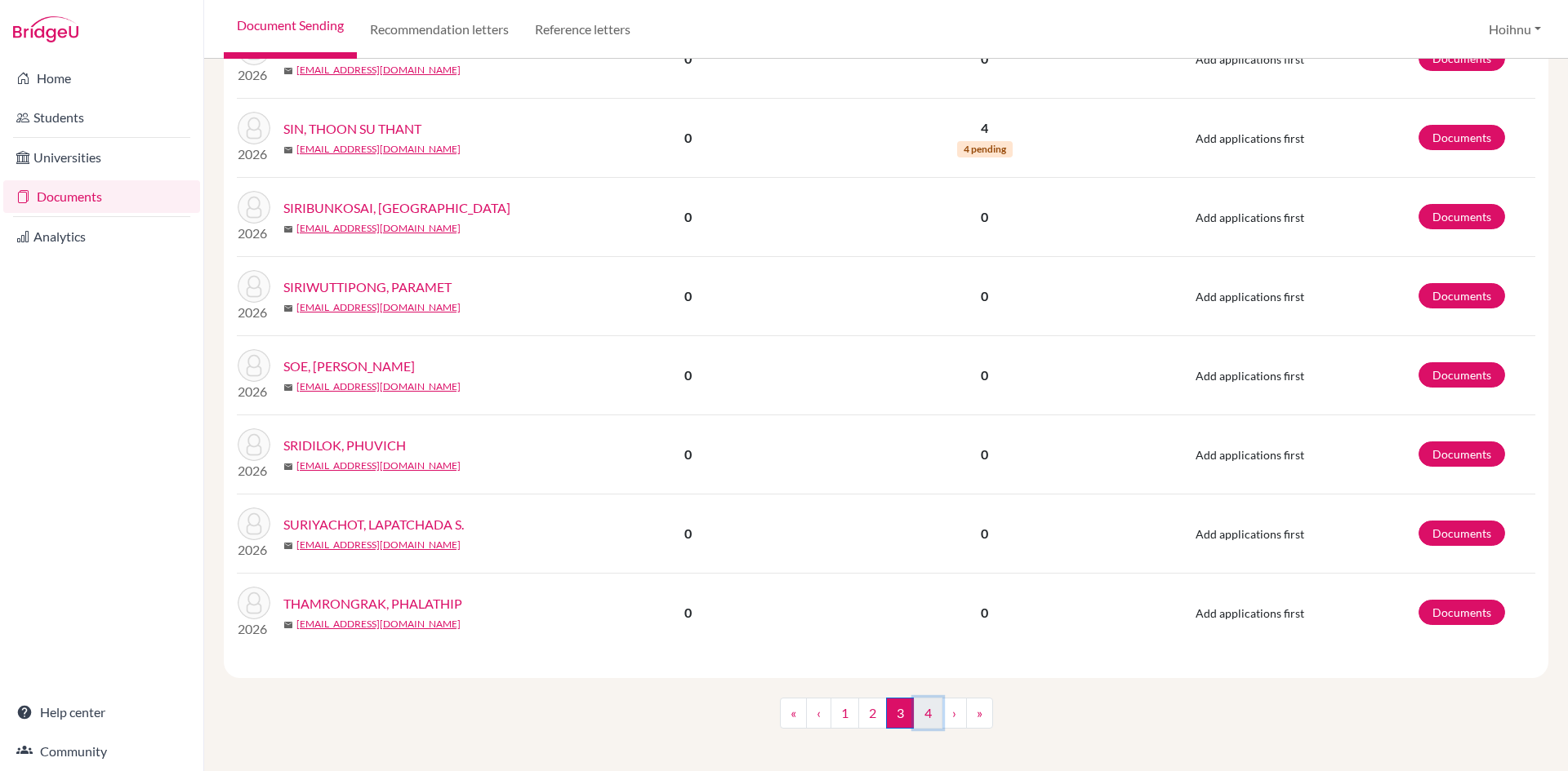
click at [920, 705] on link "4" at bounding box center [928, 714] width 29 height 31
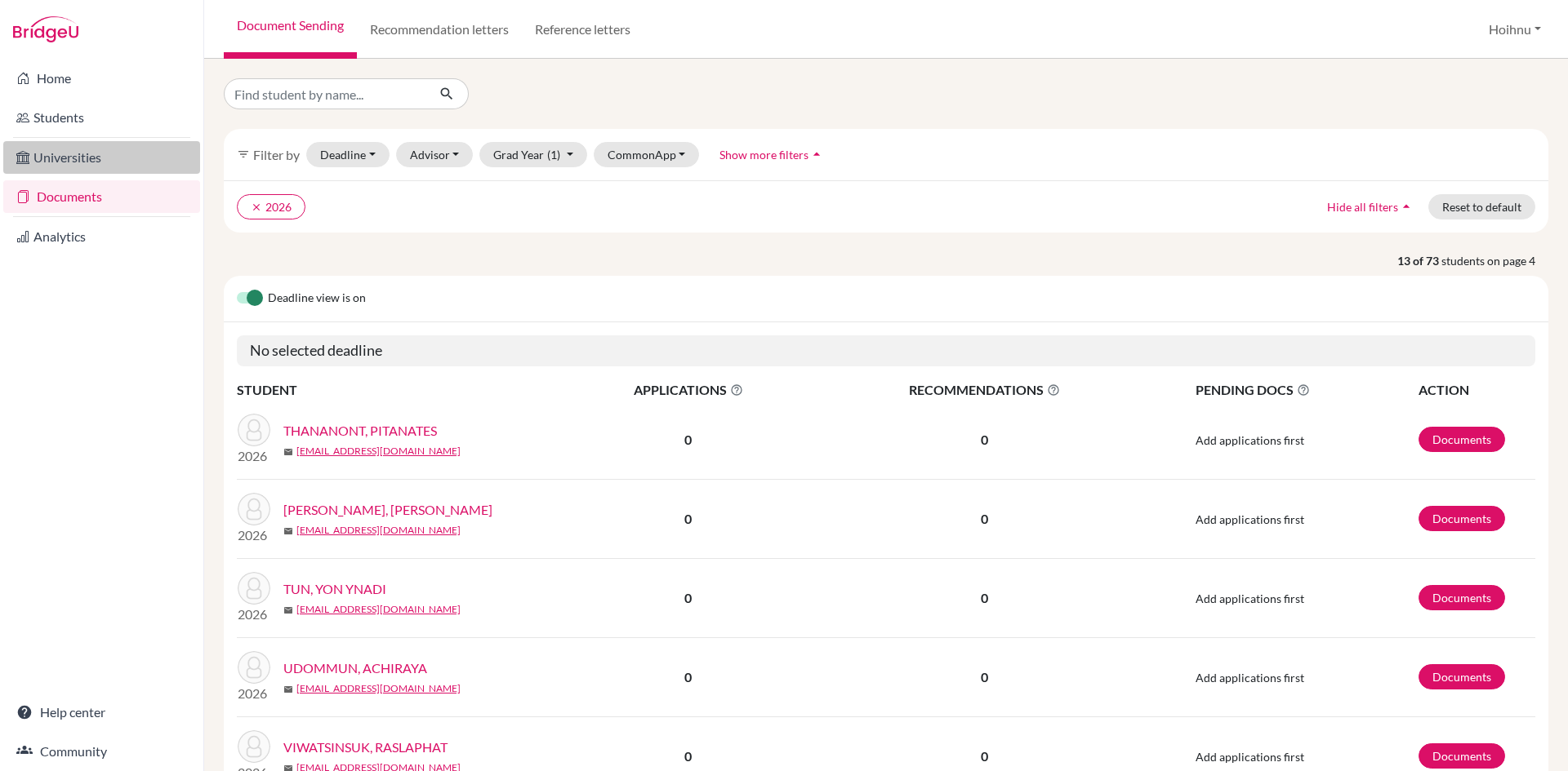
click at [87, 160] on link "Universities" at bounding box center [102, 158] width 197 height 33
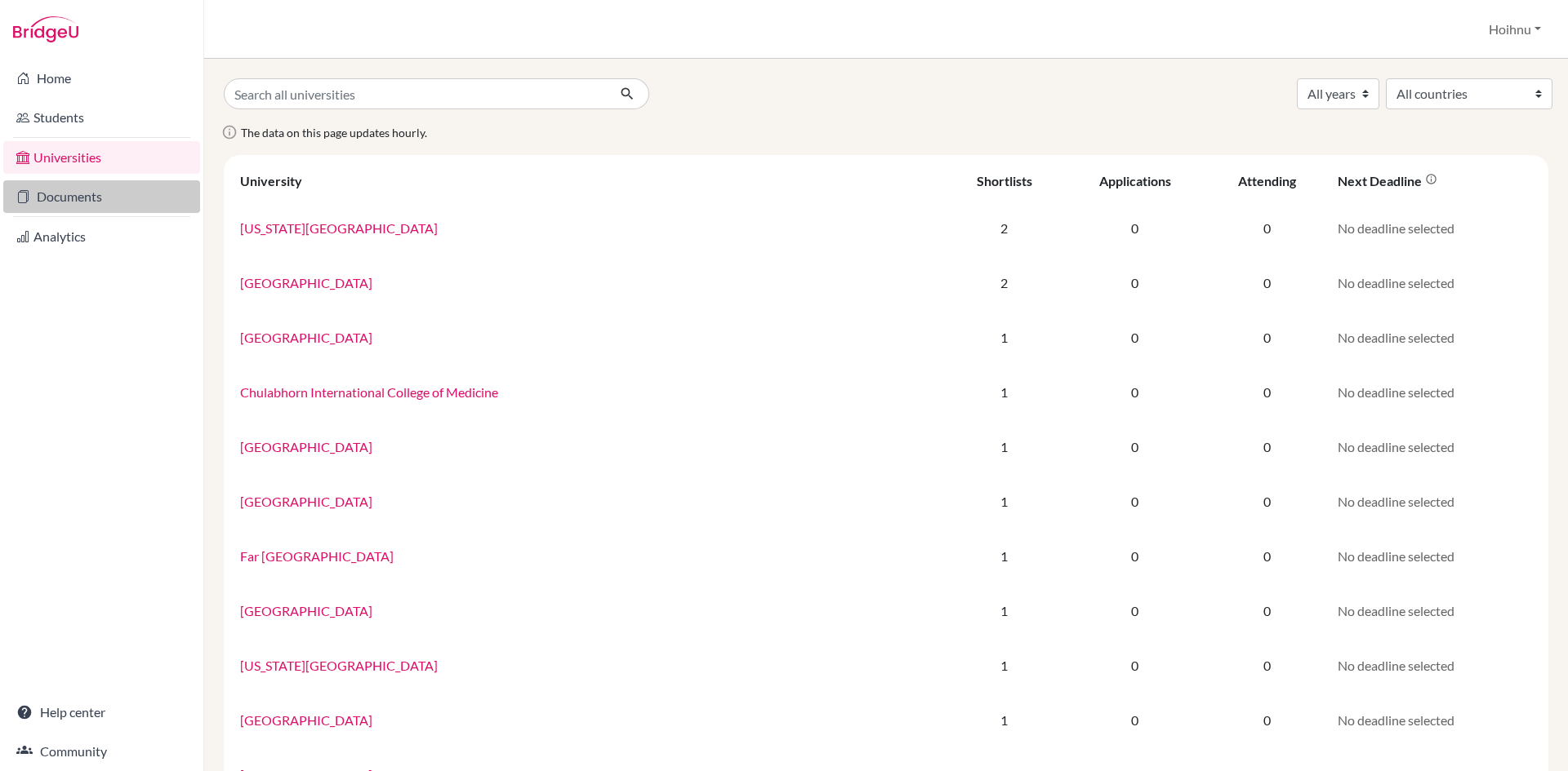
click at [72, 199] on link "Documents" at bounding box center [102, 196] width 197 height 33
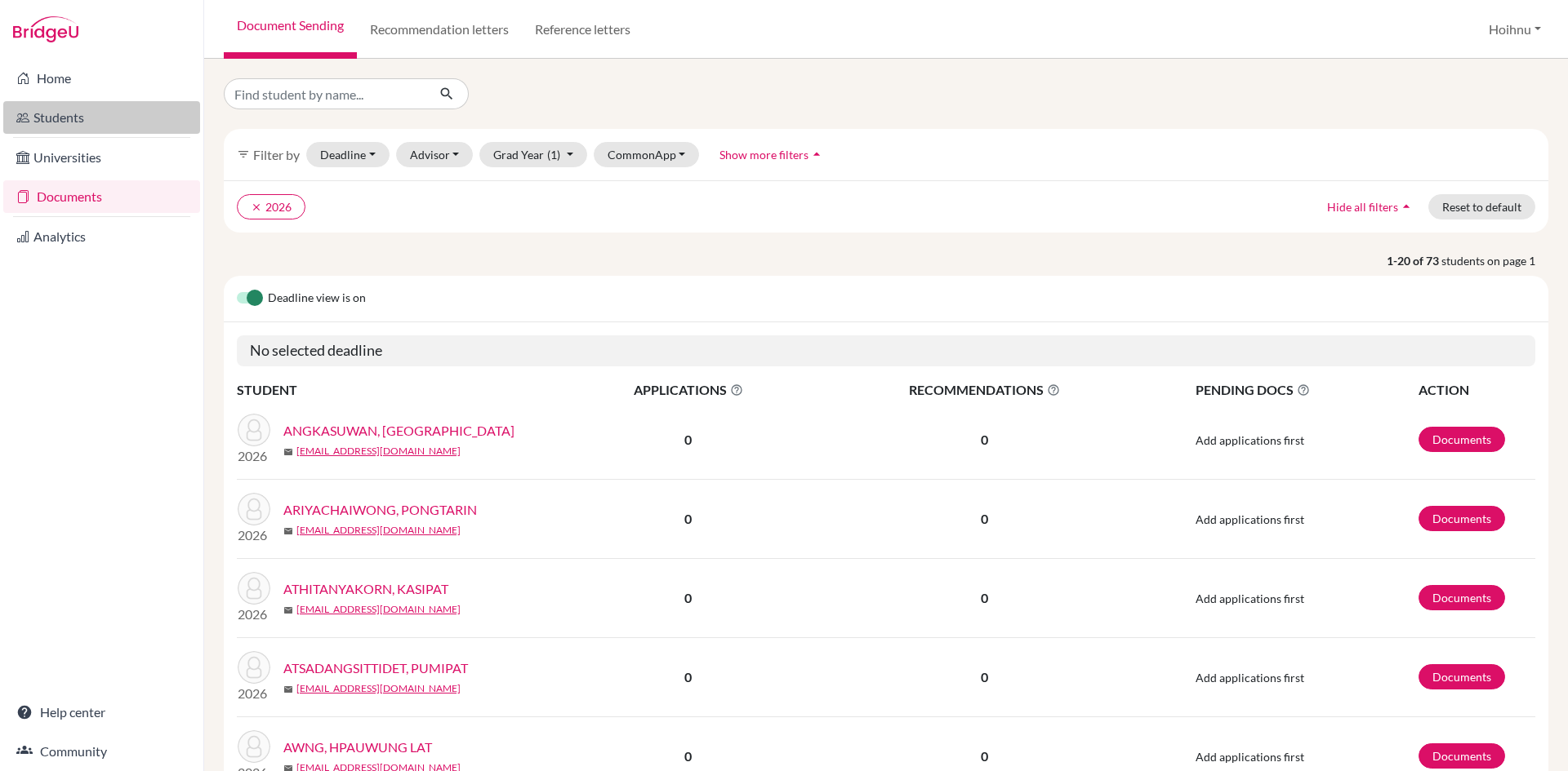
click at [90, 112] on link "Students" at bounding box center [102, 118] width 197 height 33
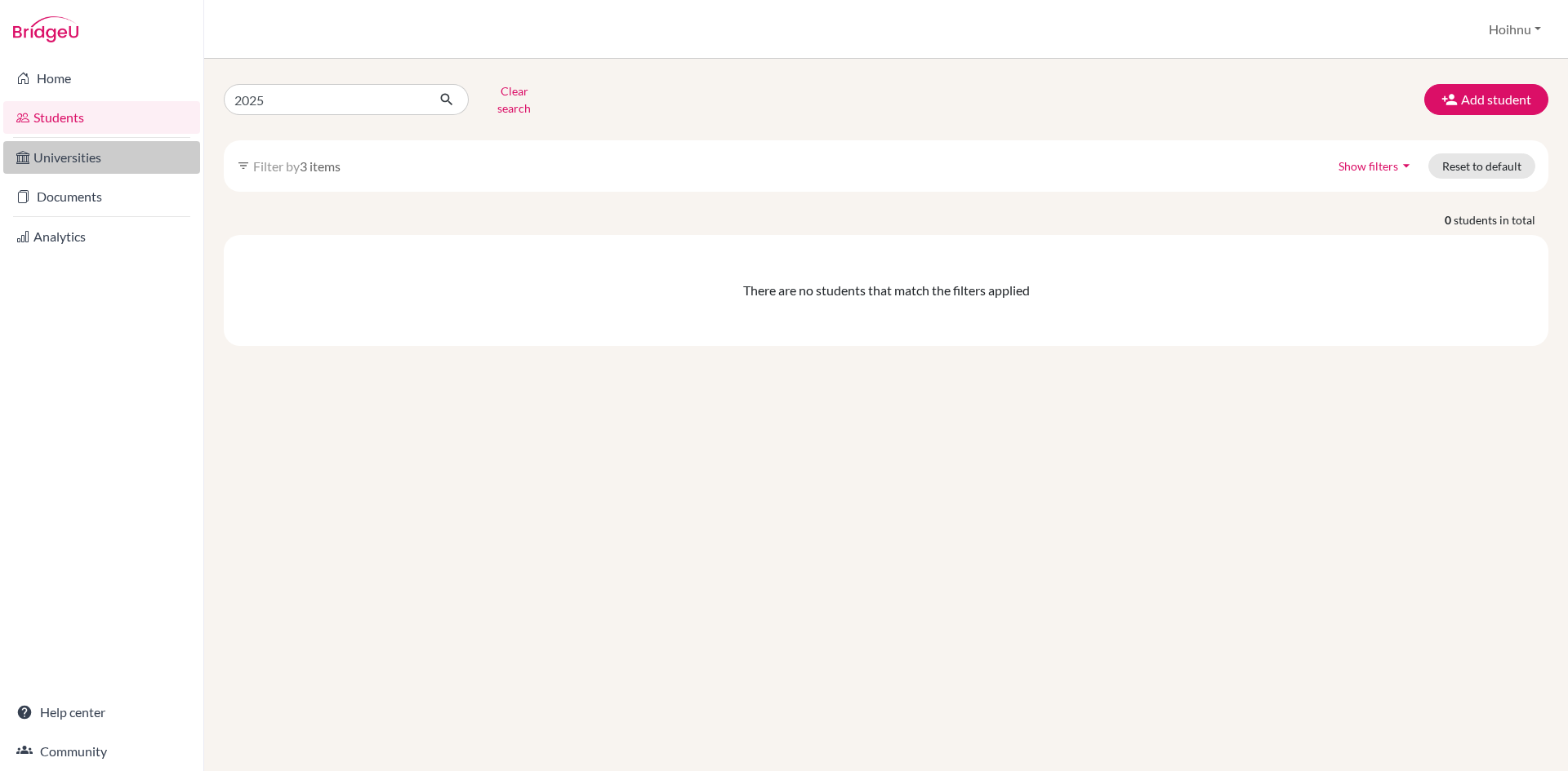
click at [71, 171] on link "Universities" at bounding box center [102, 158] width 197 height 33
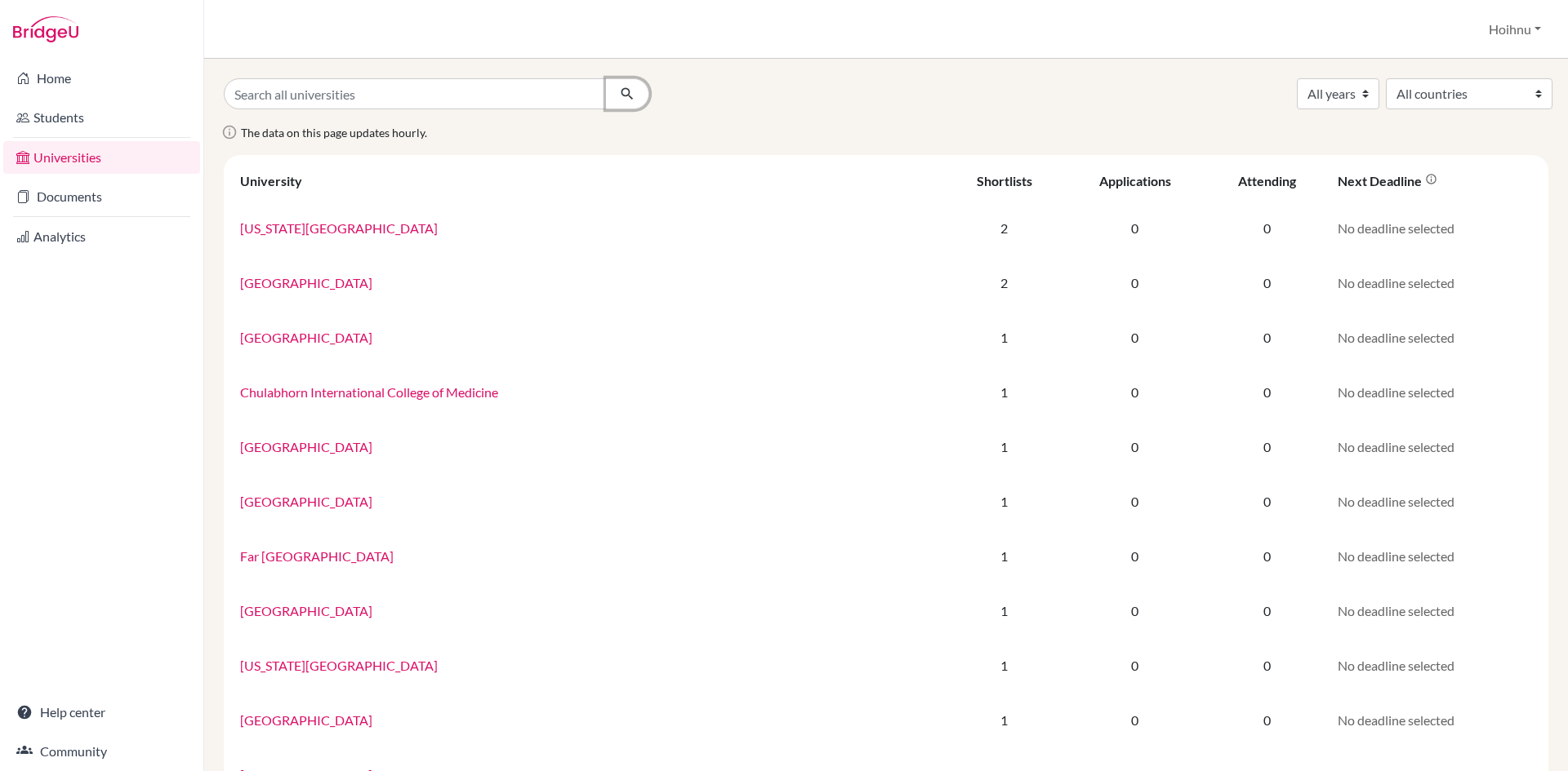
click at [621, 96] on icon "submit" at bounding box center [627, 94] width 16 height 16
click at [1530, 97] on select "All countries [GEOGRAPHIC_DATA] [GEOGRAPHIC_DATA] [GEOGRAPHIC_DATA] [GEOGRAPHIC…" at bounding box center [1468, 94] width 166 height 31
click at [1342, 92] on select "All years 2028 2027 2026 2025" at bounding box center [1338, 94] width 83 height 31
click at [1184, 92] on div "All years 2028 2027 2026 2025 All countries [GEOGRAPHIC_DATA] [GEOGRAPHIC_DATA]…" at bounding box center [885, 94] width 1349 height 31
